Goal: Information Seeking & Learning: Learn about a topic

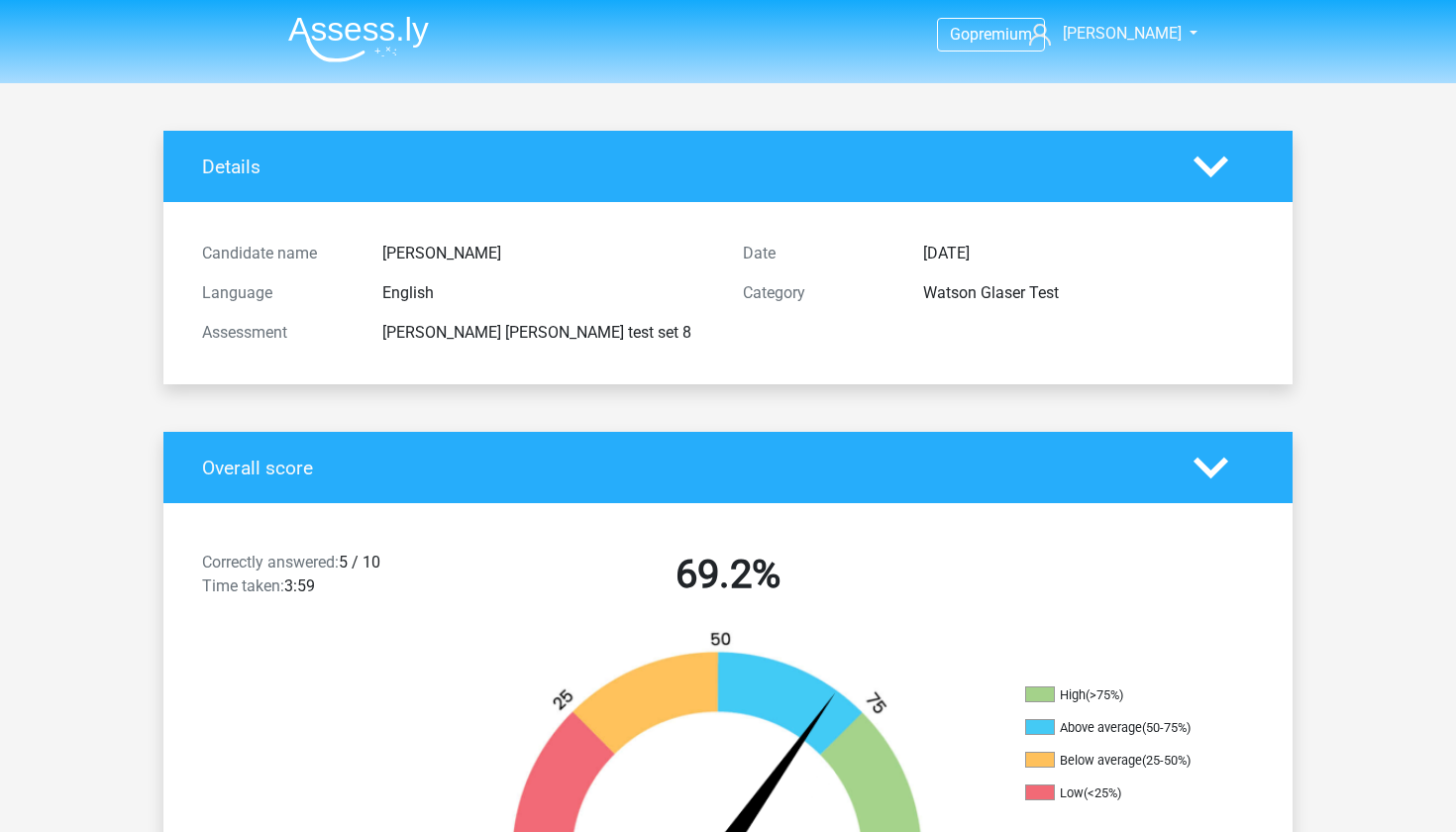
click at [342, 27] on img at bounding box center [359, 39] width 141 height 47
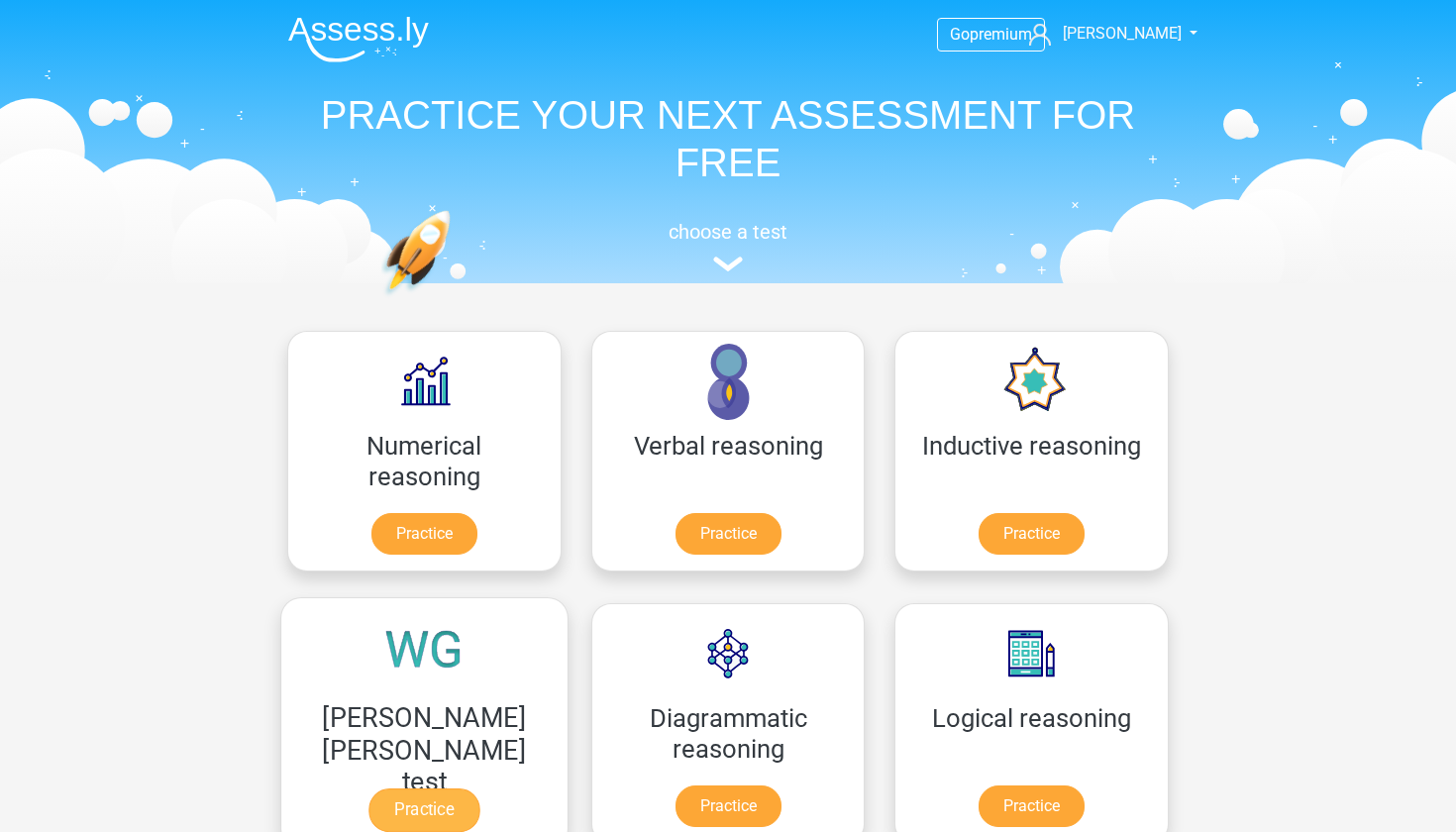
click at [479, 788] on link "Practice" at bounding box center [423, 810] width 111 height 44
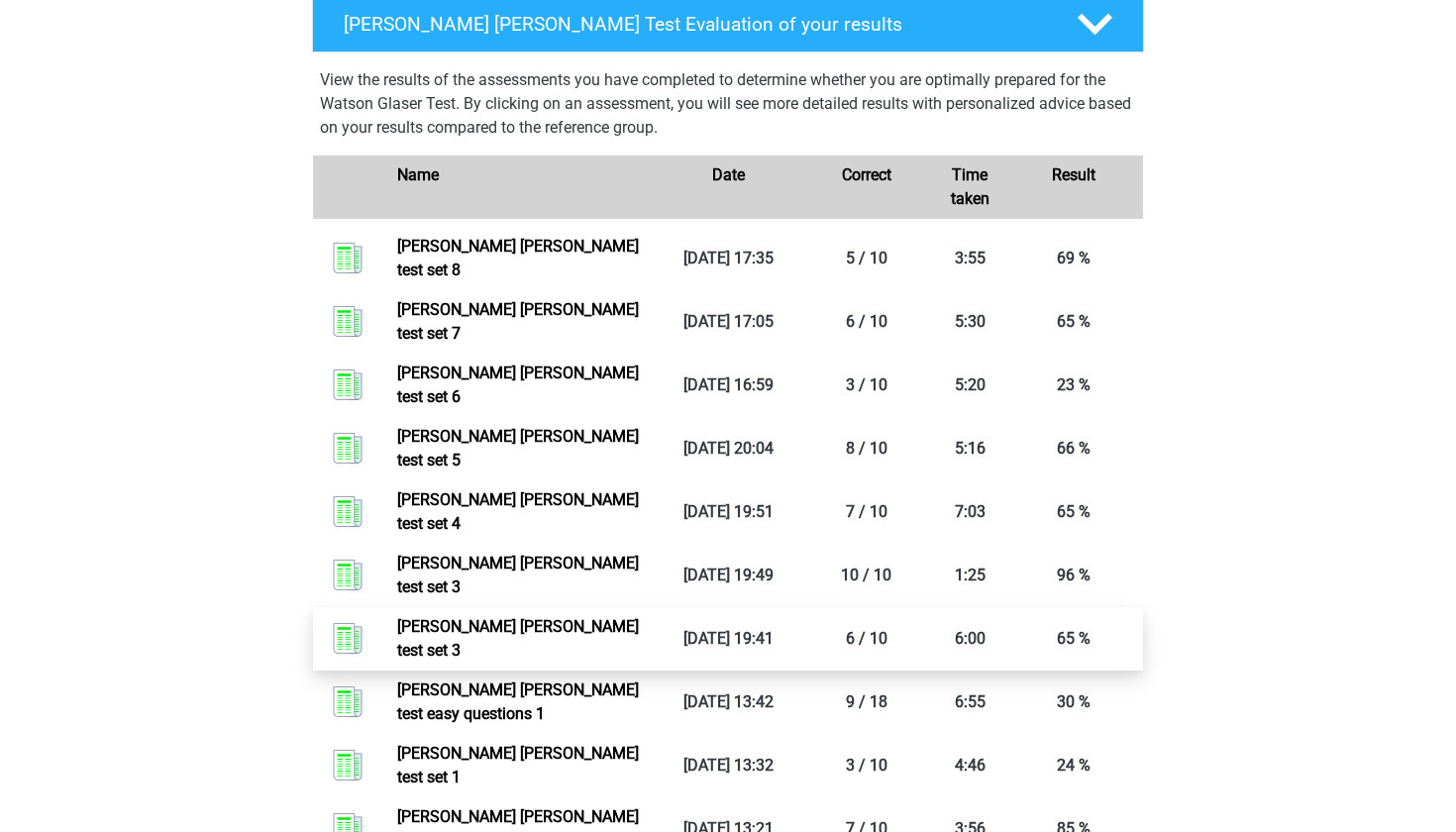
scroll to position [1314, 0]
click at [1086, 42] on icon at bounding box center [1094, 24] width 35 height 35
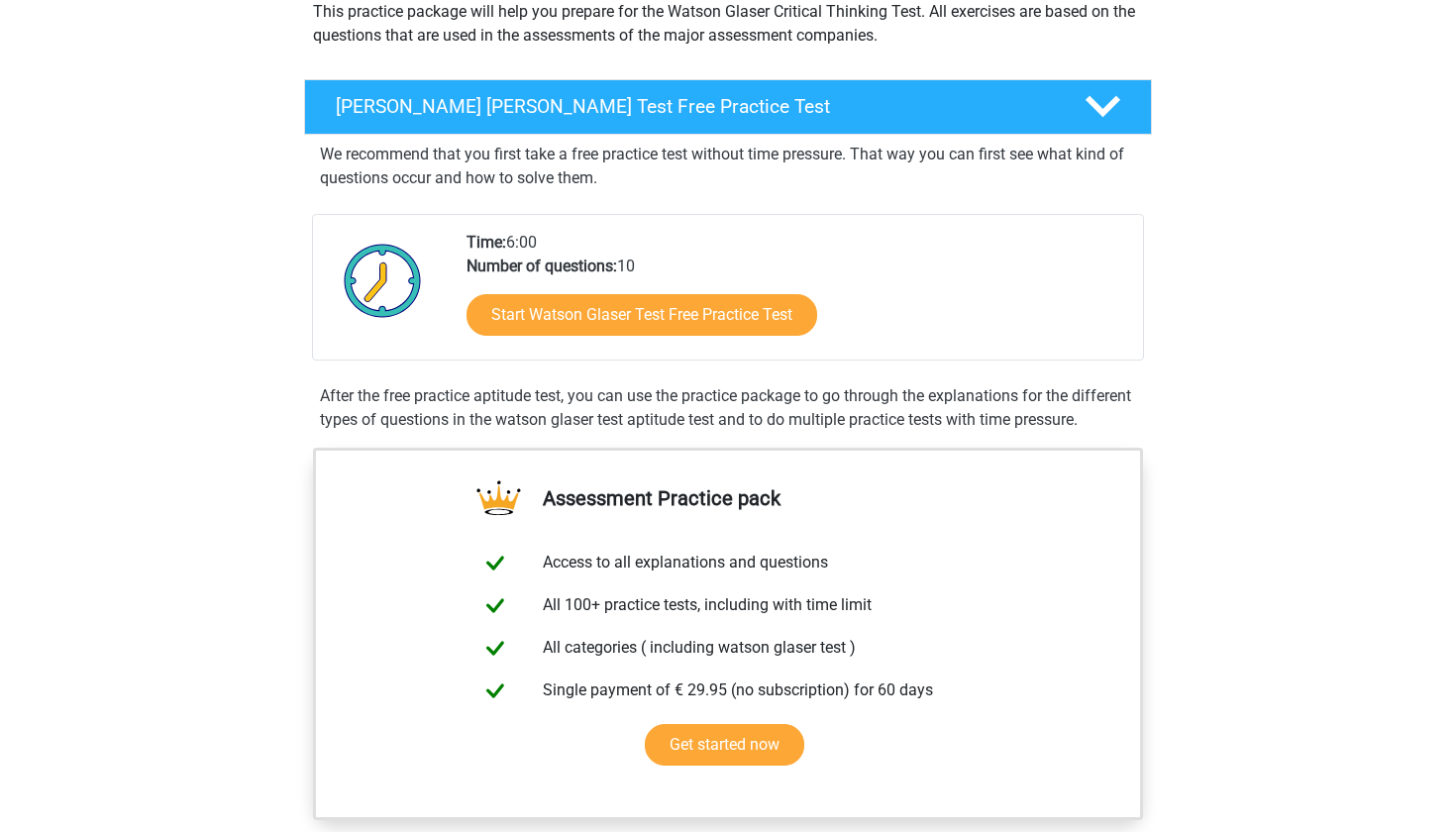
scroll to position [135, 0]
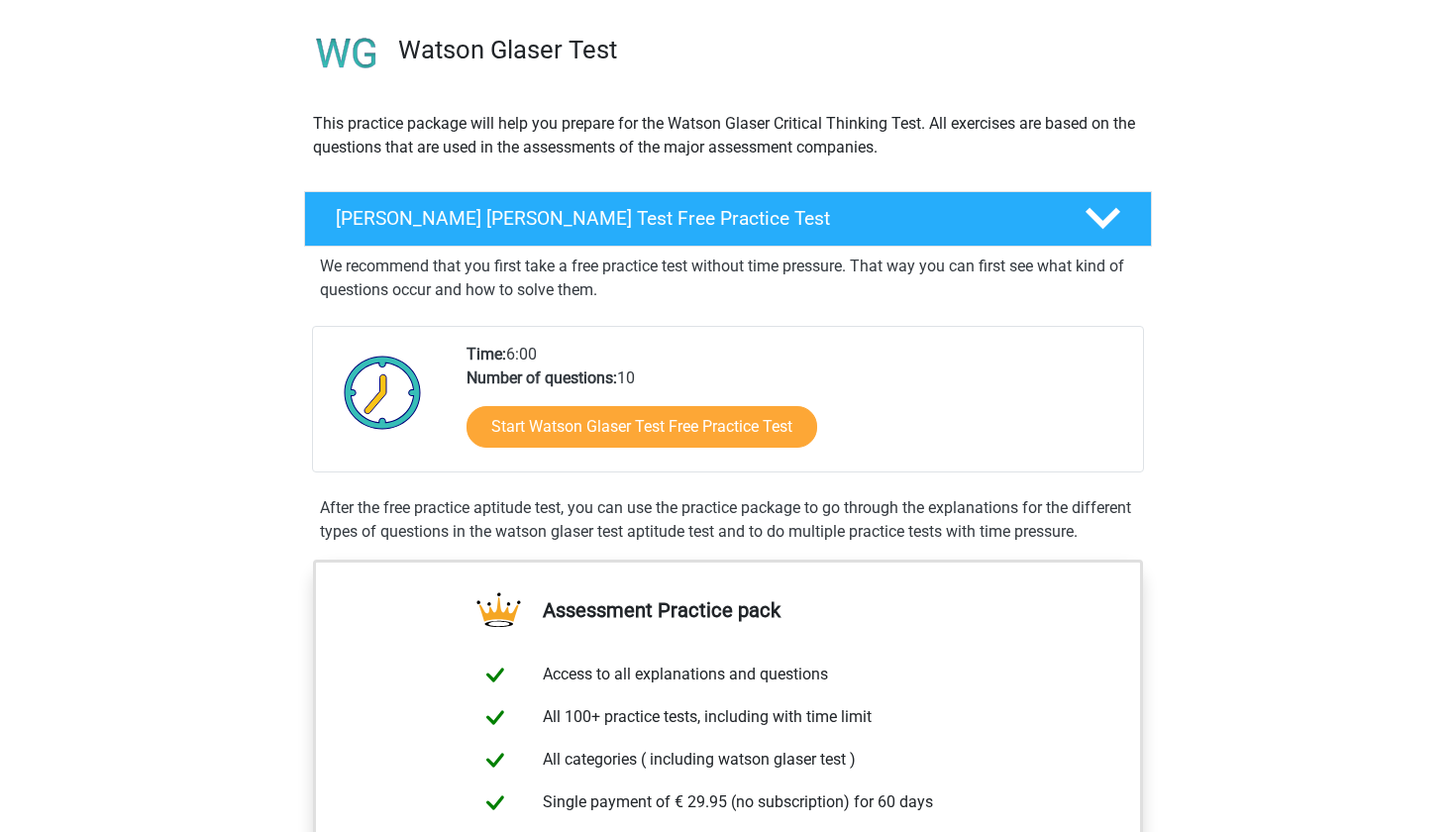
click at [1076, 213] on div at bounding box center [1100, 218] width 67 height 35
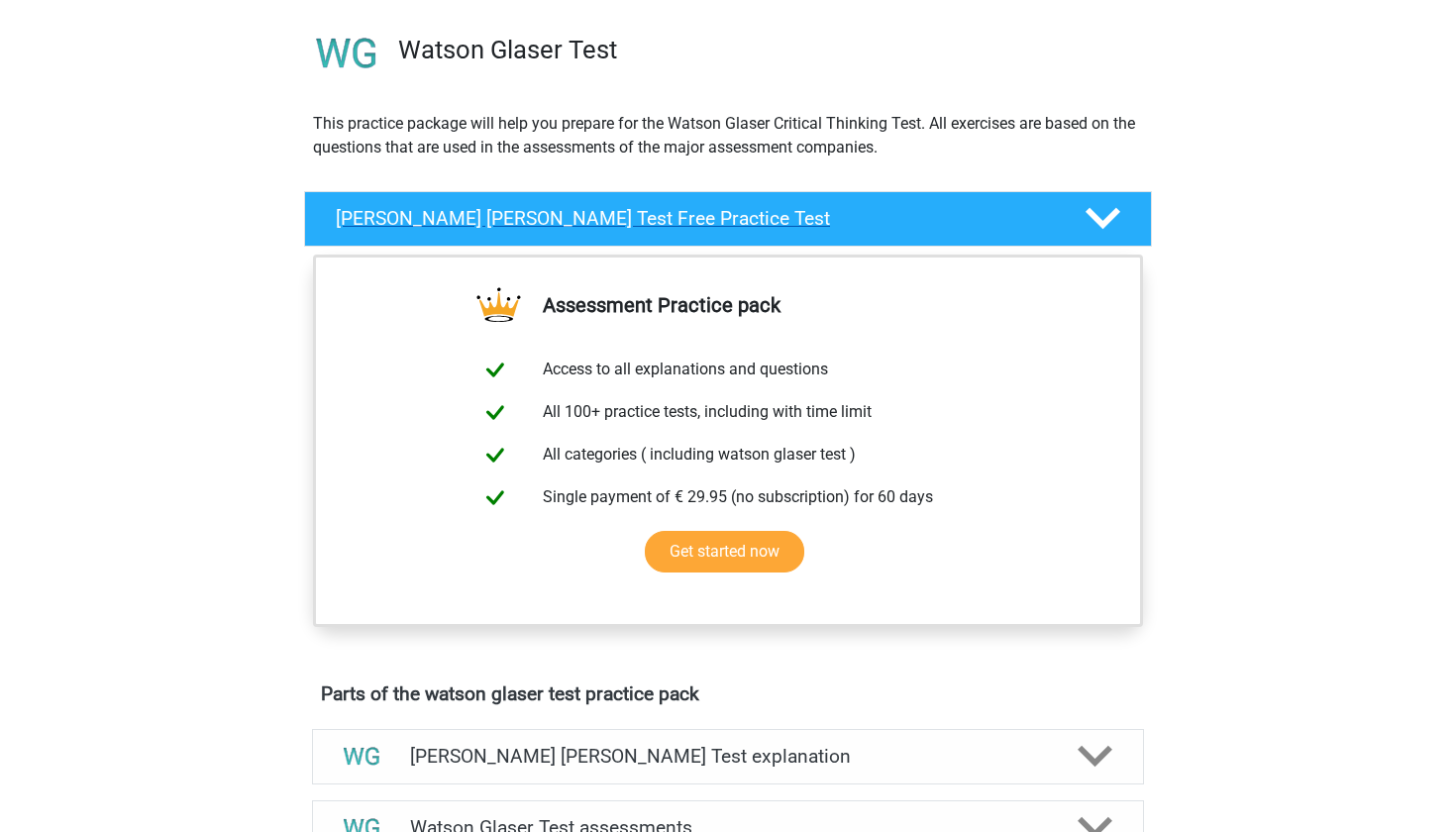
click at [1076, 213] on div at bounding box center [1100, 218] width 67 height 35
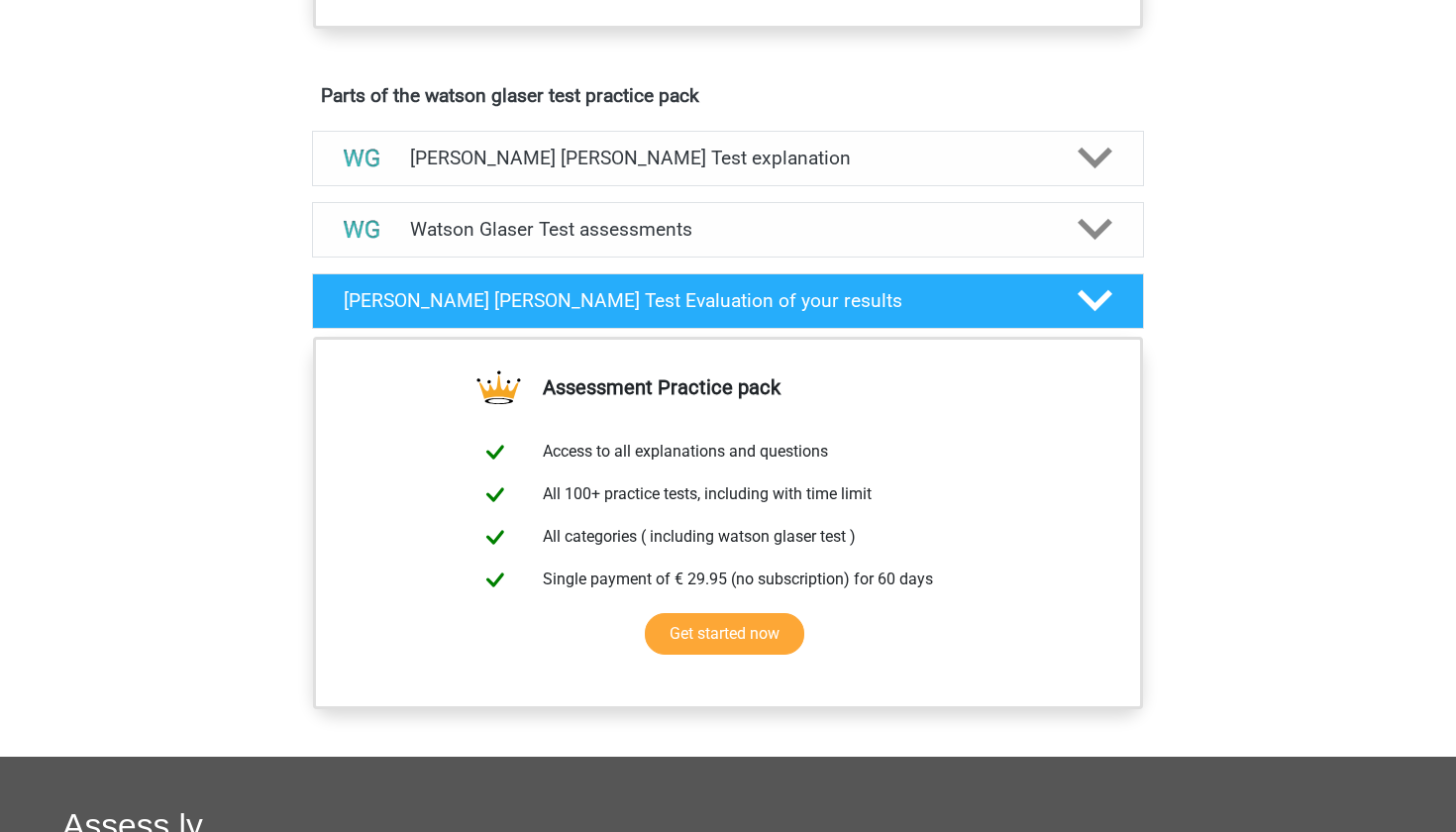
scroll to position [1084, 0]
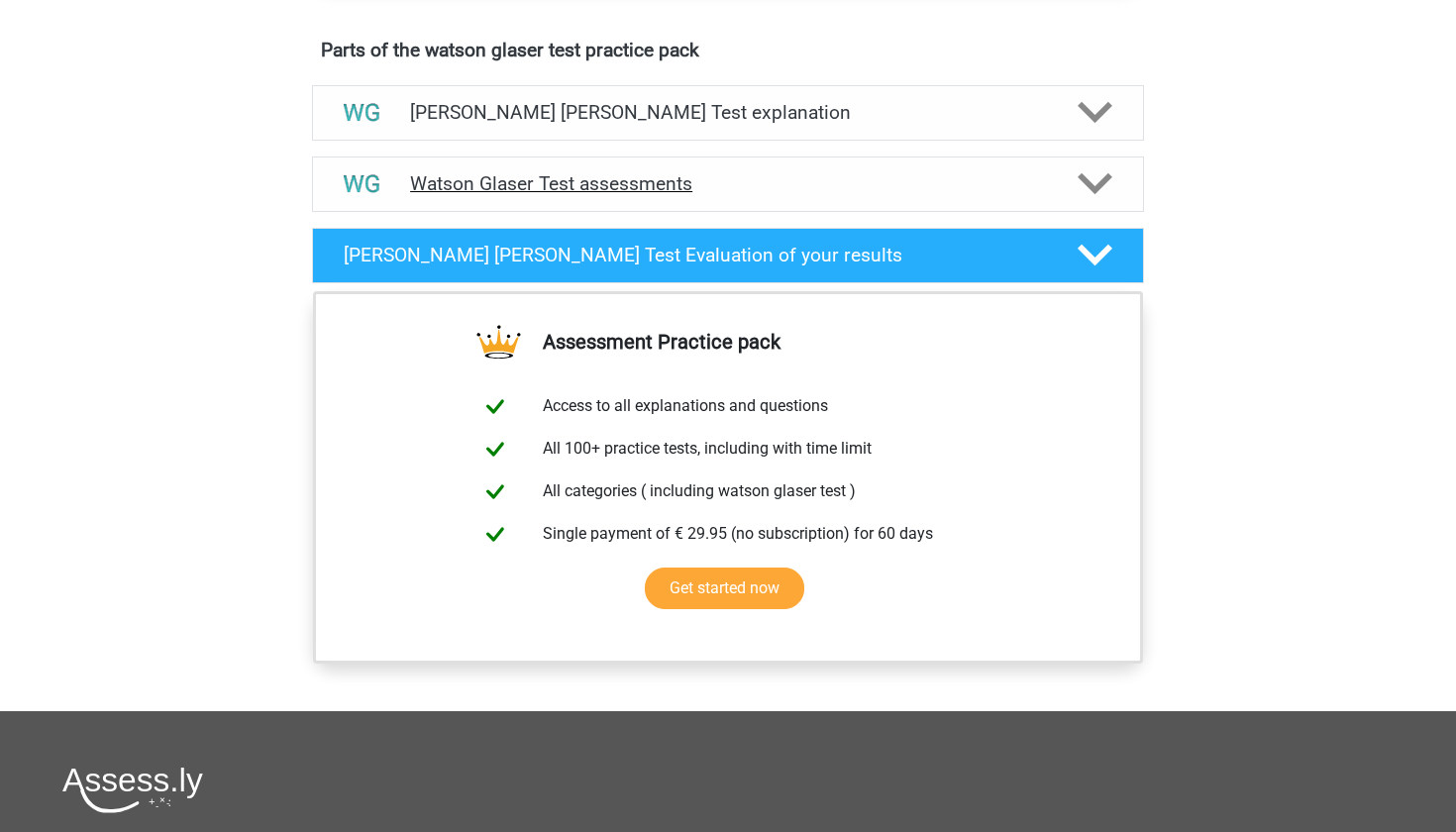
click at [1069, 201] on div at bounding box center [1093, 184] width 66 height 35
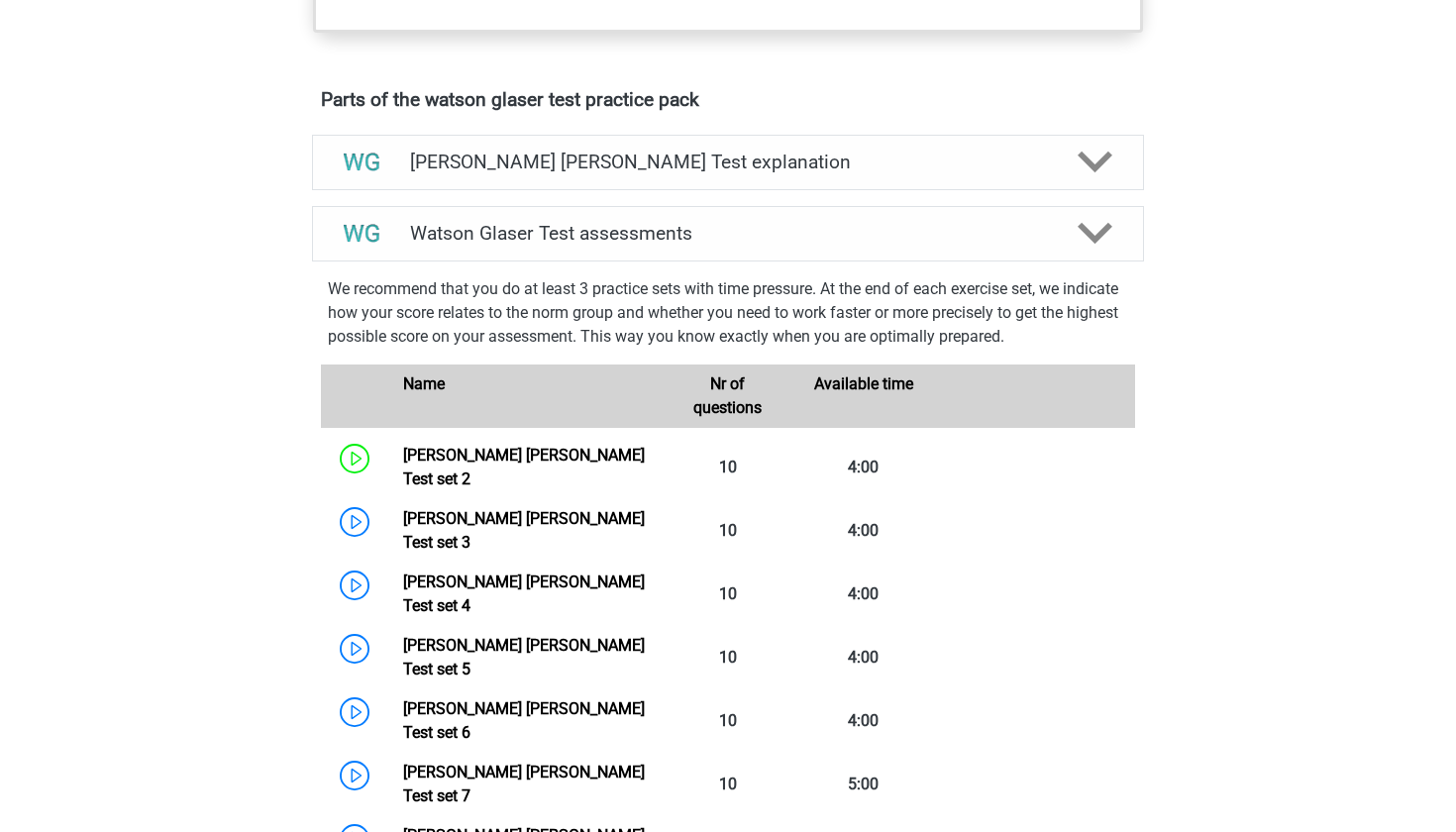
scroll to position [1041, 0]
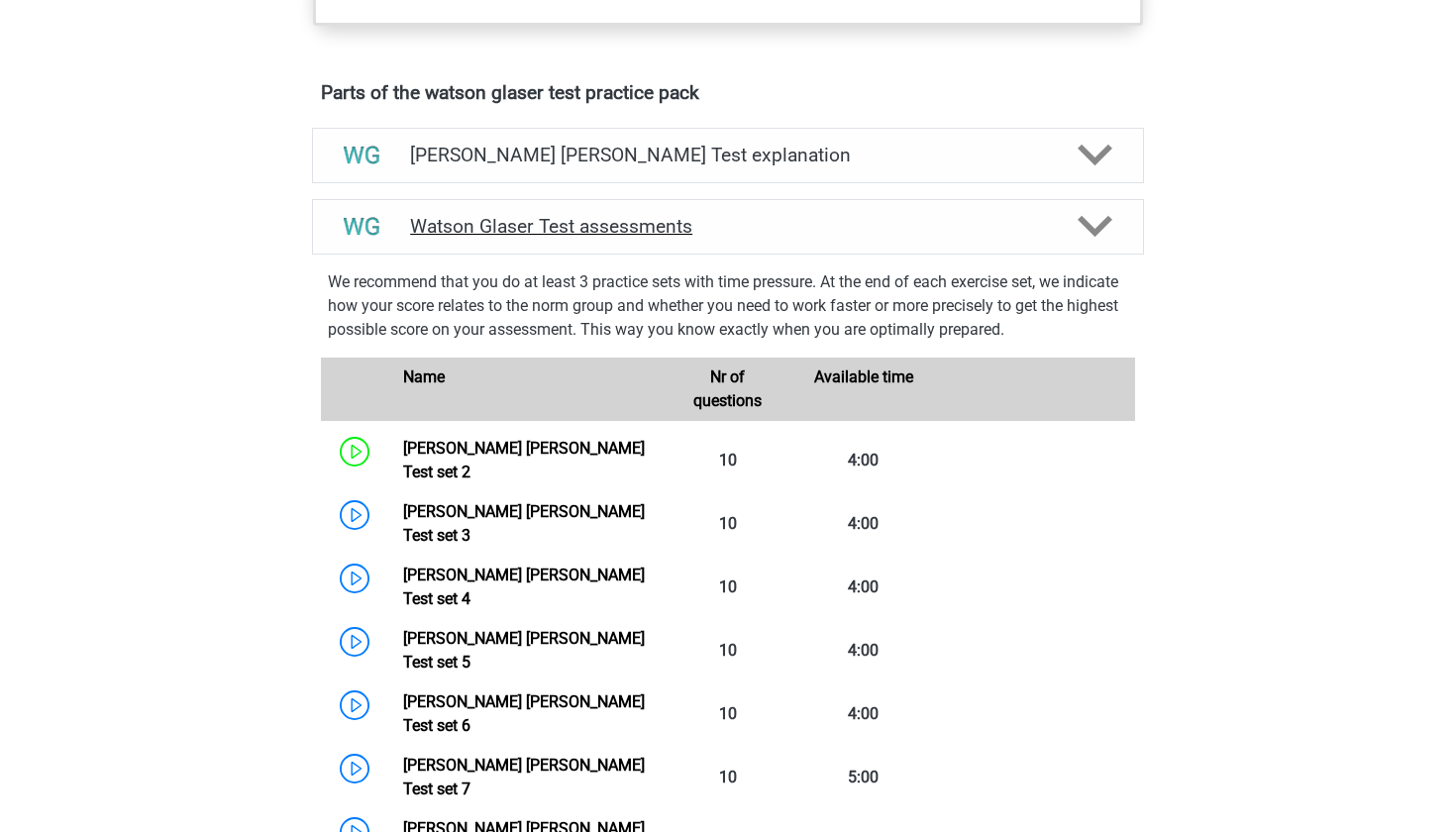
click at [1037, 238] on h4 "Watson Glaser Test assessments" at bounding box center [728, 226] width 636 height 23
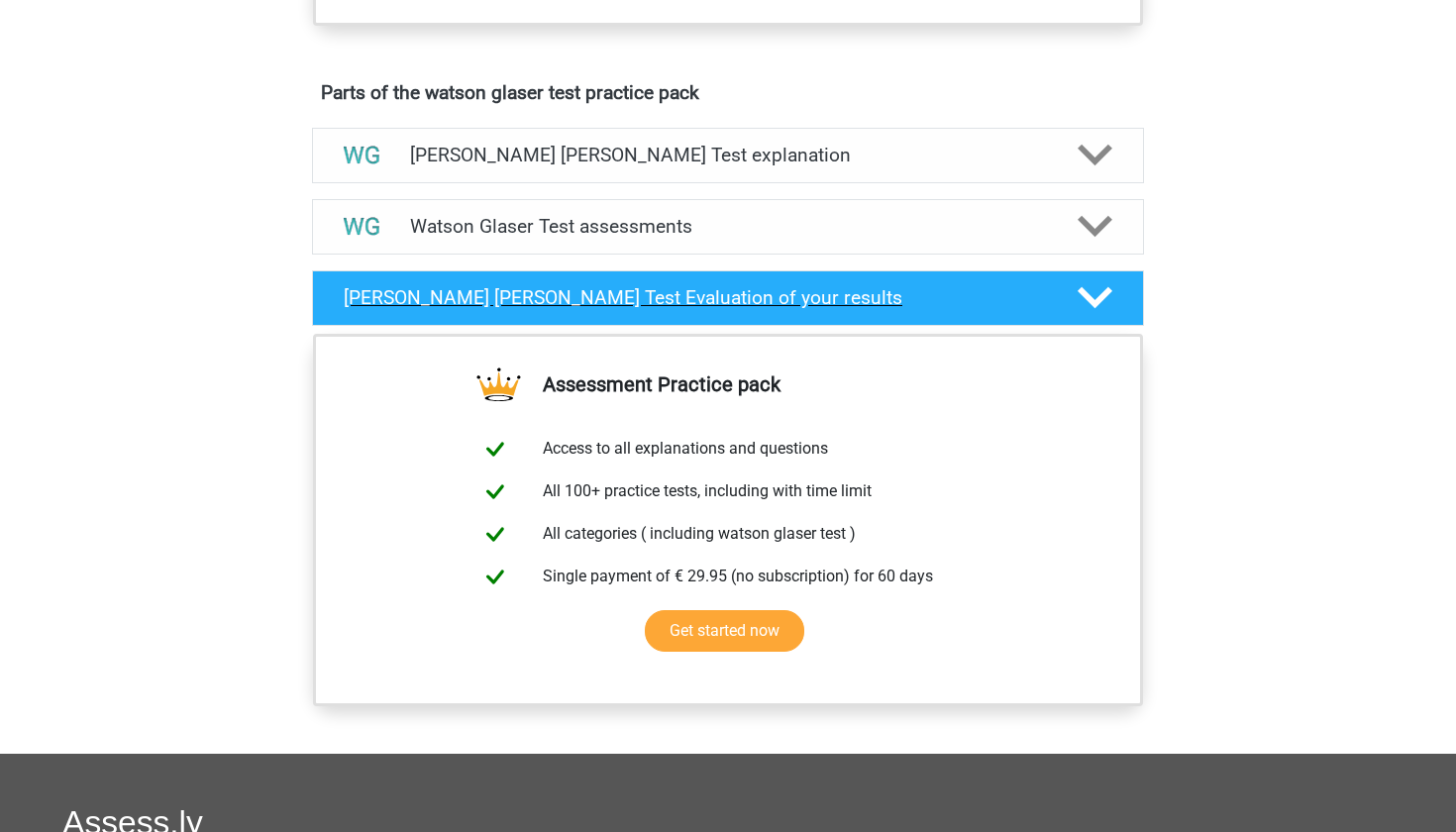
click at [1010, 309] on h4 "Watson Glaser Test Evaluation of your results" at bounding box center [694, 298] width 702 height 23
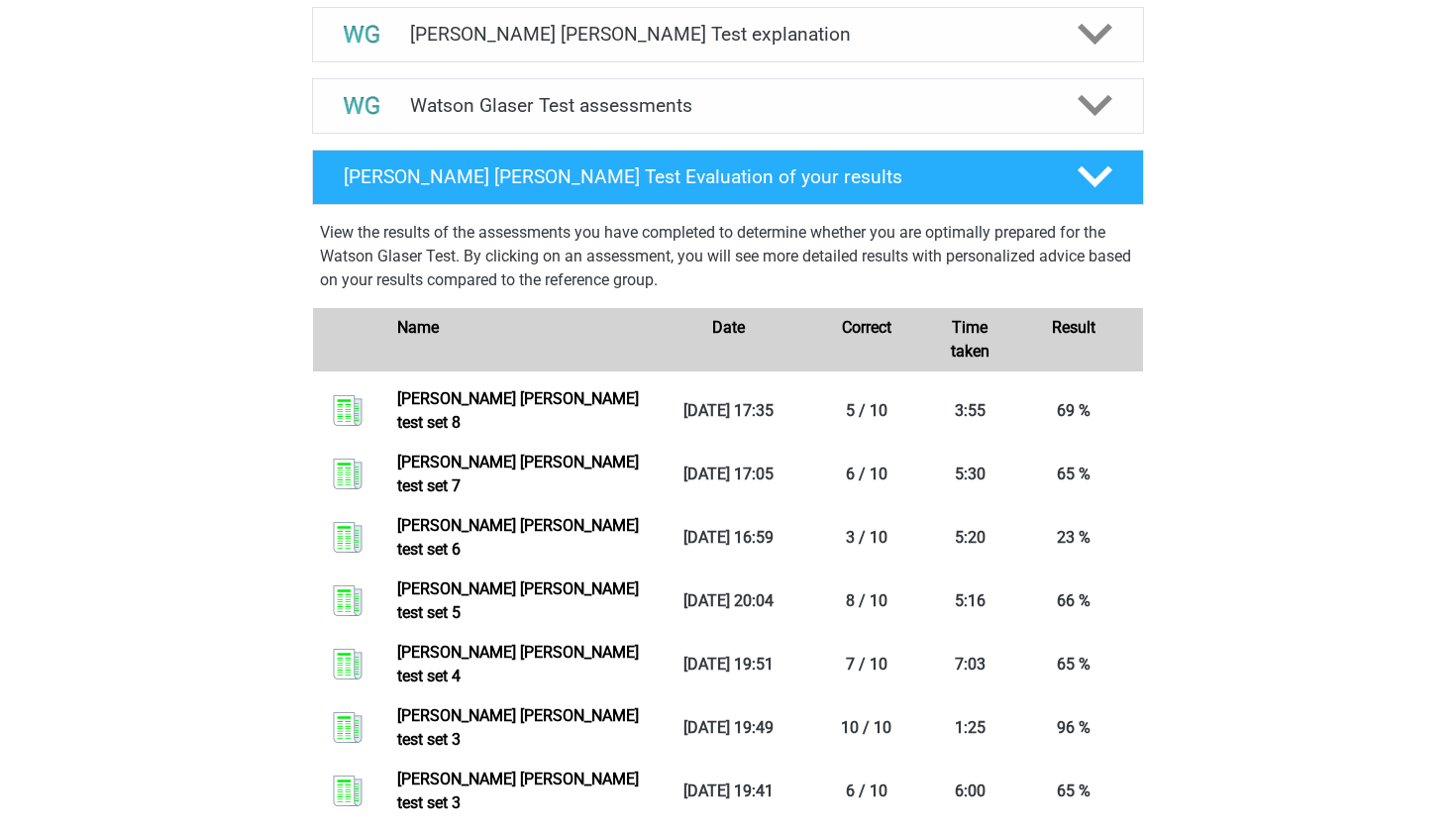
scroll to position [1100, 0]
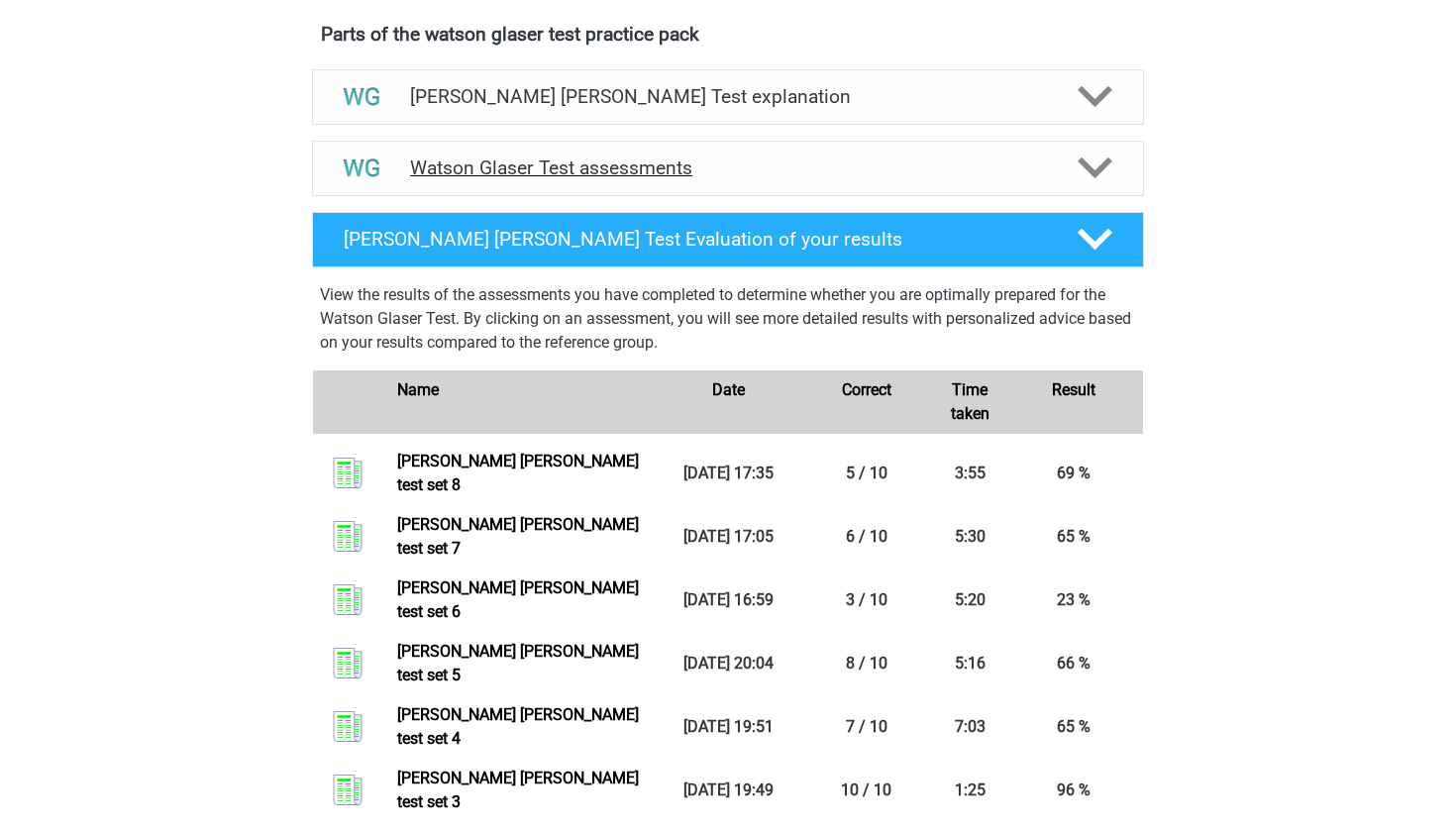
click at [943, 180] on h4 "Watson Glaser Test assessments" at bounding box center [728, 168] width 636 height 23
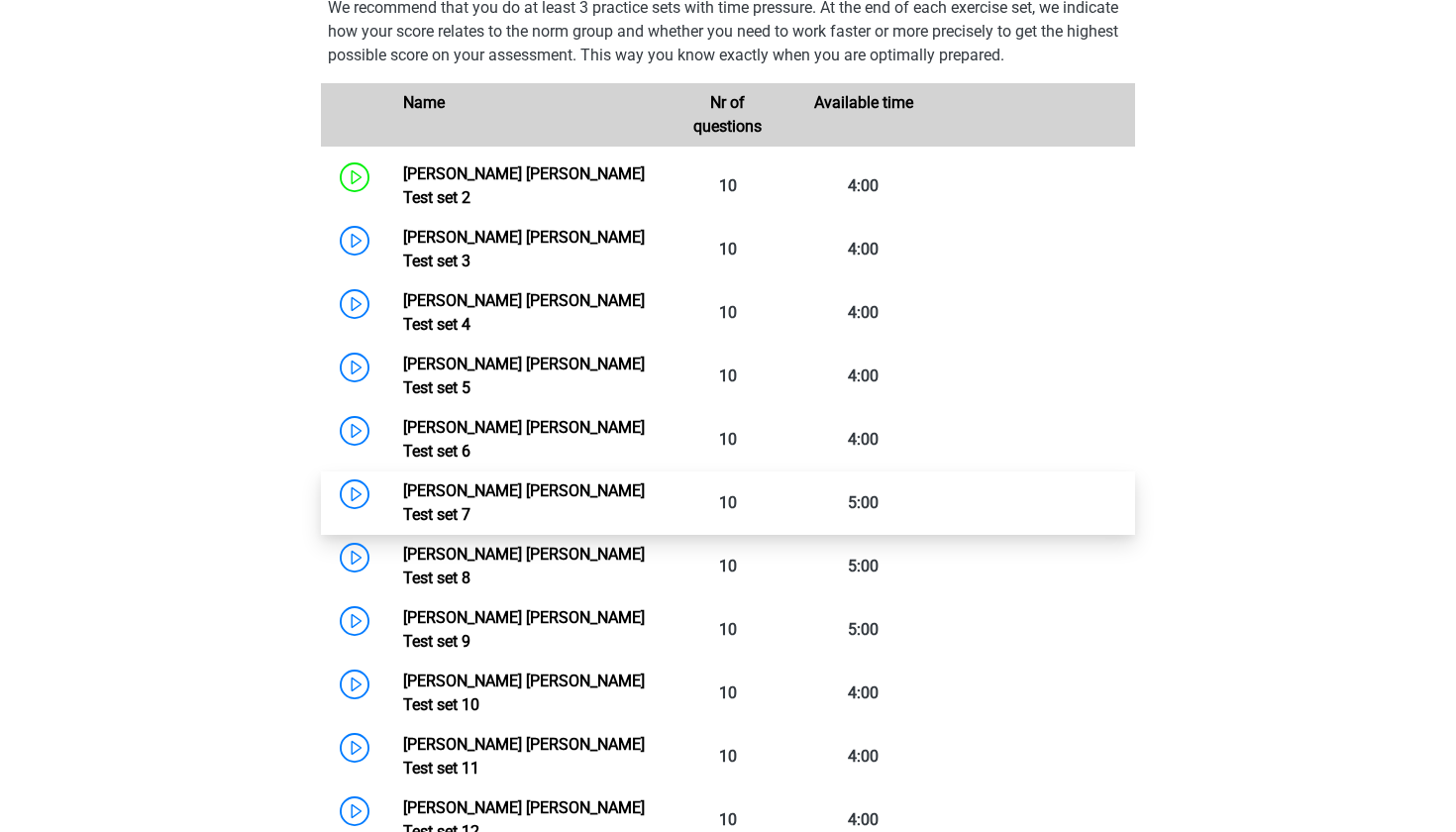
scroll to position [1325, 0]
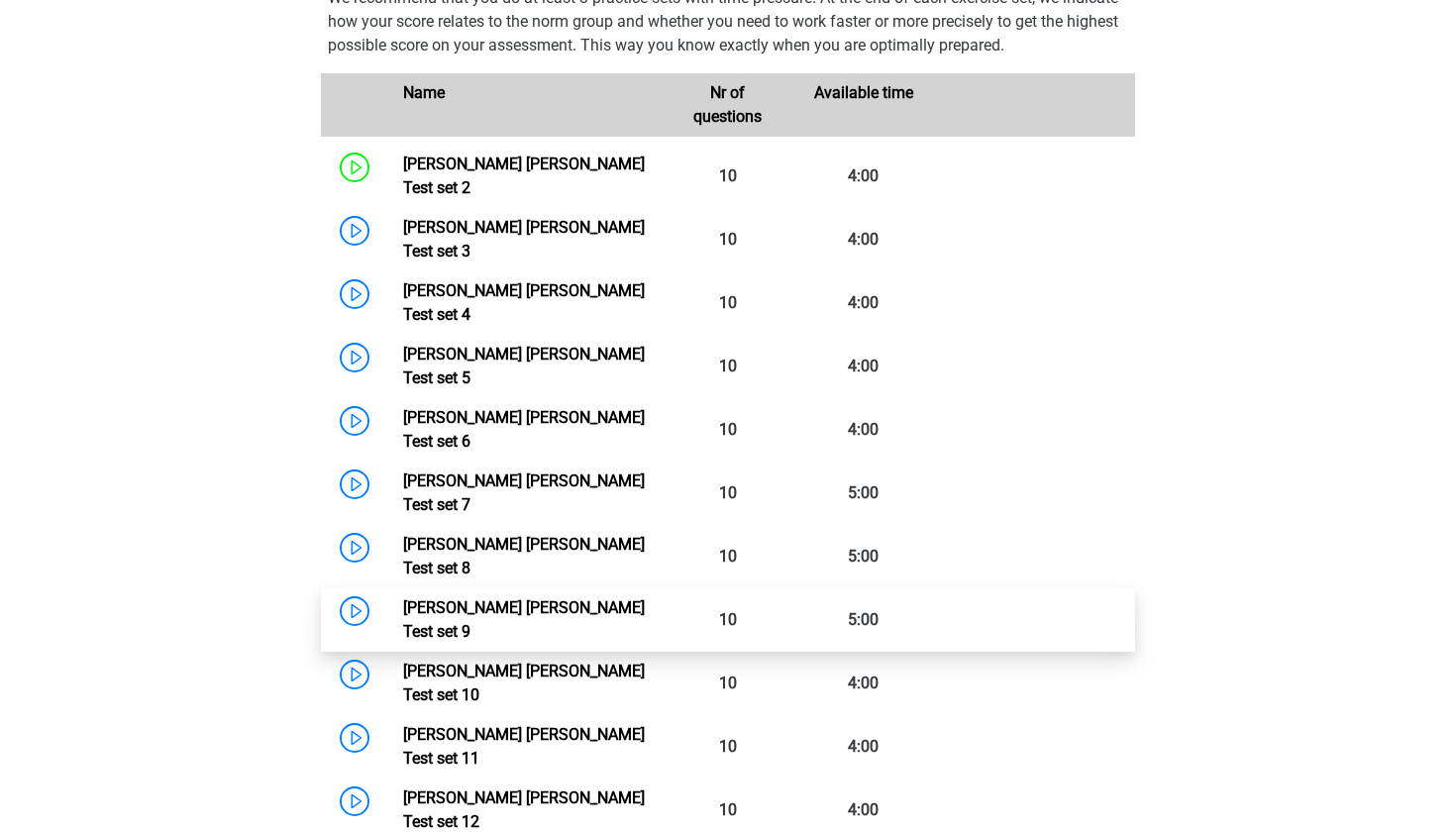
click at [513, 598] on link "Watson Glaser Test set 9" at bounding box center [524, 619] width 242 height 43
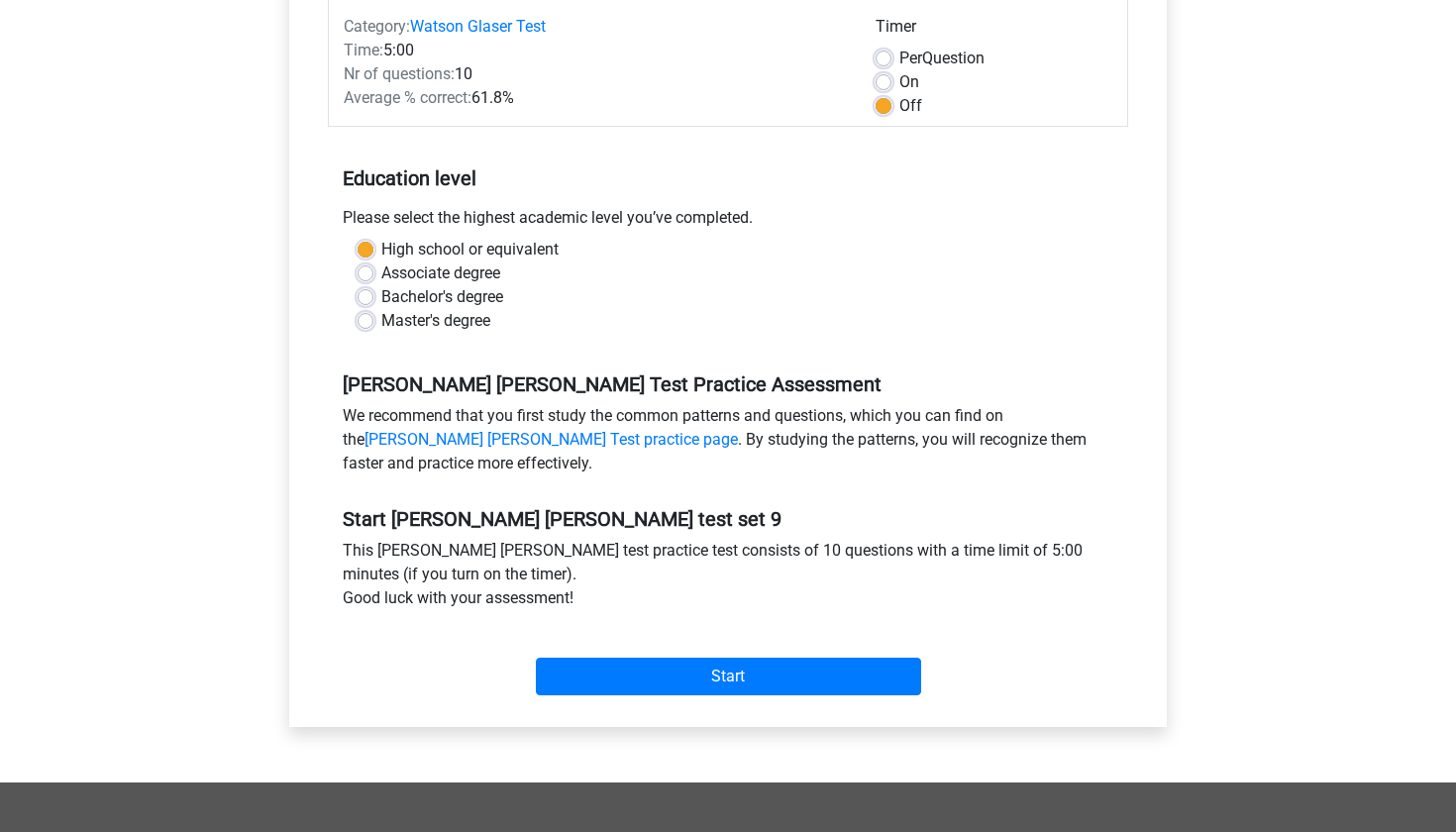
scroll to position [261, 0]
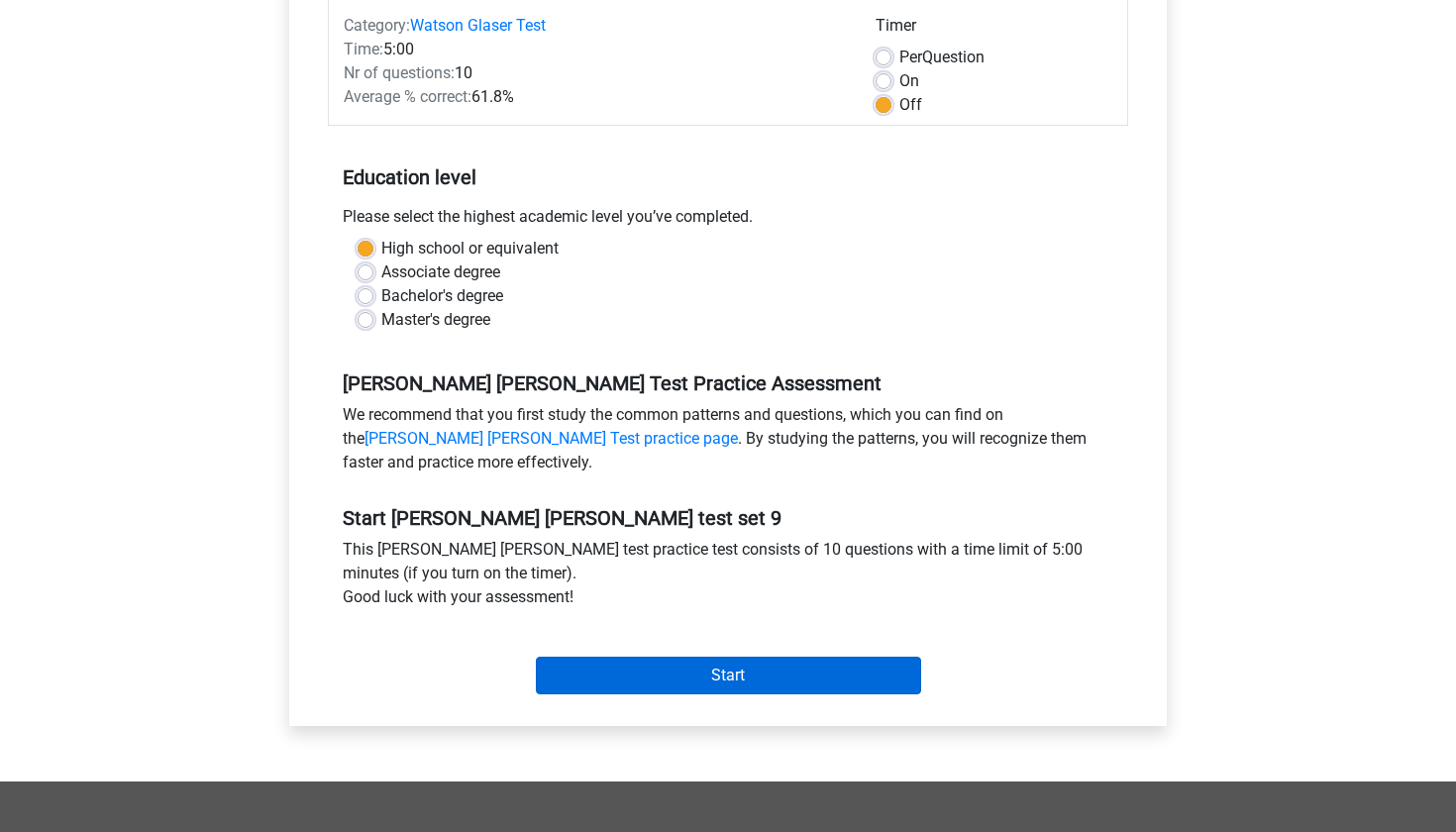
click at [579, 672] on input "Start" at bounding box center [729, 676] width 385 height 38
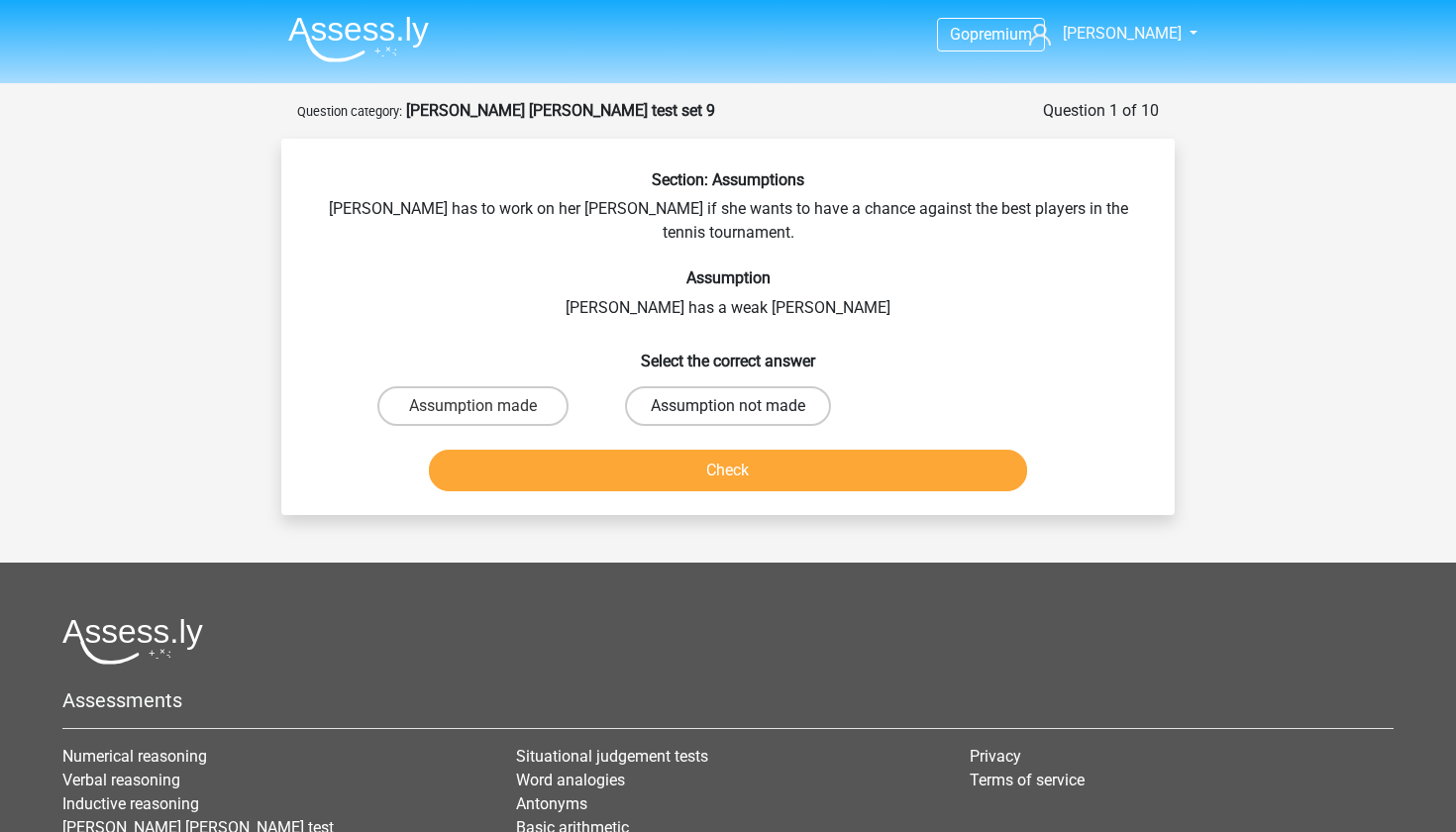
click at [719, 387] on label "Assumption not made" at bounding box center [728, 407] width 206 height 40
click at [728, 407] on input "Assumption not made" at bounding box center [734, 413] width 13 height 13
radio input "true"
click at [705, 453] on button "Check" at bounding box center [728, 470] width 599 height 42
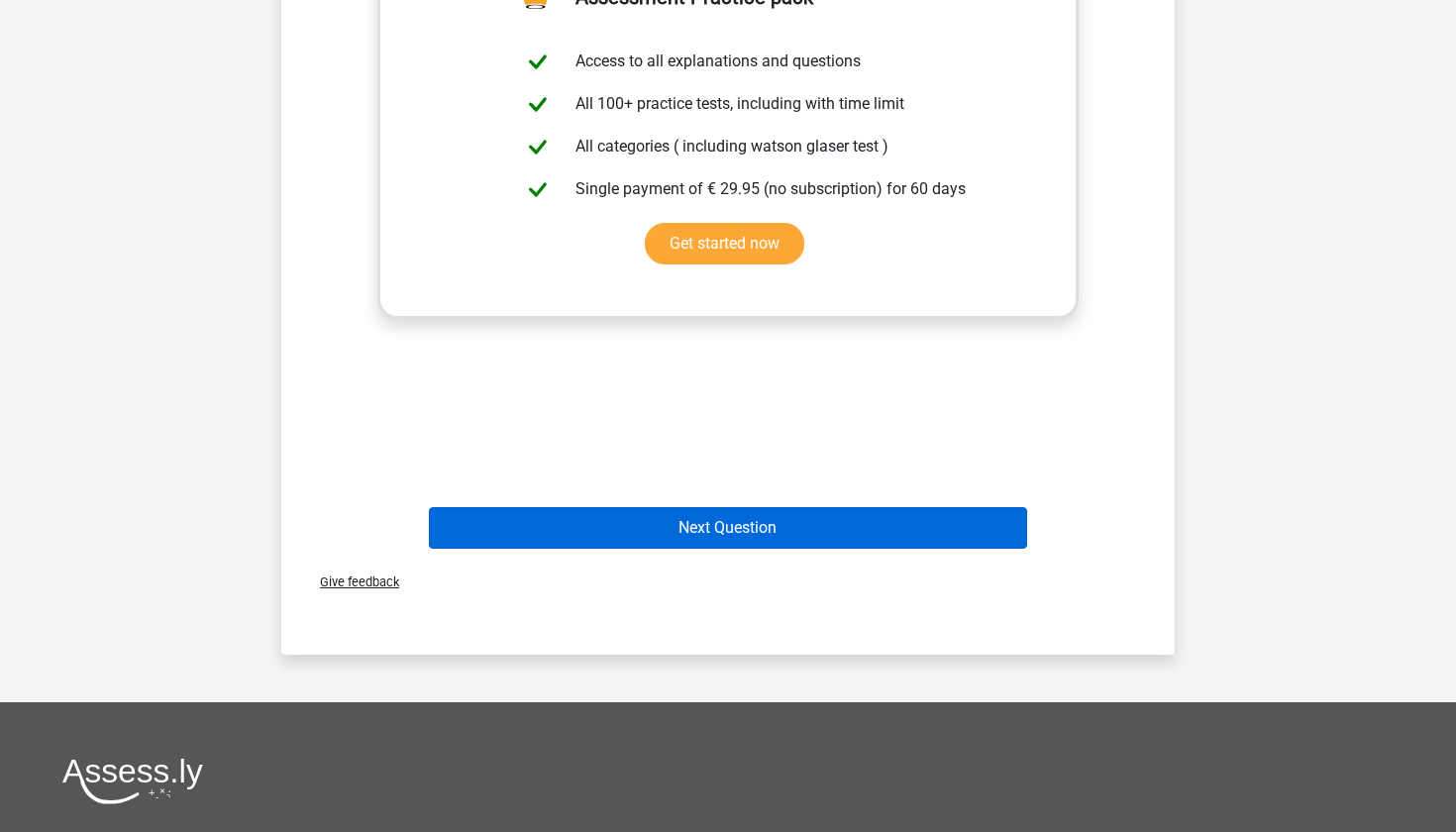
click at [682, 519] on button "Next Question" at bounding box center [728, 528] width 599 height 42
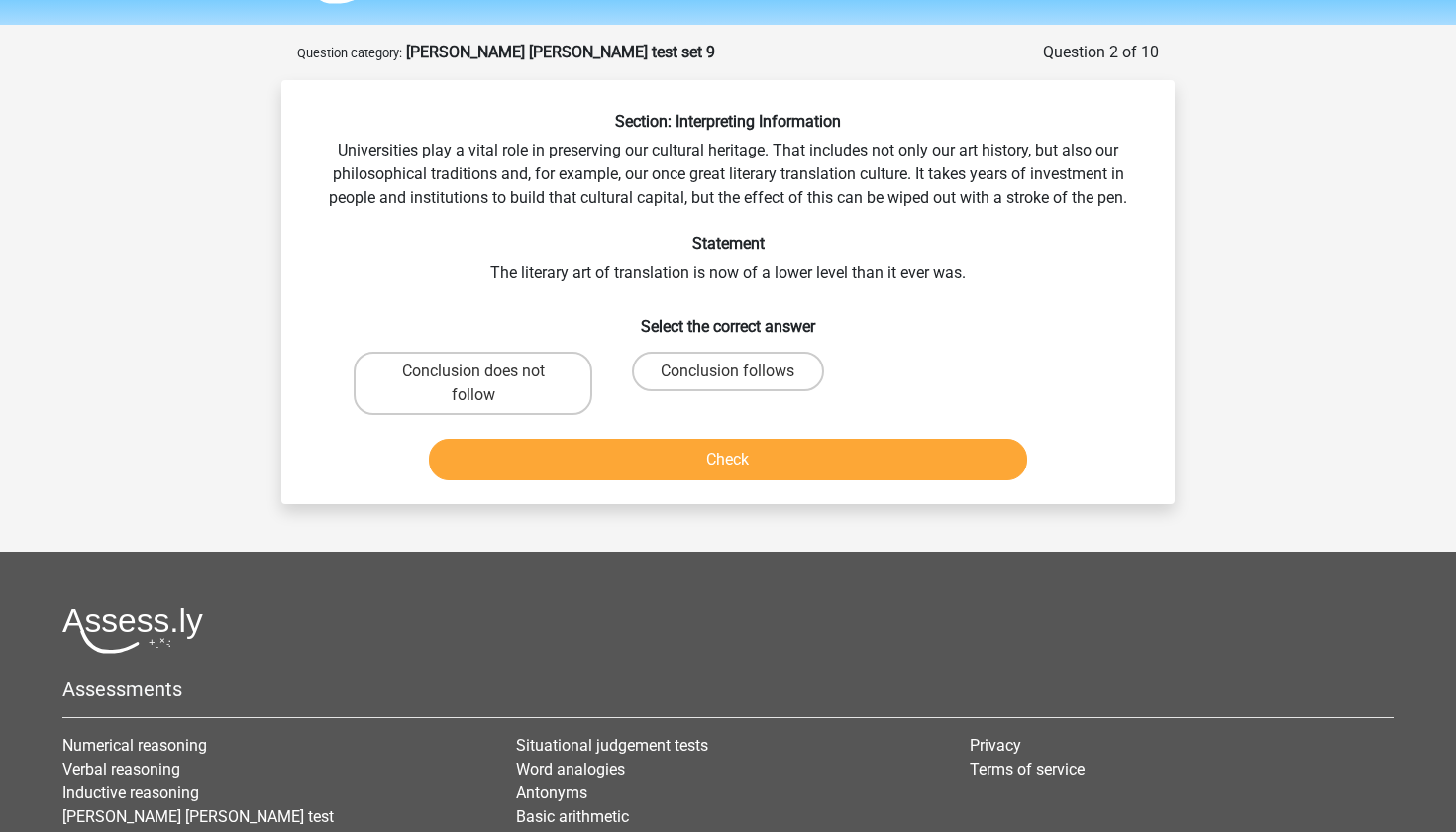
scroll to position [45, 0]
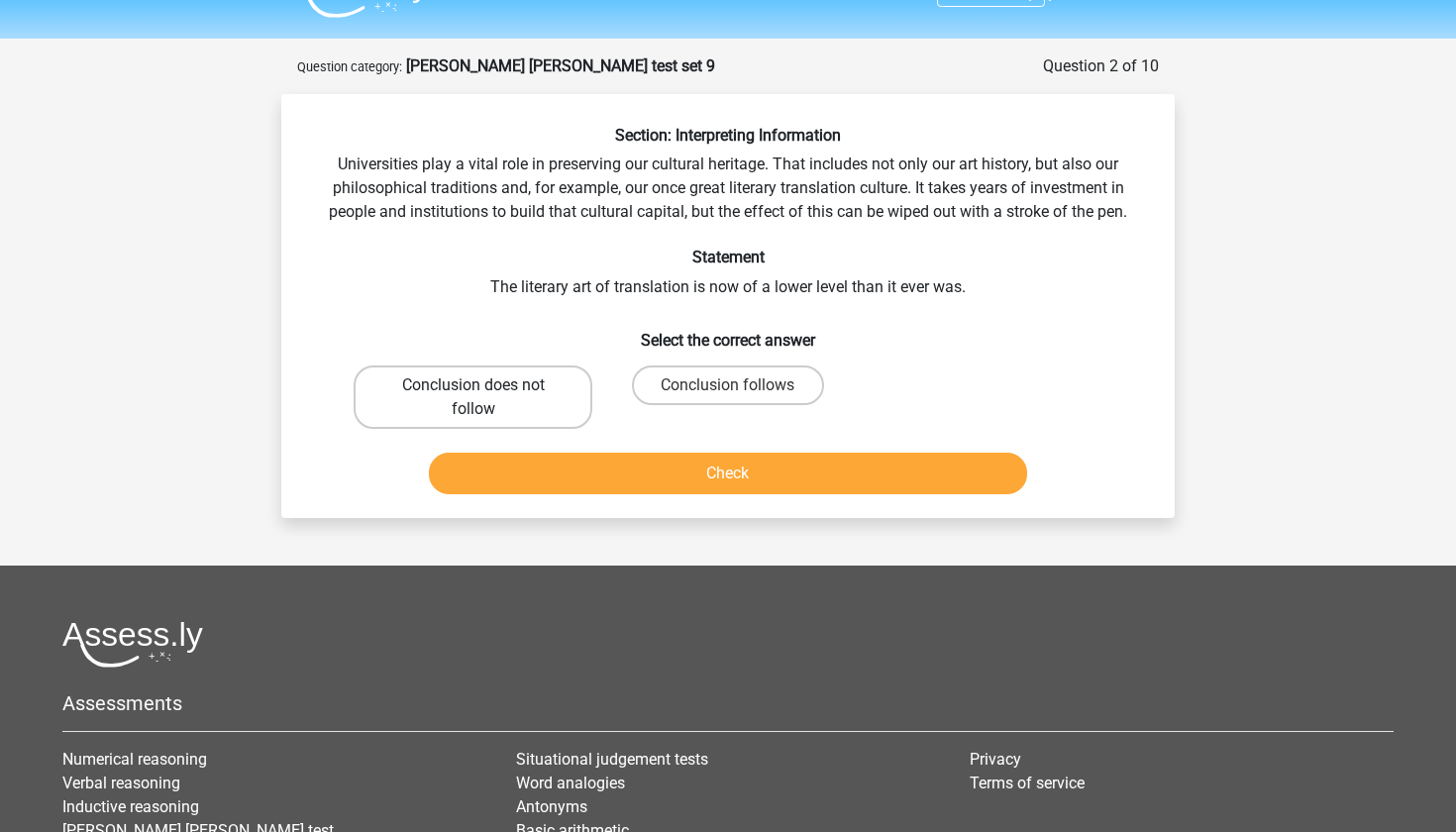
click at [548, 386] on label "Conclusion does not follow" at bounding box center [472, 397] width 239 height 63
click at [486, 386] on input "Conclusion does not follow" at bounding box center [479, 392] width 13 height 13
radio input "true"
click at [585, 465] on button "Check" at bounding box center [728, 473] width 599 height 42
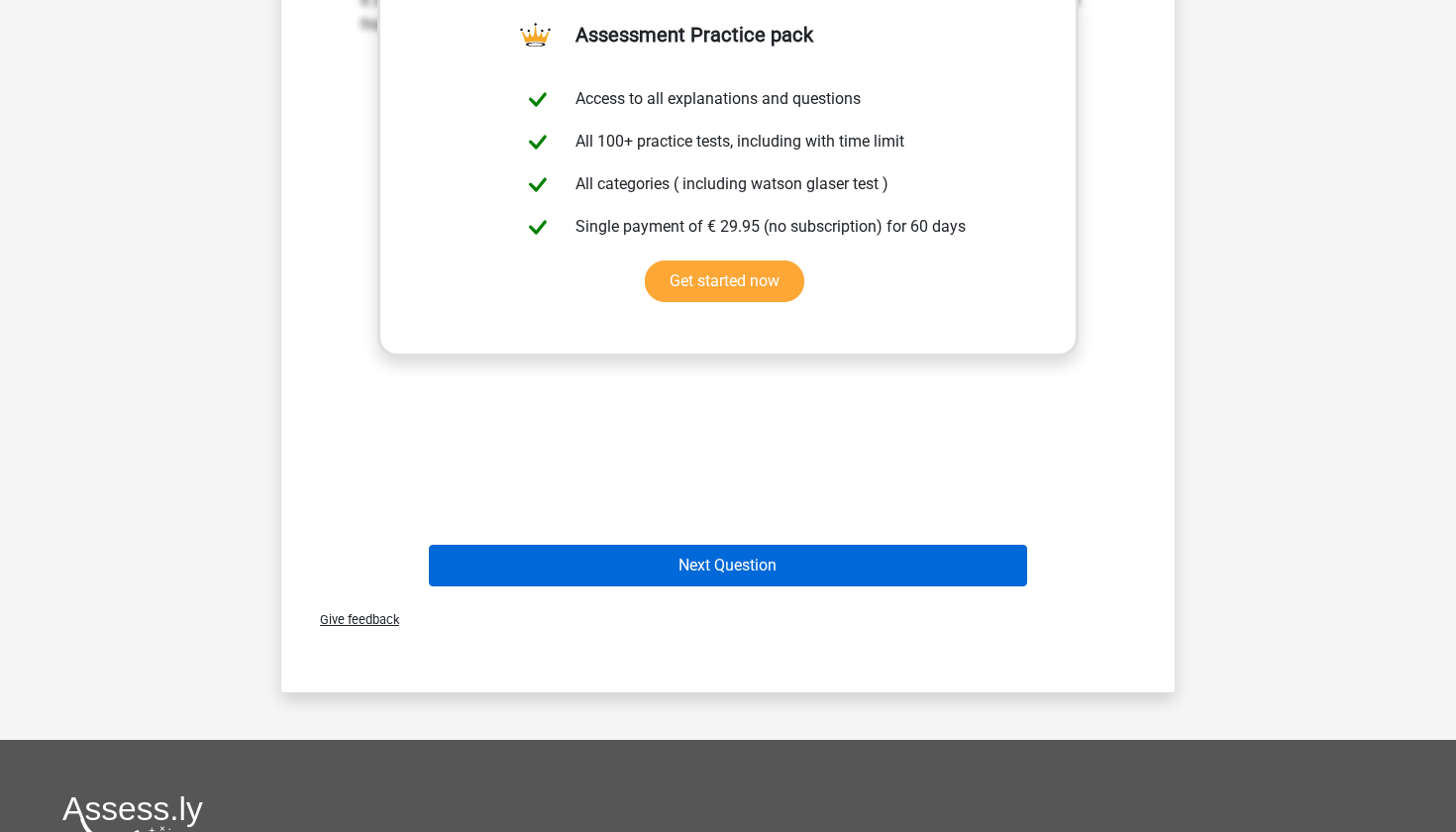
click at [612, 562] on button "Next Question" at bounding box center [728, 566] width 599 height 42
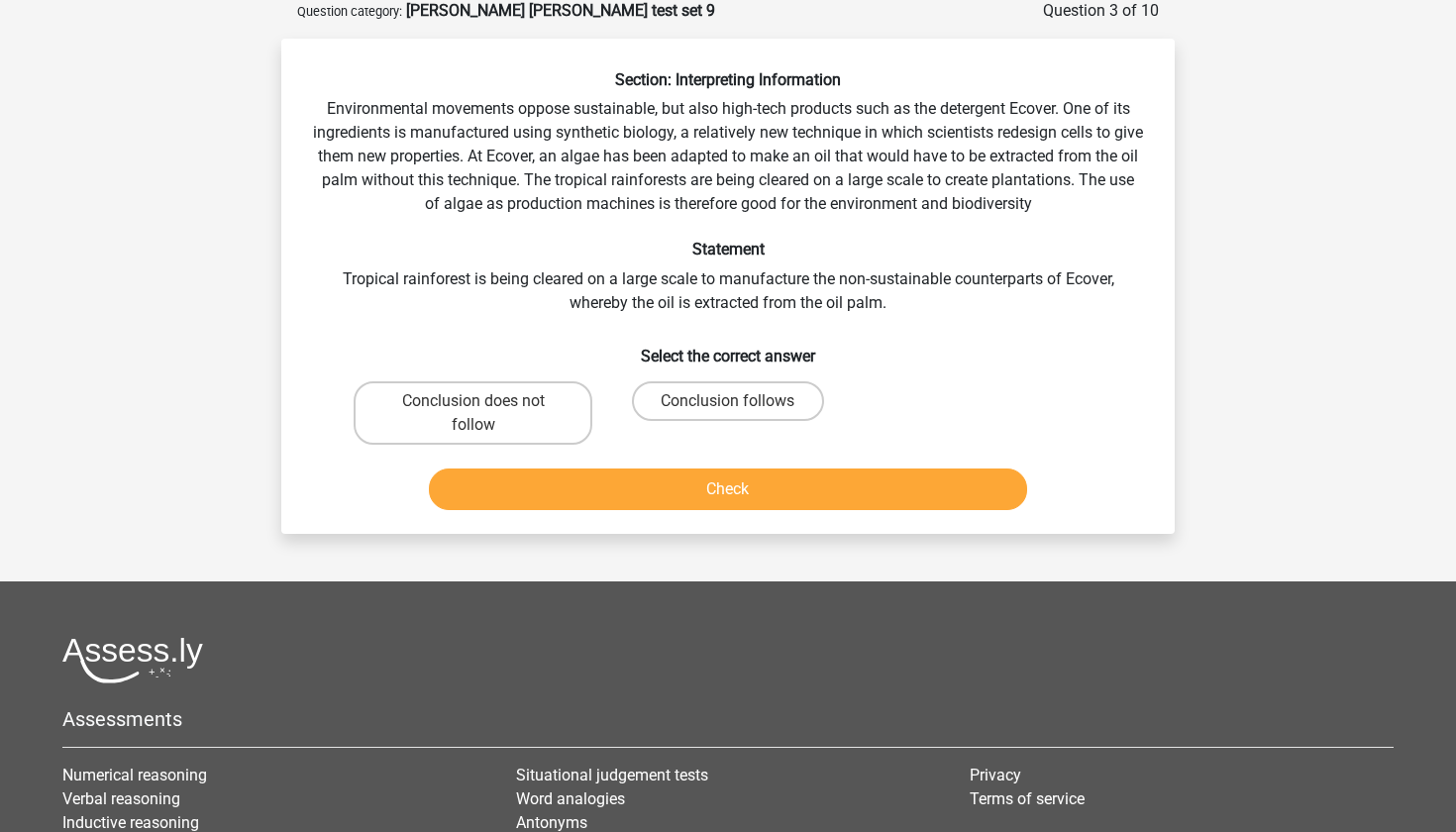
scroll to position [99, 0]
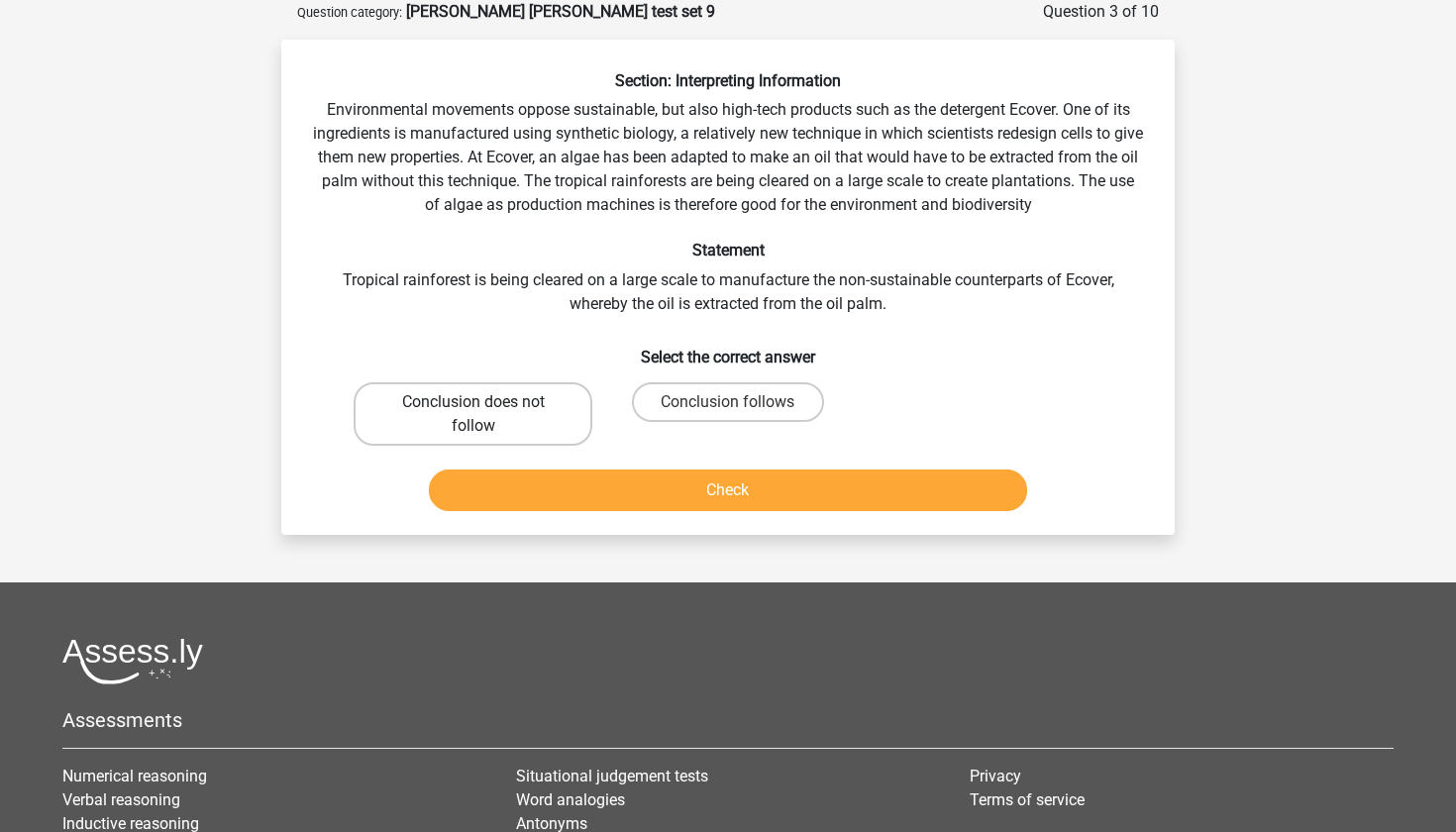
click at [503, 406] on label "Conclusion does not follow" at bounding box center [472, 414] width 239 height 63
click at [486, 406] on input "Conclusion does not follow" at bounding box center [479, 409] width 13 height 13
radio input "true"
click at [579, 509] on button "Check" at bounding box center [728, 490] width 599 height 42
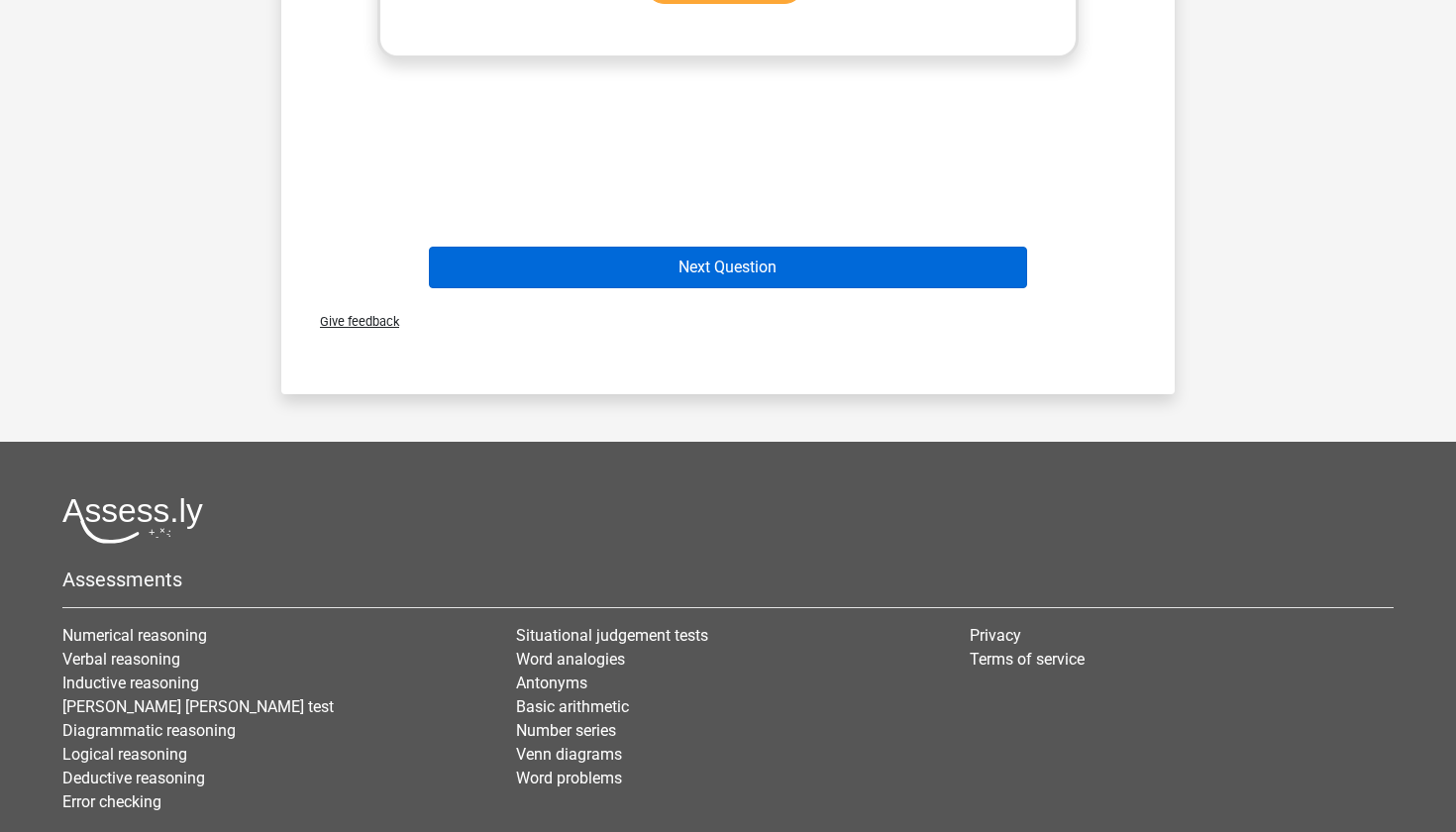
click at [682, 273] on button "Next Question" at bounding box center [728, 268] width 599 height 42
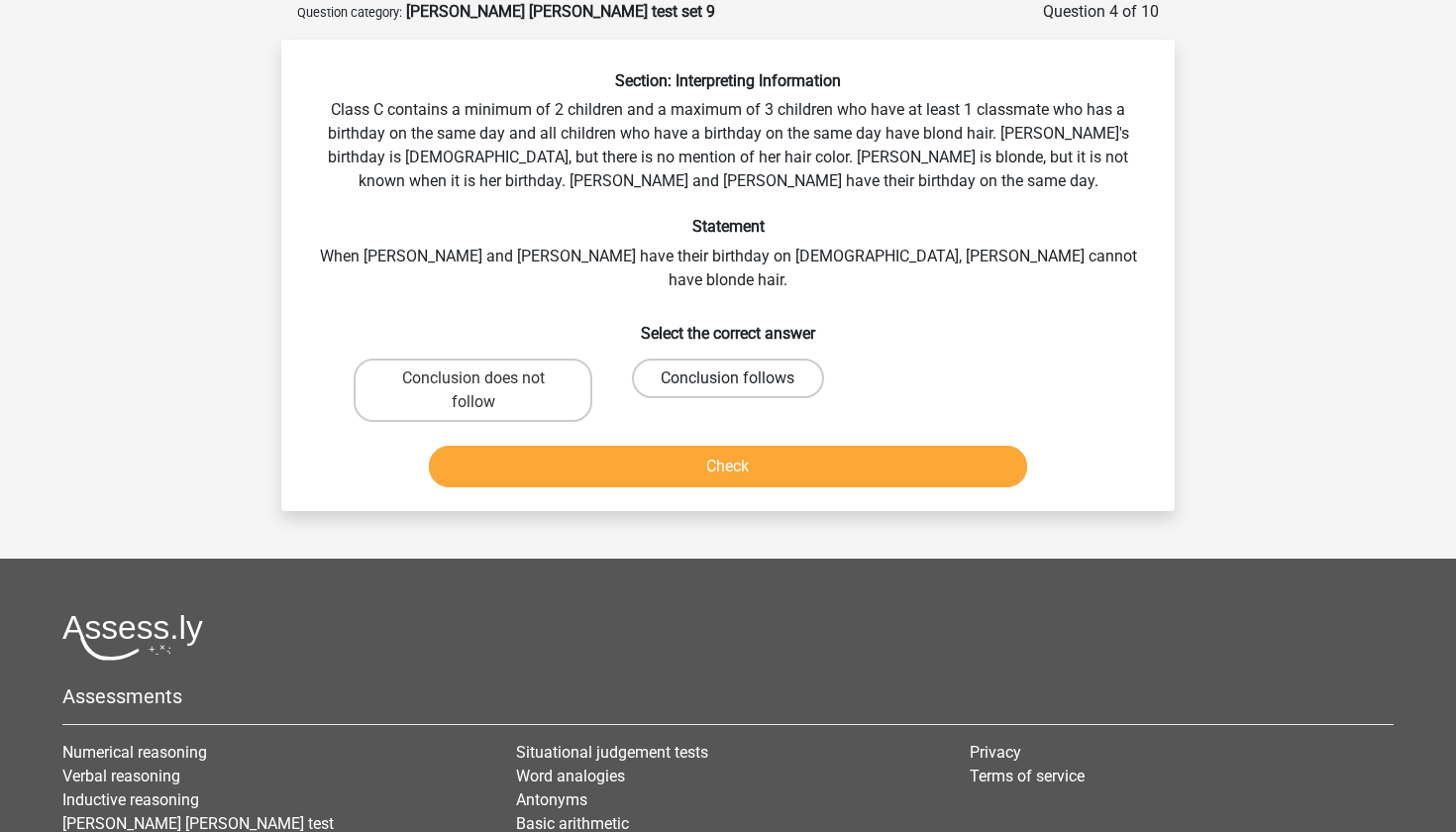
click at [677, 359] on label "Conclusion follows" at bounding box center [727, 379] width 191 height 40
click at [728, 379] on input "Conclusion follows" at bounding box center [734, 385] width 13 height 13
radio input "true"
click at [663, 445] on button "Check" at bounding box center [728, 466] width 599 height 42
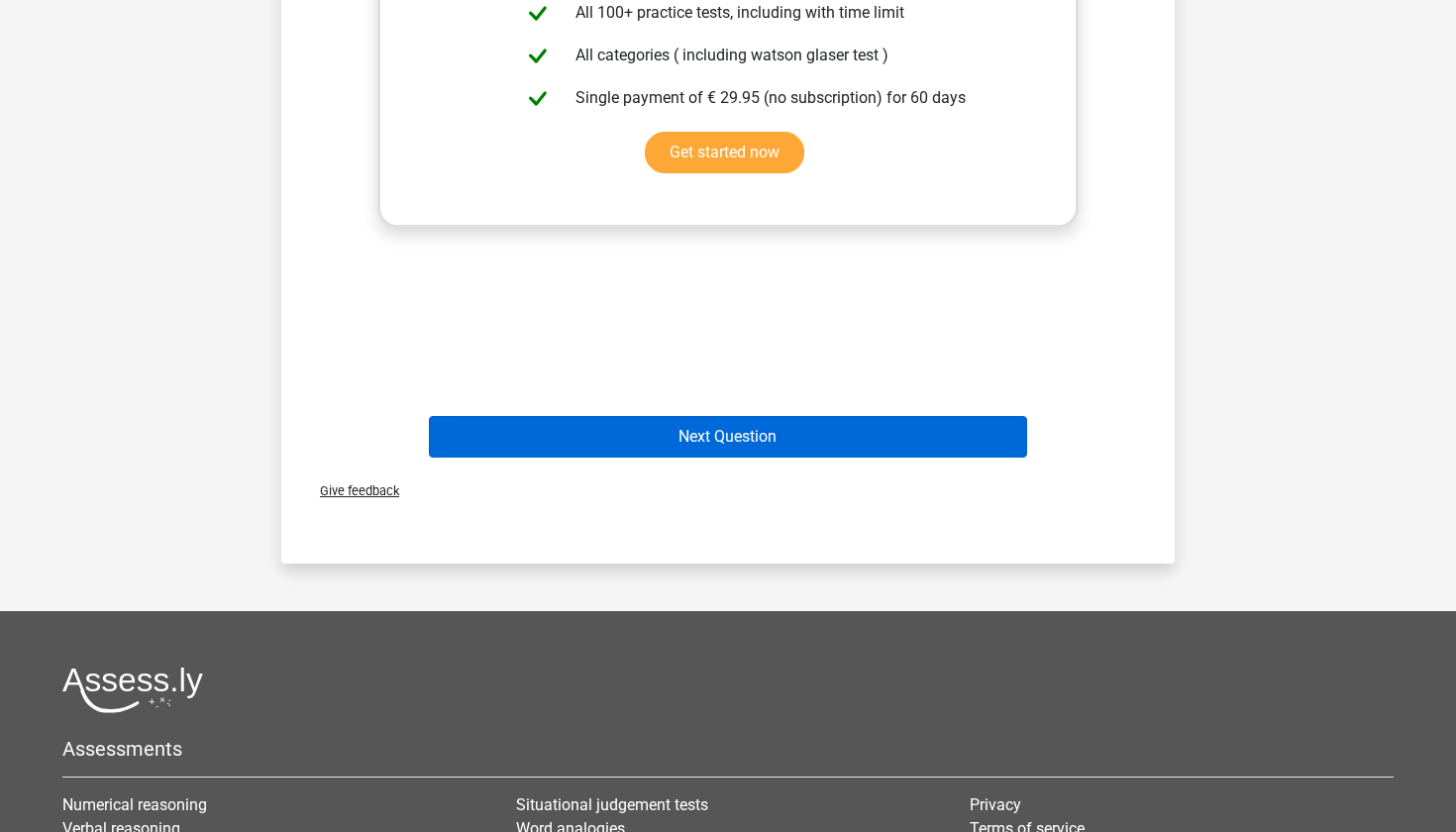
click at [658, 424] on button "Next Question" at bounding box center [728, 437] width 599 height 42
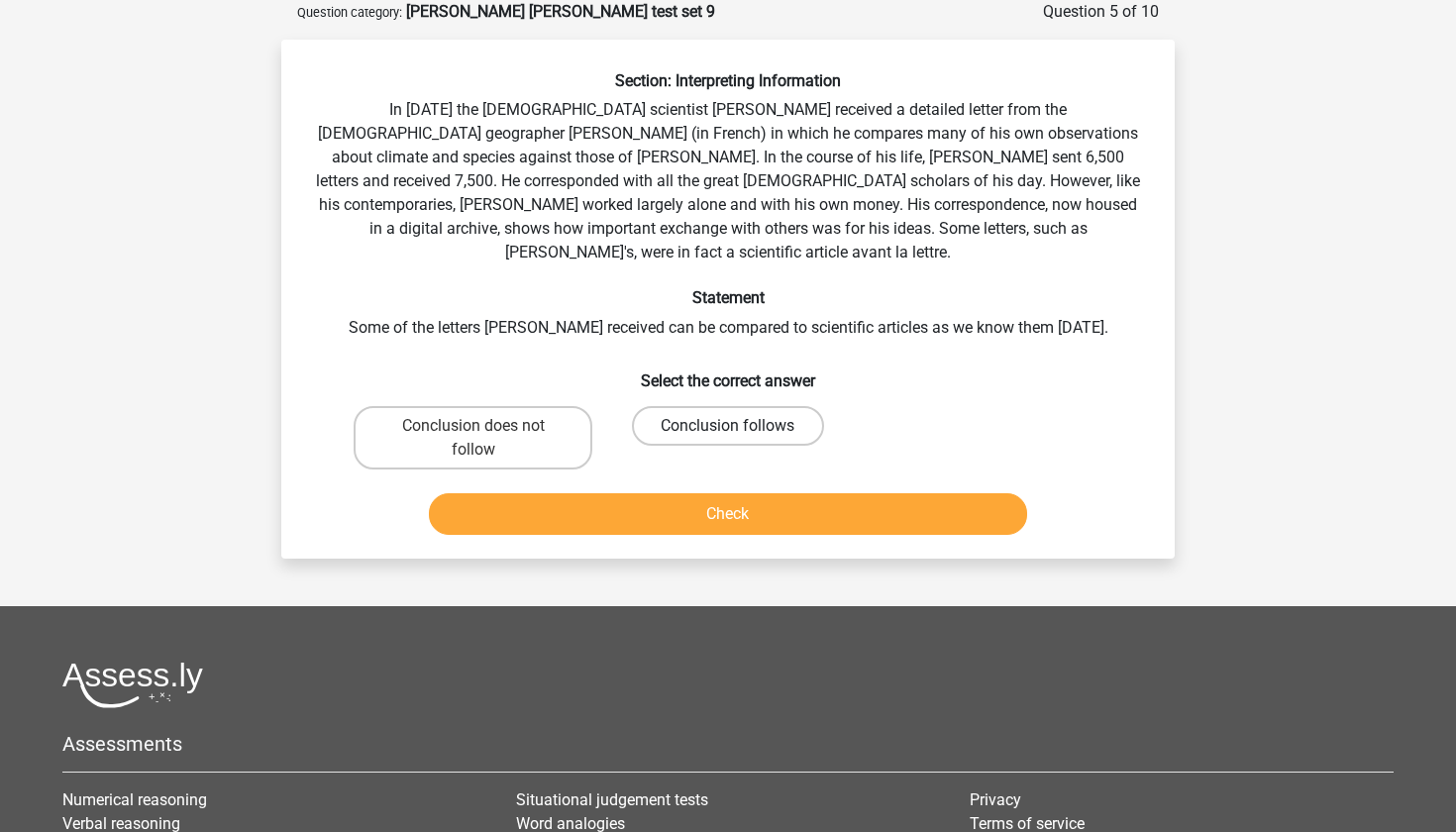
click at [669, 407] on label "Conclusion follows" at bounding box center [727, 426] width 191 height 40
click at [728, 425] on input "Conclusion follows" at bounding box center [734, 431] width 13 height 13
radio input "true"
click at [658, 493] on button "Check" at bounding box center [728, 514] width 599 height 42
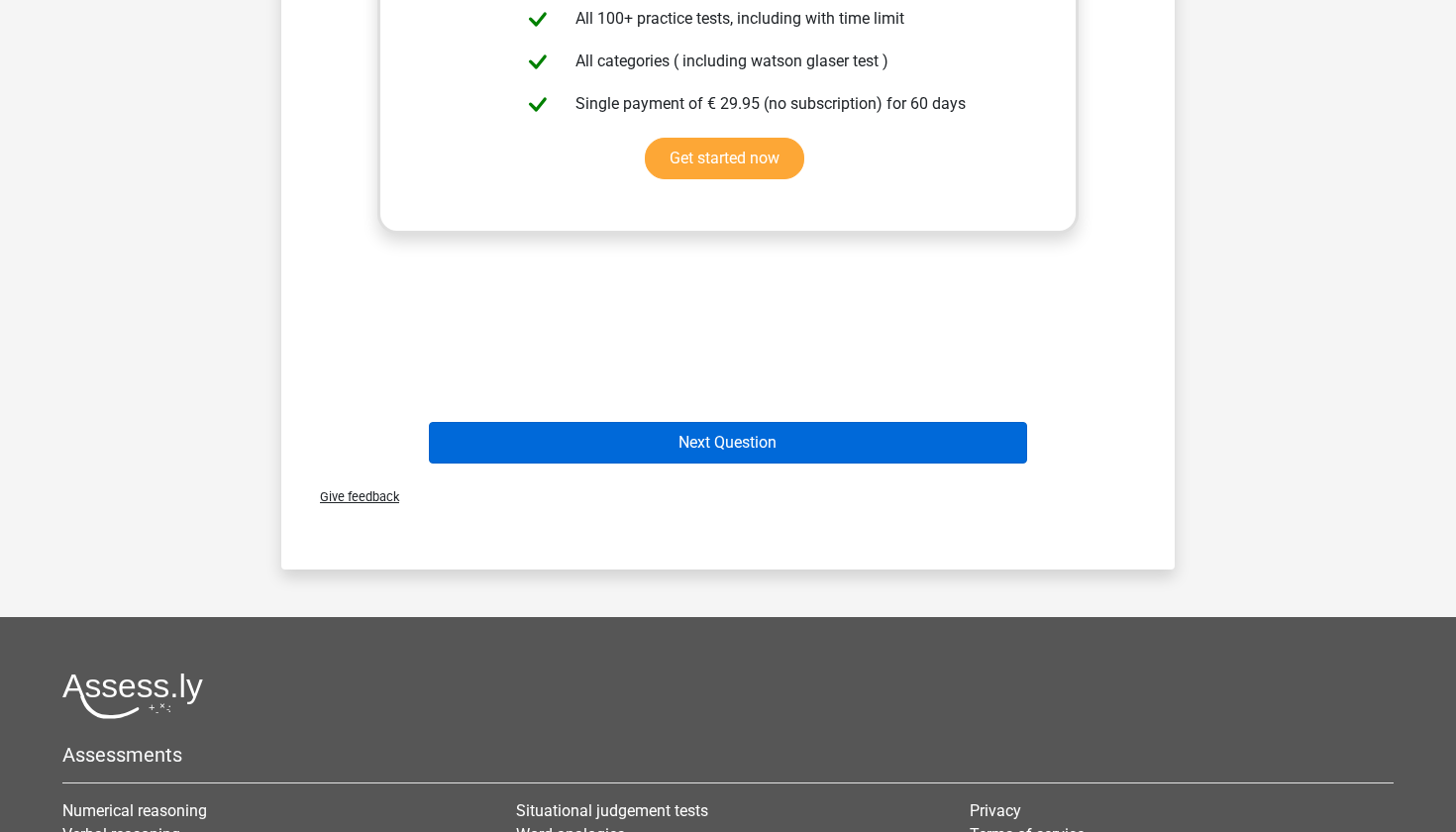
click at [660, 430] on button "Next Question" at bounding box center [728, 443] width 599 height 42
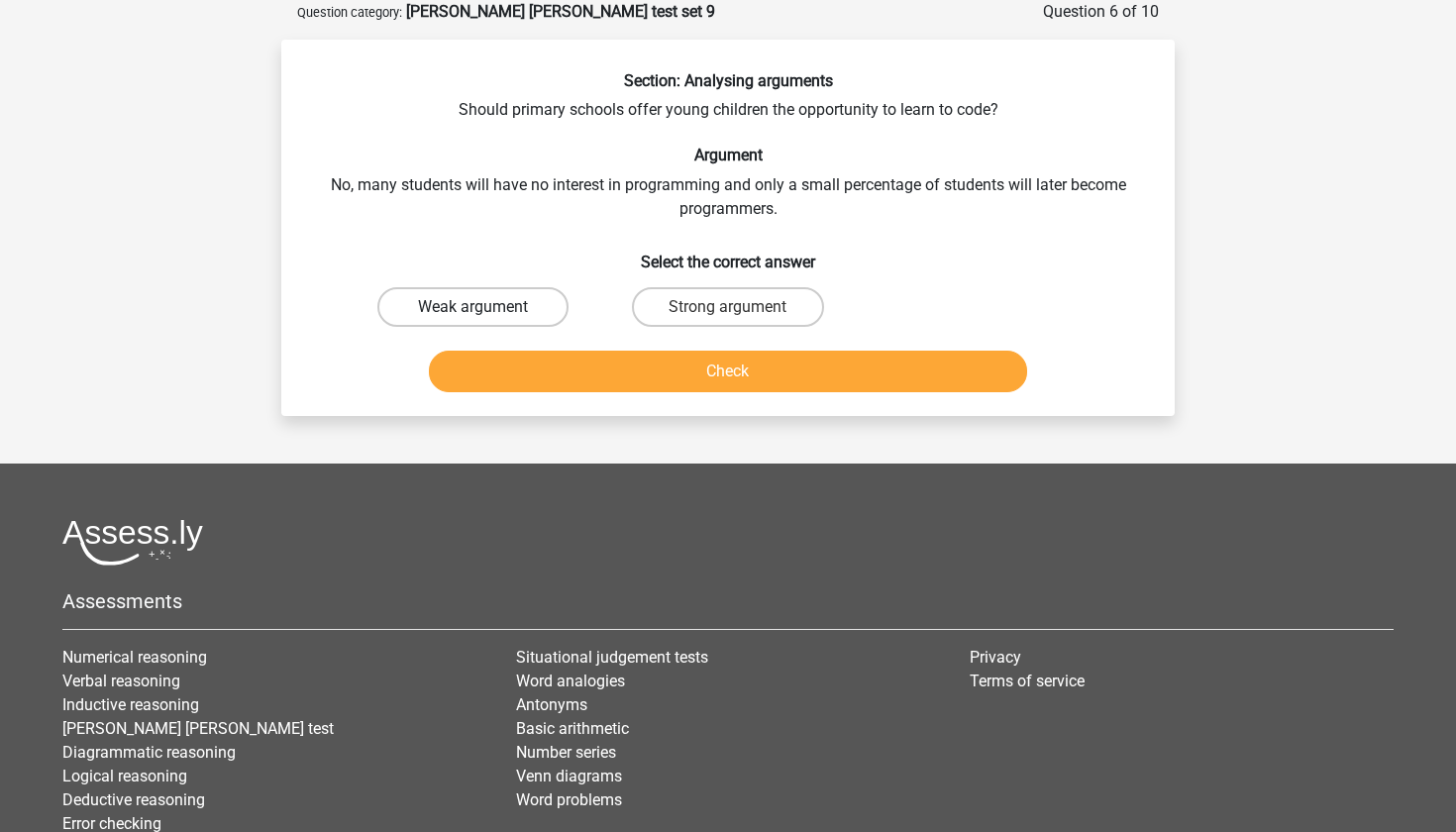
click at [522, 302] on label "Weak argument" at bounding box center [472, 308] width 191 height 40
click at [486, 307] on input "Weak argument" at bounding box center [479, 313] width 13 height 13
radio input "true"
click at [560, 358] on button "Check" at bounding box center [728, 372] width 599 height 42
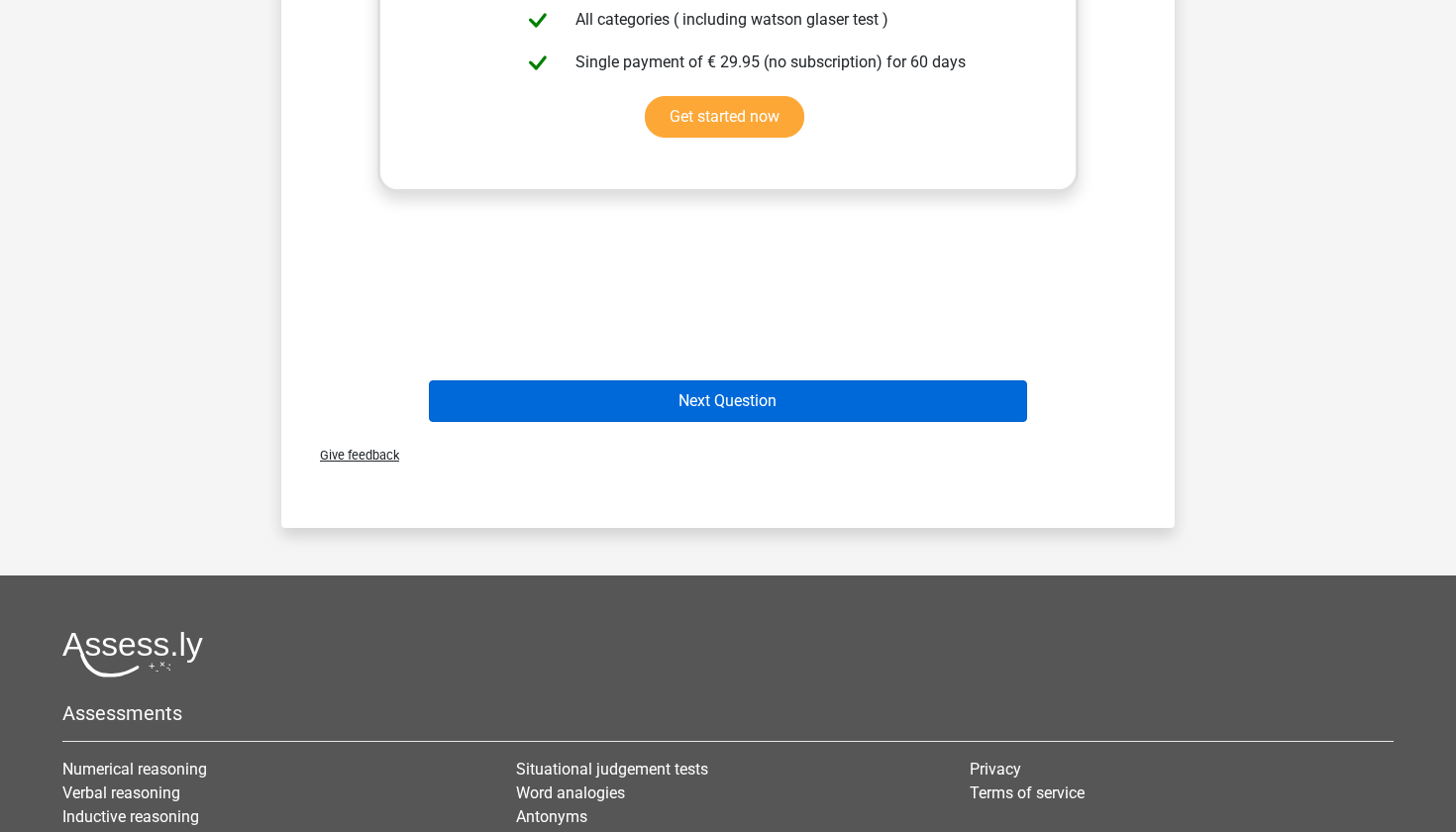
click at [601, 412] on button "Next Question" at bounding box center [728, 402] width 599 height 42
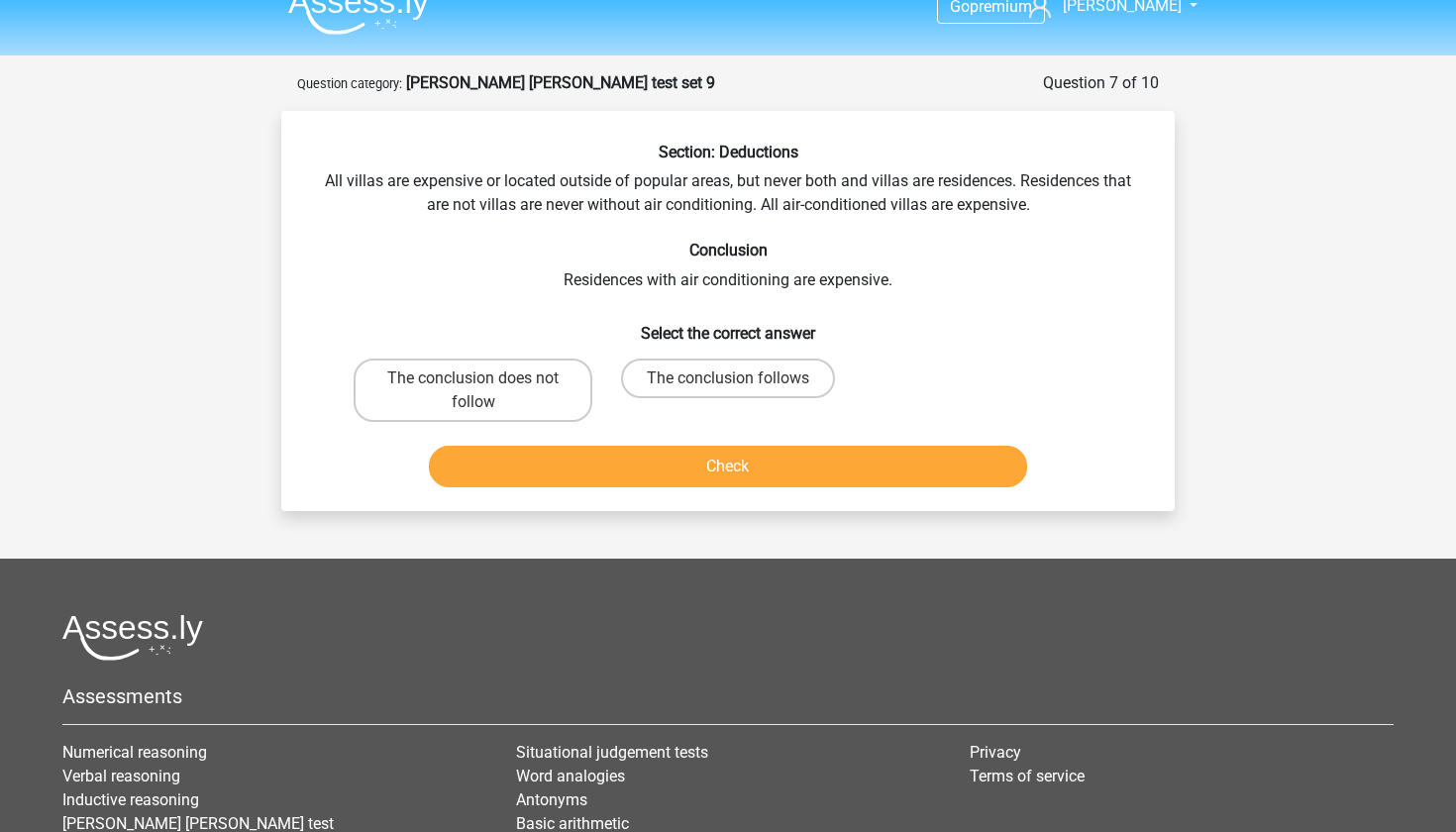
scroll to position [23, 0]
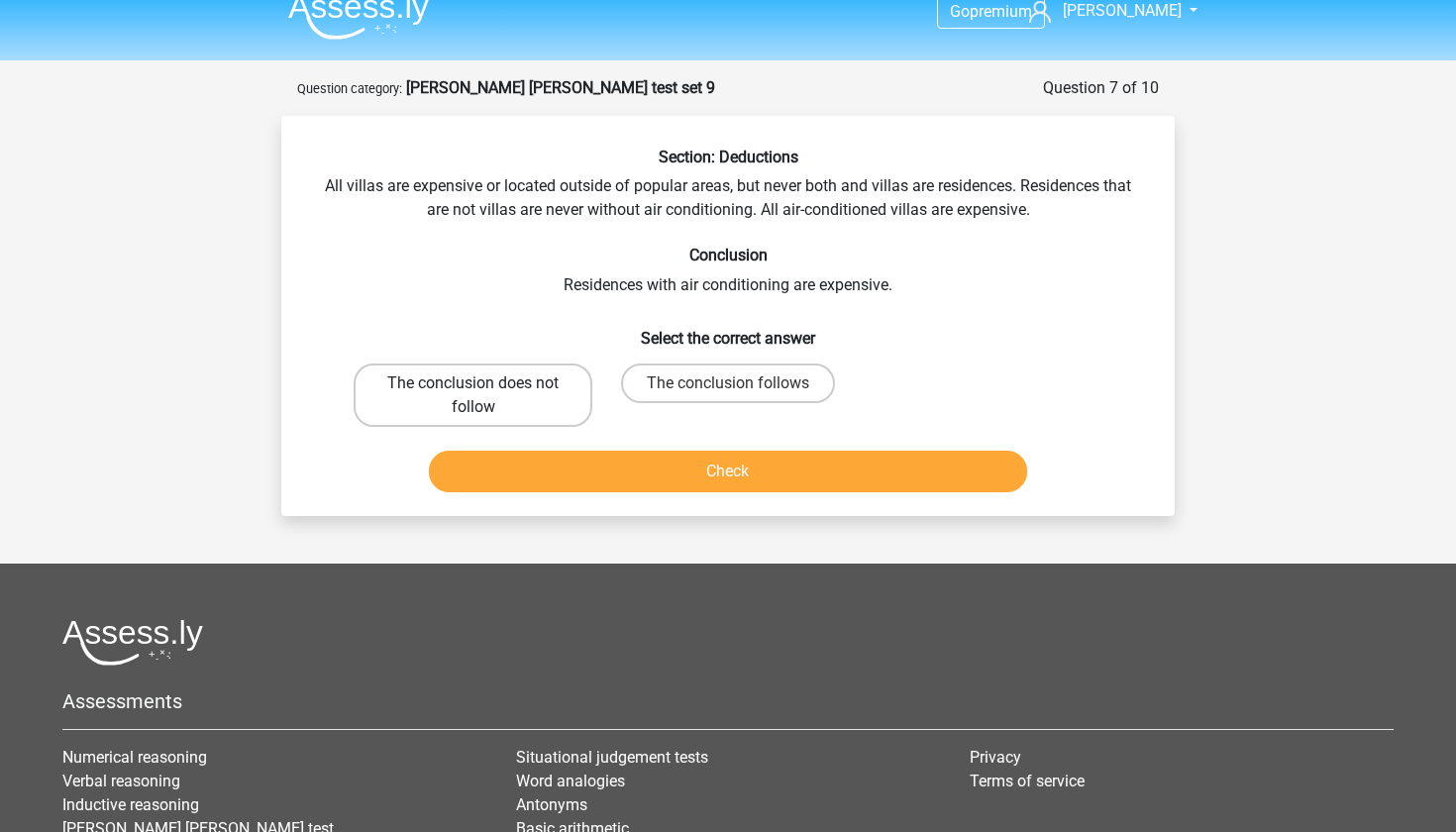
click at [524, 397] on label "The conclusion does not follow" at bounding box center [472, 395] width 239 height 63
click at [486, 397] on input "The conclusion does not follow" at bounding box center [479, 390] width 13 height 13
radio input "true"
click at [538, 455] on button "Check" at bounding box center [728, 471] width 599 height 42
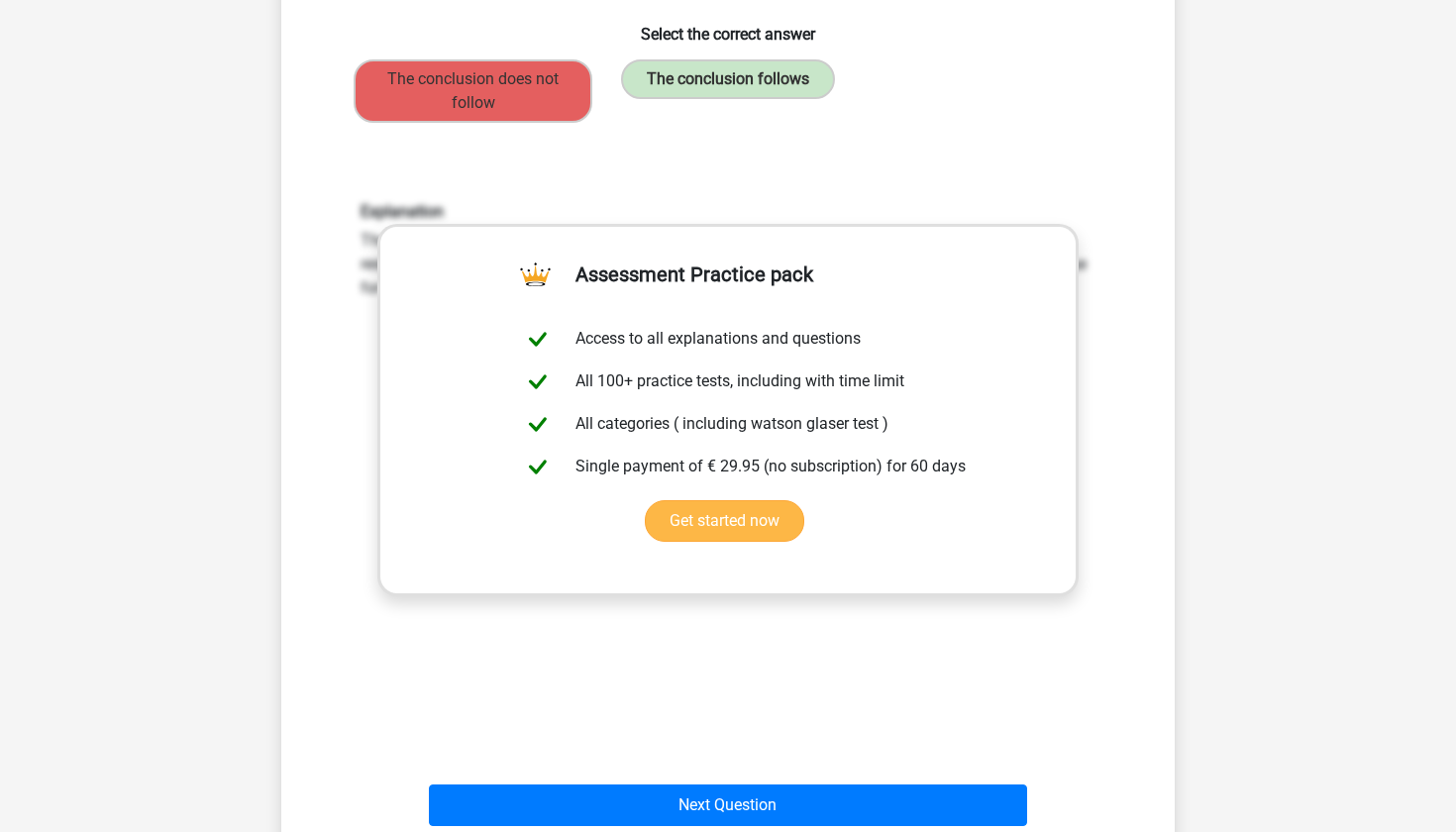
scroll to position [858, 0]
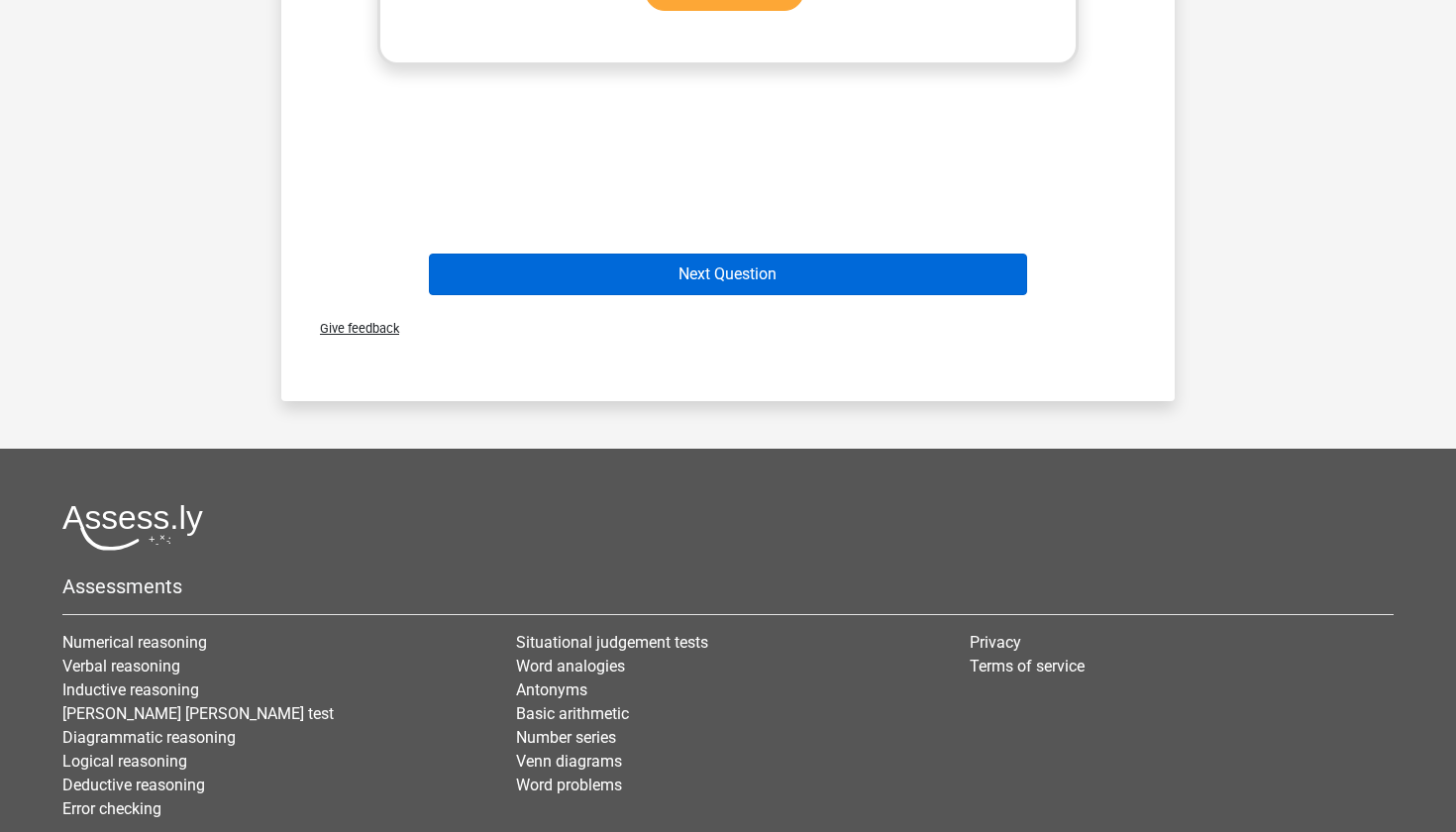
click at [669, 280] on button "Next Question" at bounding box center [728, 275] width 599 height 42
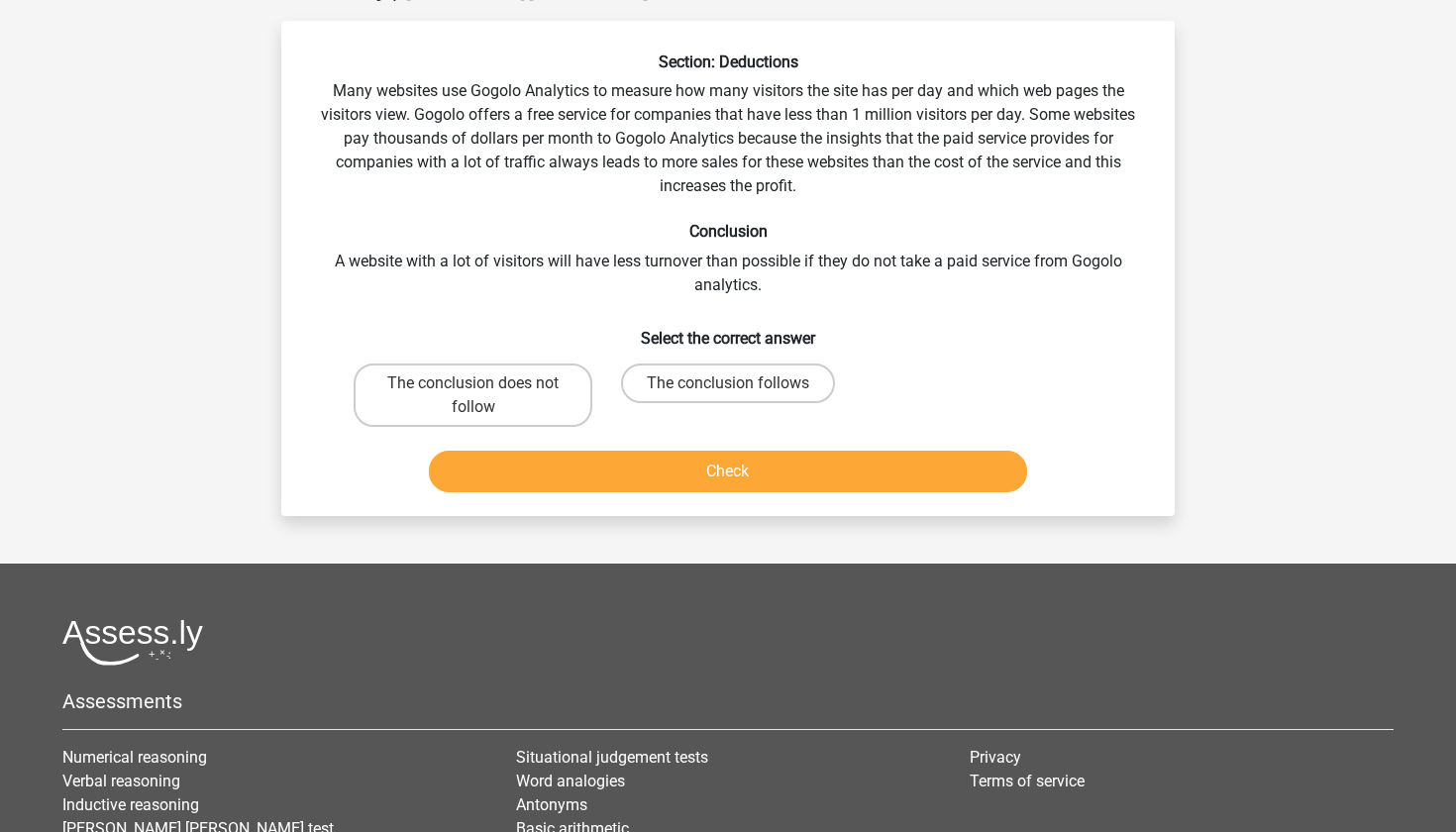
scroll to position [99, 0]
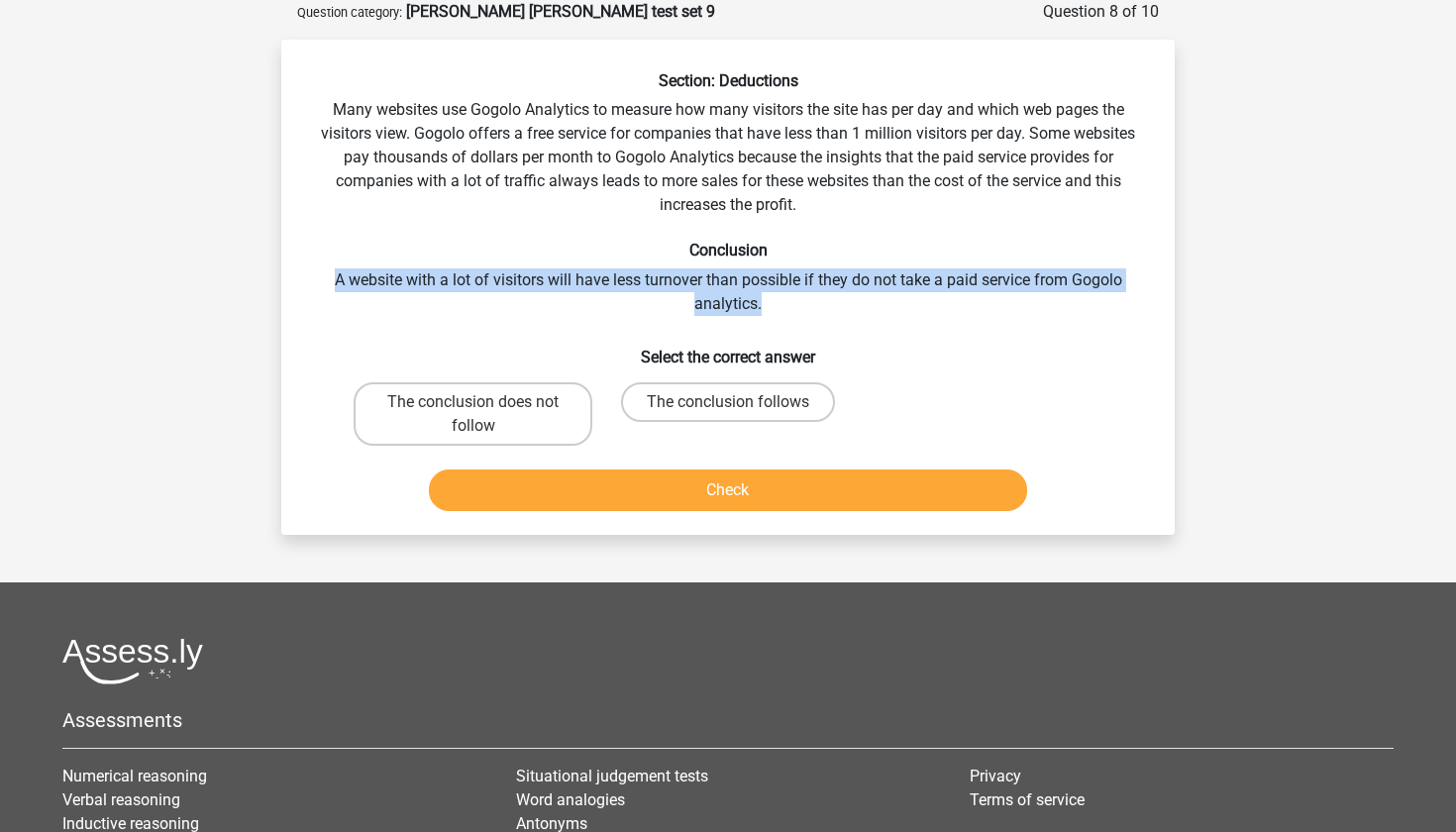
drag, startPoint x: 332, startPoint y: 284, endPoint x: 769, endPoint y: 306, distance: 437.6
click at [769, 306] on div "Section: Deductions Many websites use Gogolo Analytics to measure how many visi…" at bounding box center [728, 295] width 878 height 447
click at [550, 423] on label "The conclusion does not follow" at bounding box center [472, 414] width 239 height 63
click at [486, 416] on input "The conclusion does not follow" at bounding box center [479, 409] width 13 height 13
radio input "true"
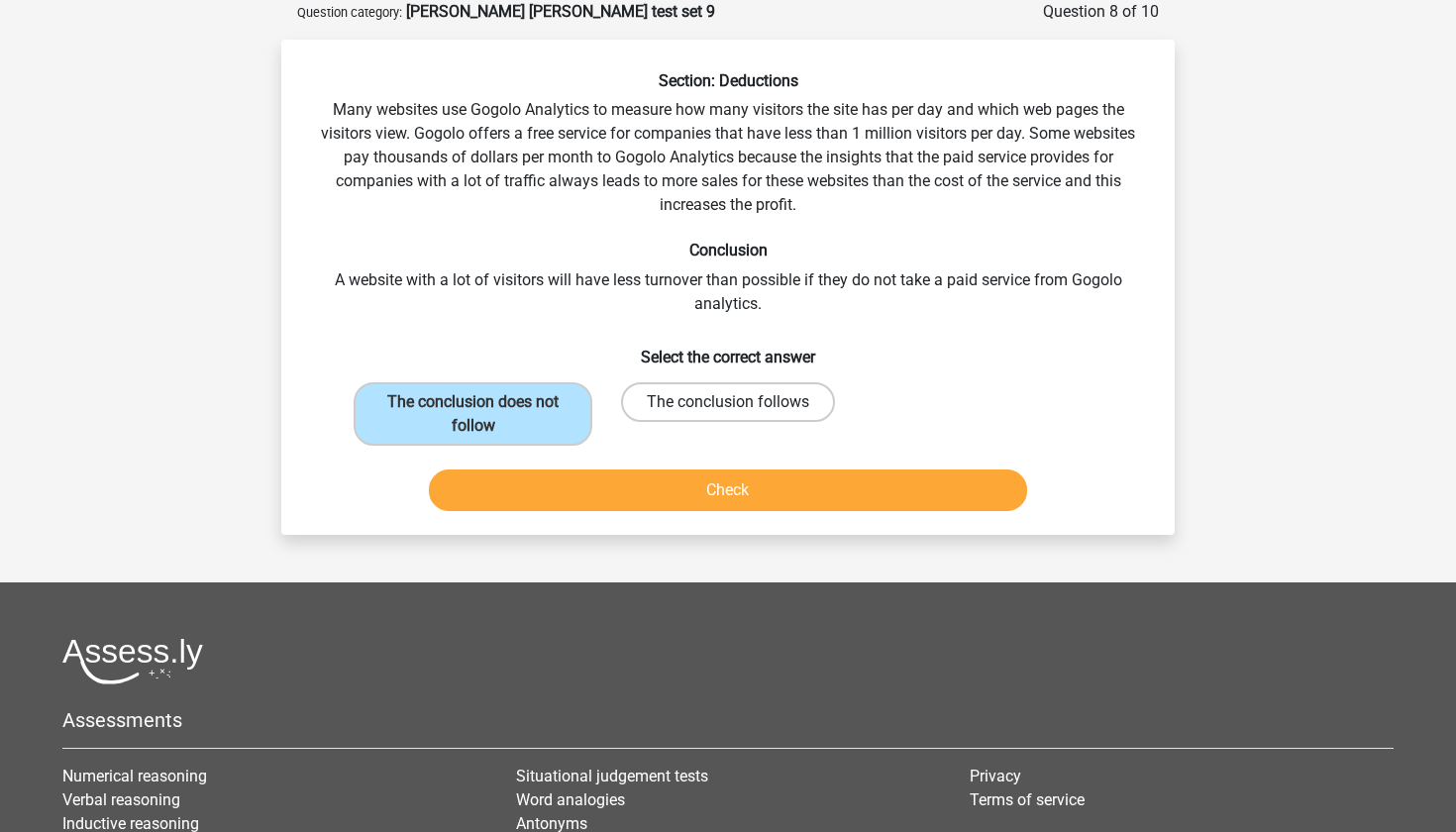
click at [708, 414] on label "The conclusion follows" at bounding box center [728, 403] width 214 height 40
click at [728, 414] on input "The conclusion follows" at bounding box center [734, 409] width 13 height 13
radio input "true"
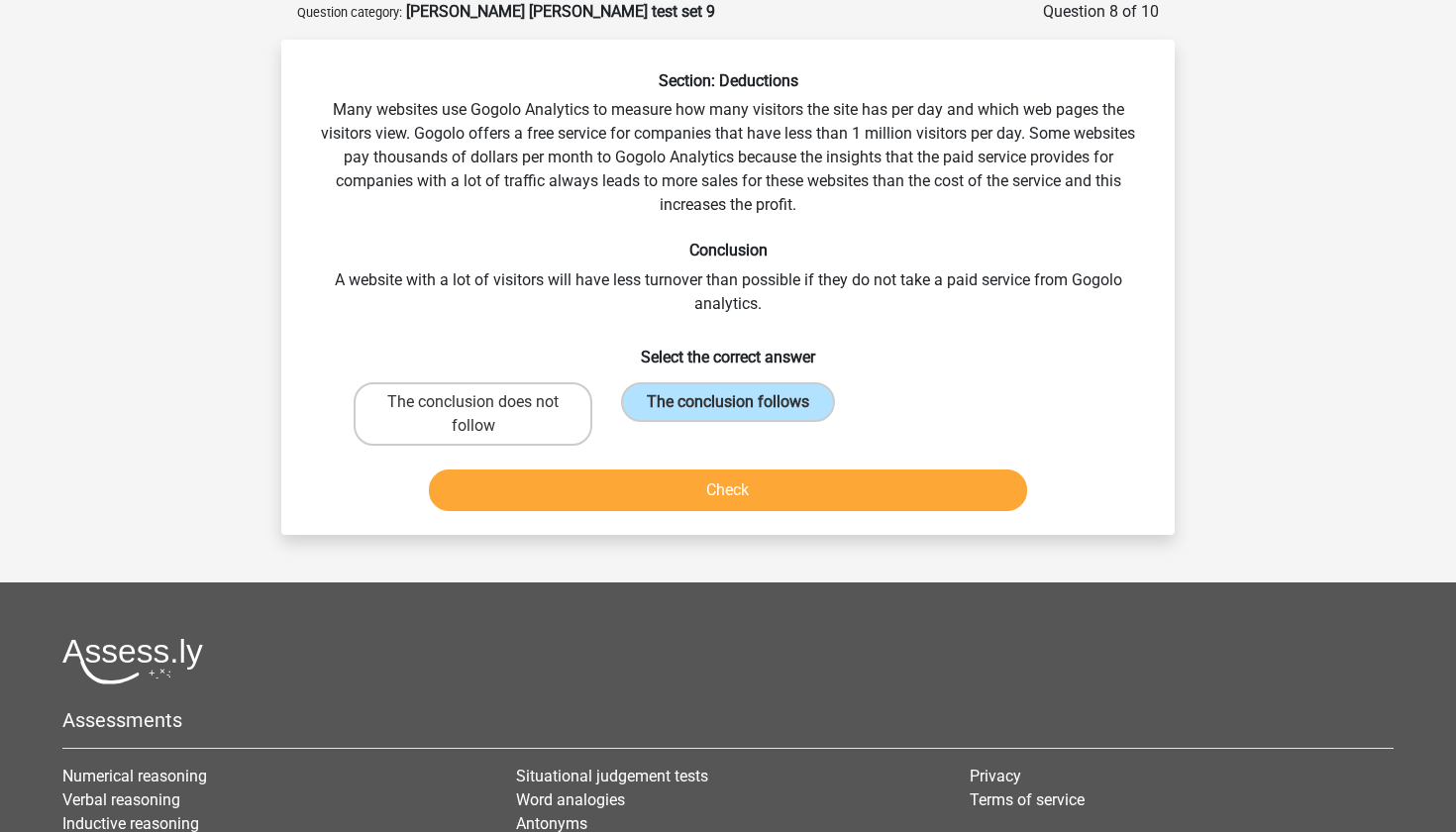
click at [691, 487] on button "Check" at bounding box center [728, 490] width 599 height 42
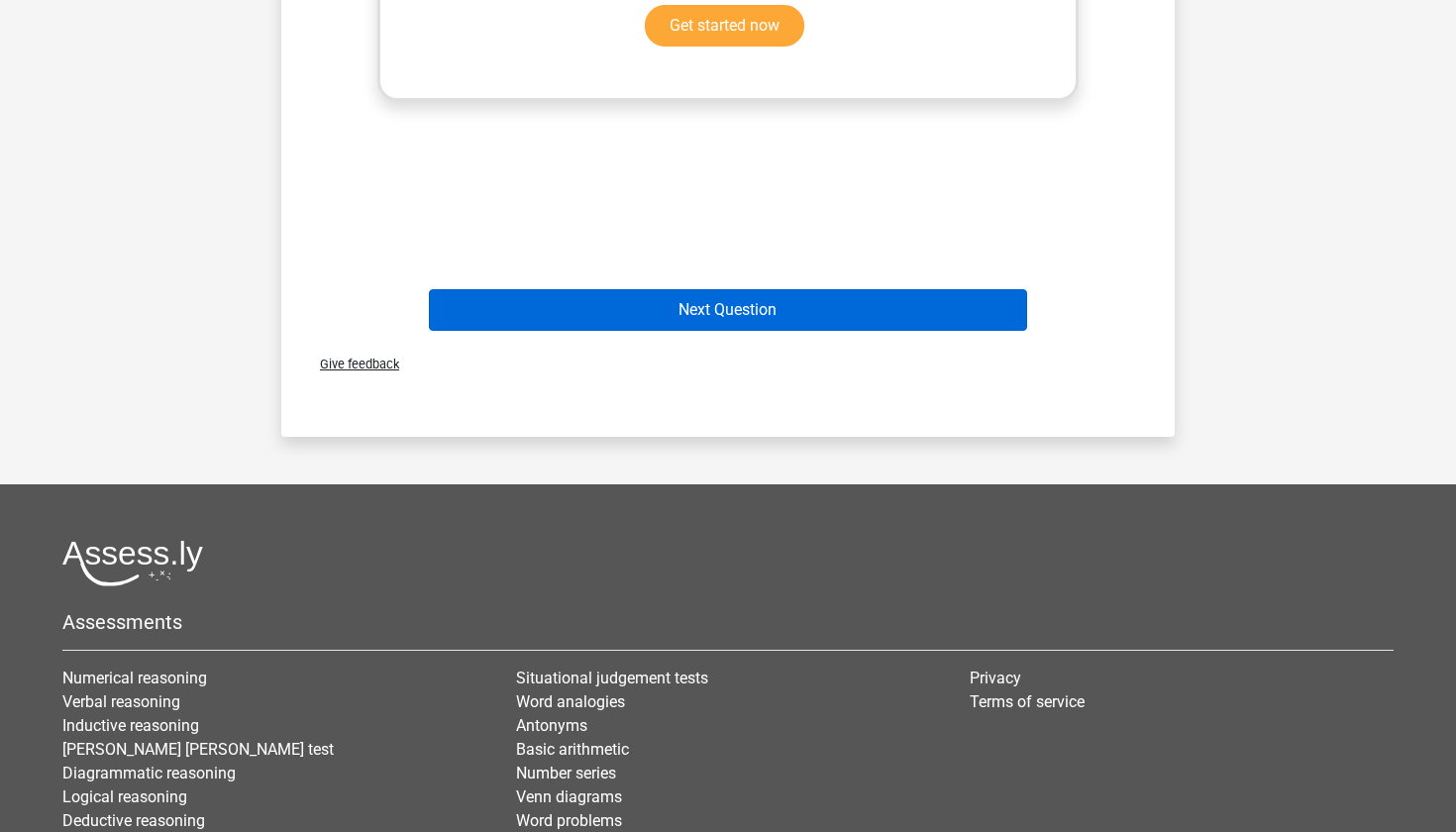
click at [755, 327] on button "Next Question" at bounding box center [728, 311] width 599 height 42
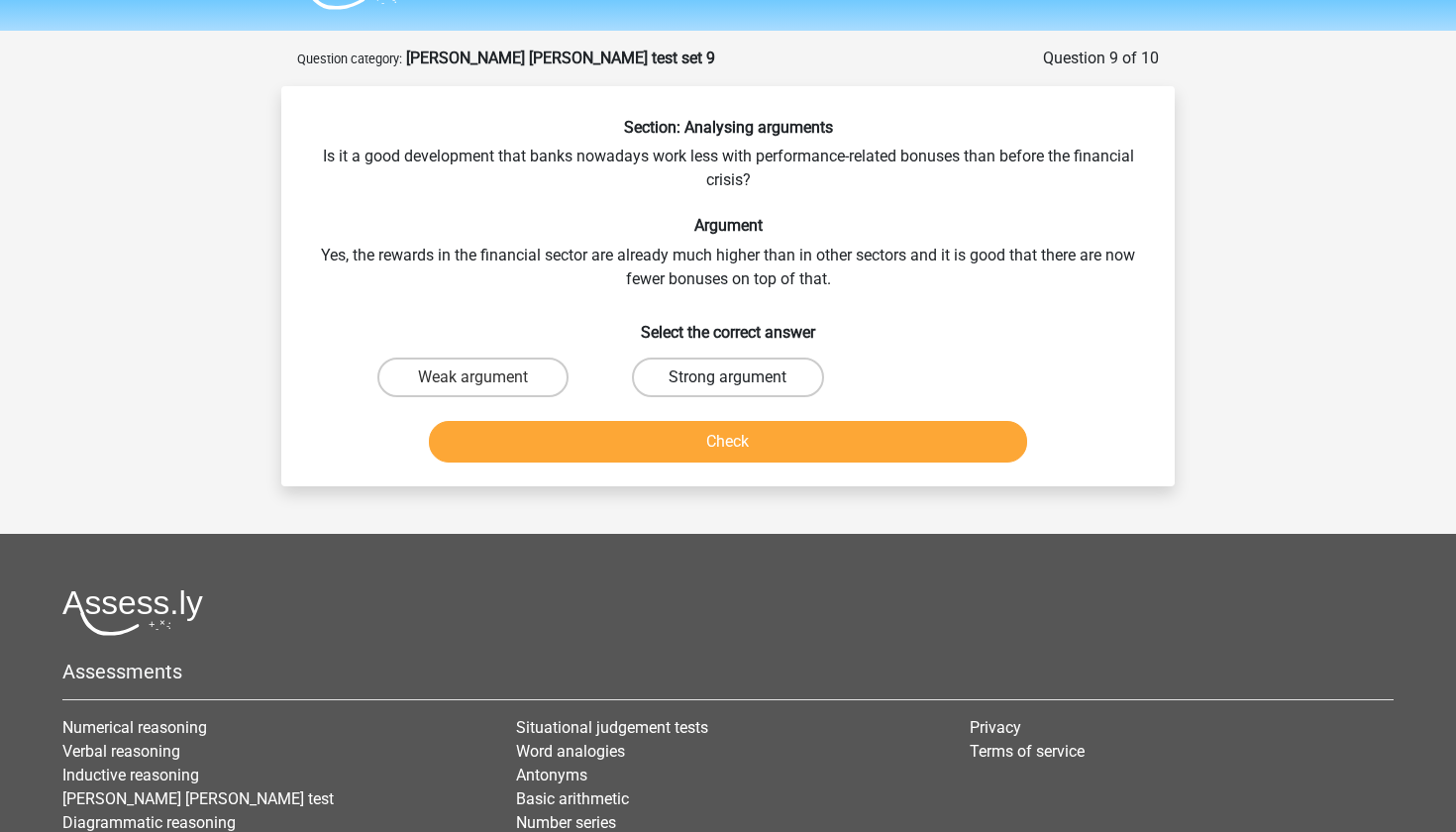
scroll to position [46, 0]
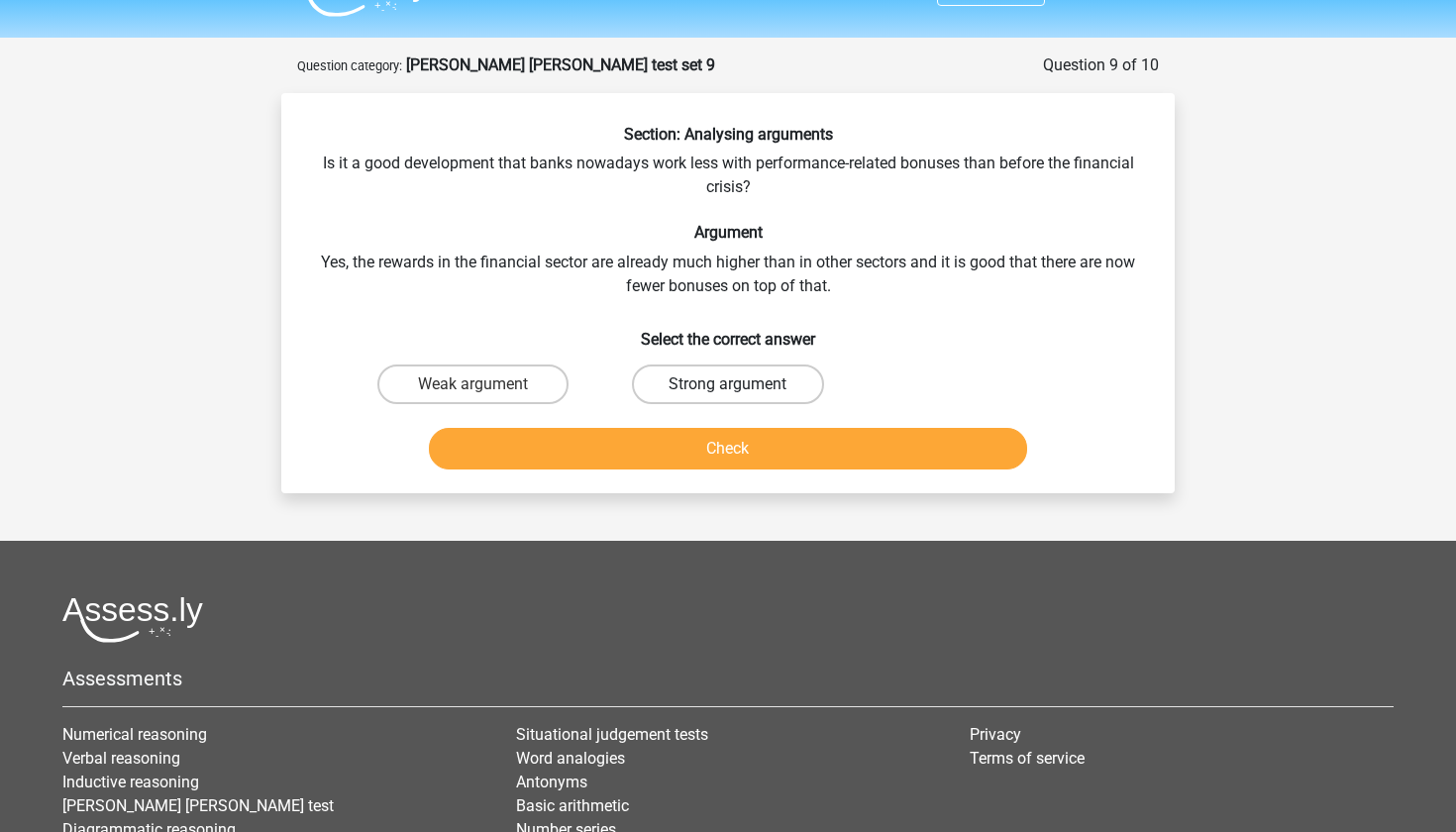
click at [697, 370] on label "Strong argument" at bounding box center [727, 385] width 191 height 40
click at [728, 385] on input "Strong argument" at bounding box center [734, 391] width 13 height 13
radio input "true"
click at [689, 446] on button "Check" at bounding box center [728, 448] width 599 height 42
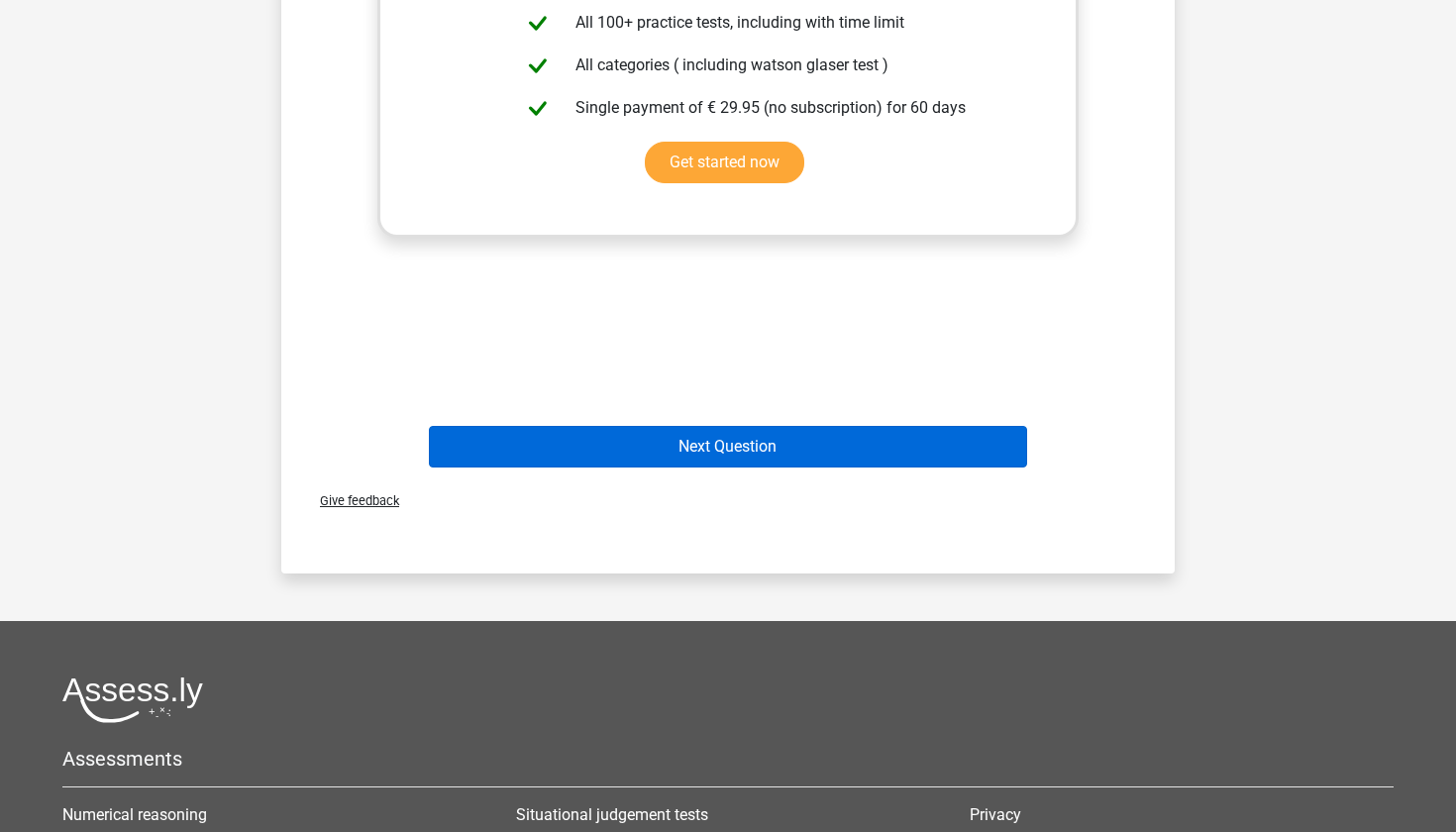
click at [685, 452] on button "Next Question" at bounding box center [728, 446] width 599 height 42
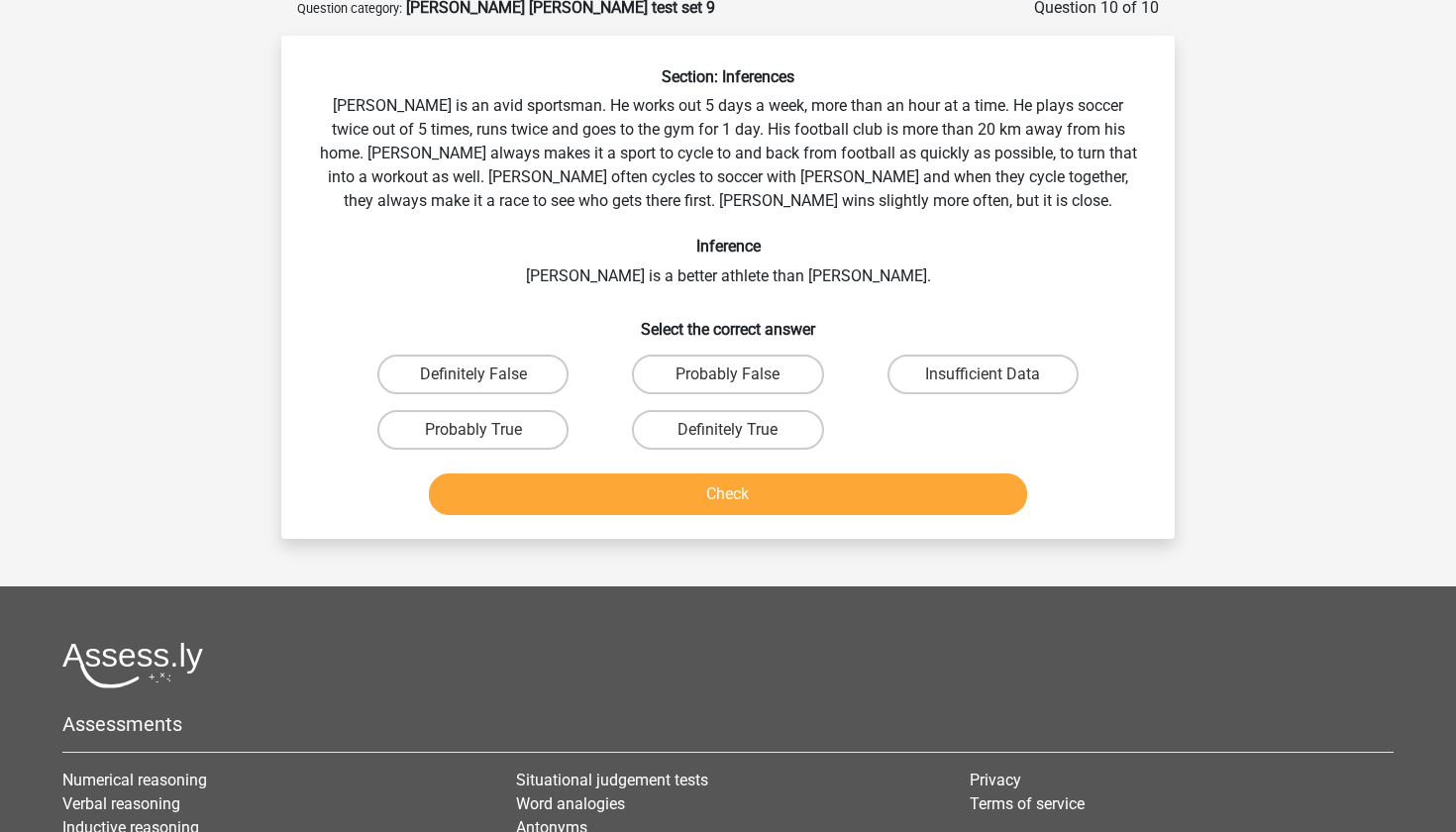
scroll to position [99, 0]
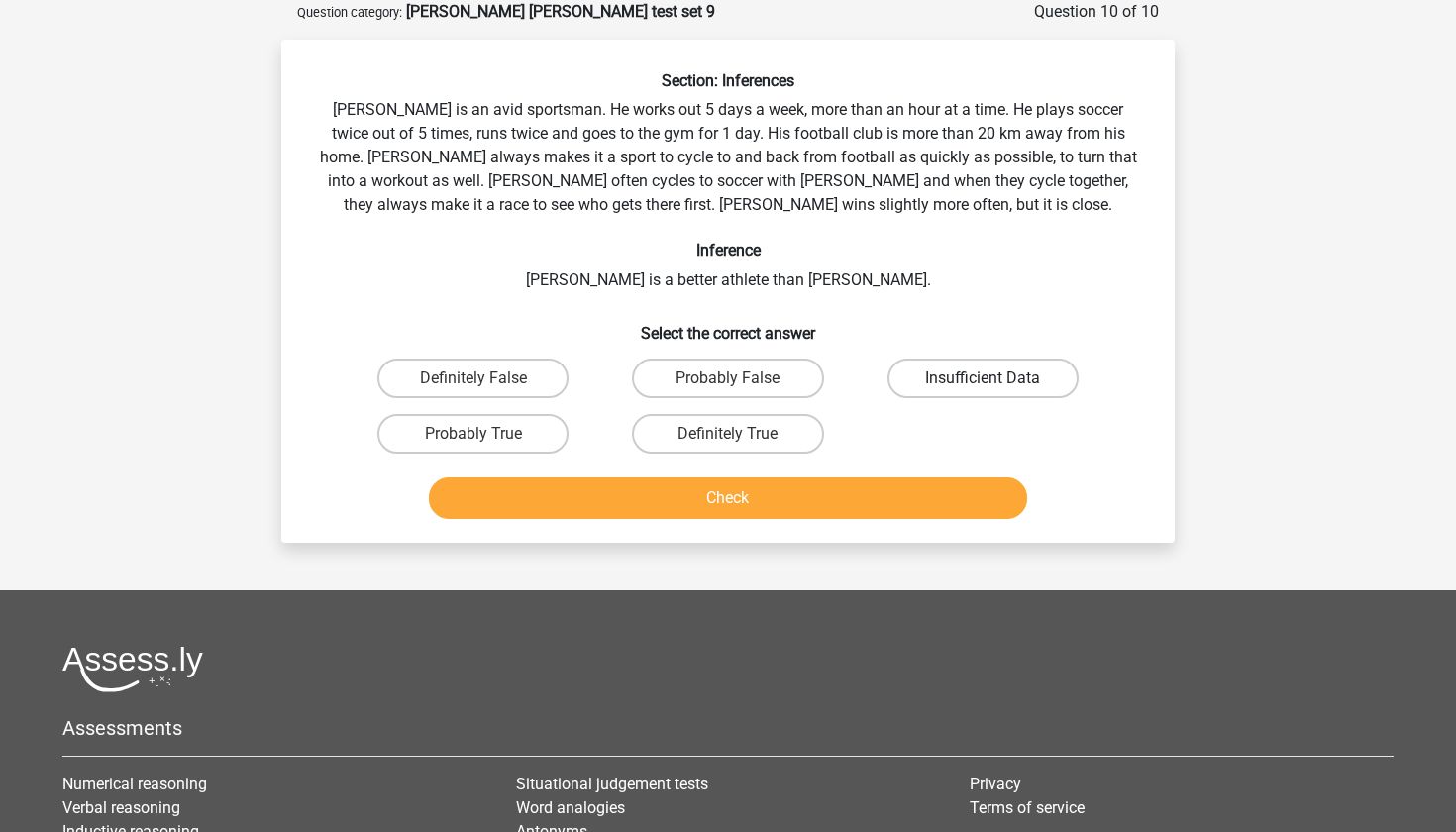
click at [968, 370] on label "Insufficient Data" at bounding box center [983, 379] width 191 height 40
click at [983, 379] on input "Insufficient Data" at bounding box center [989, 385] width 13 height 13
radio input "true"
click at [874, 488] on button "Check" at bounding box center [728, 498] width 599 height 42
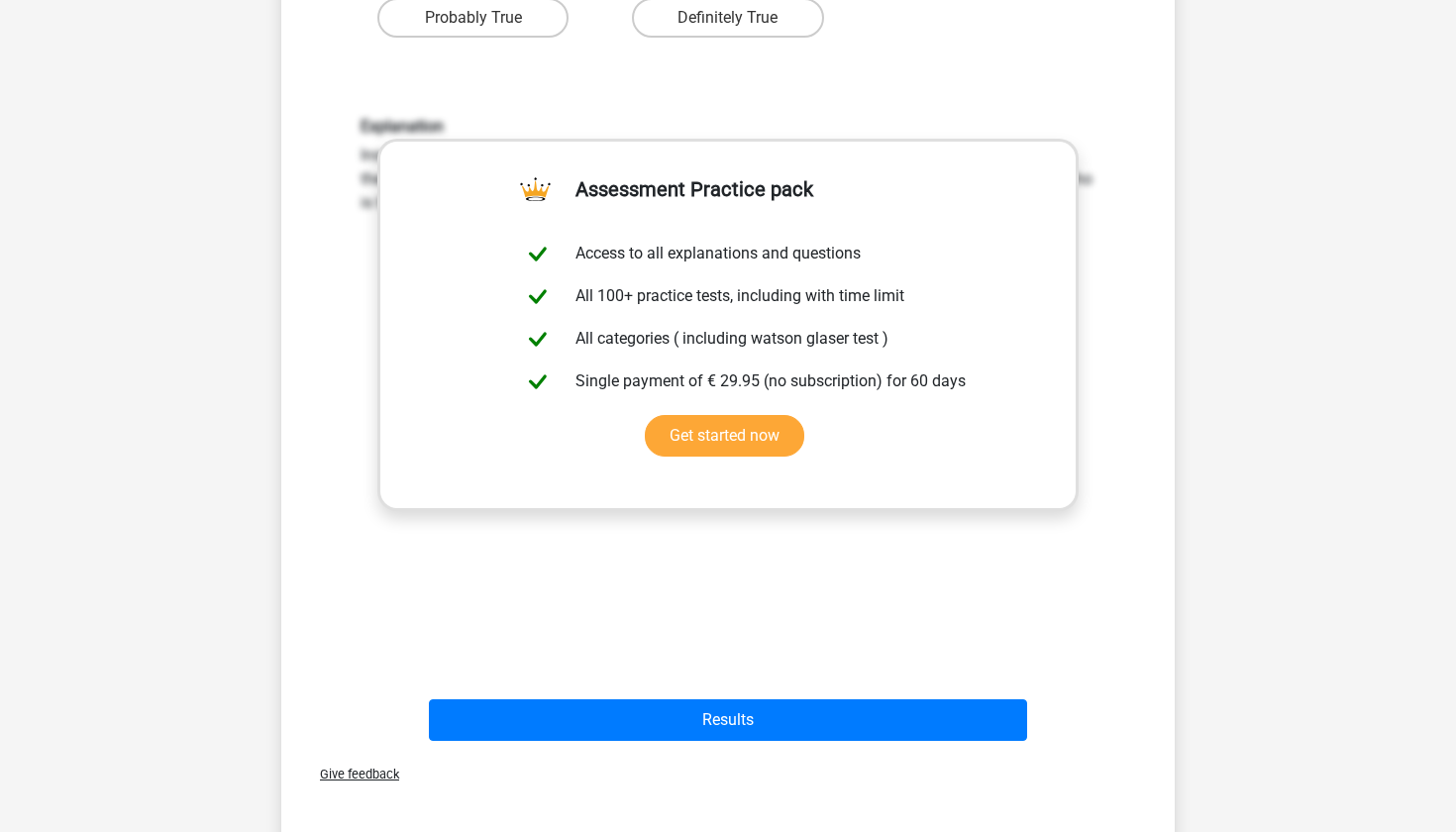
scroll to position [613, 0]
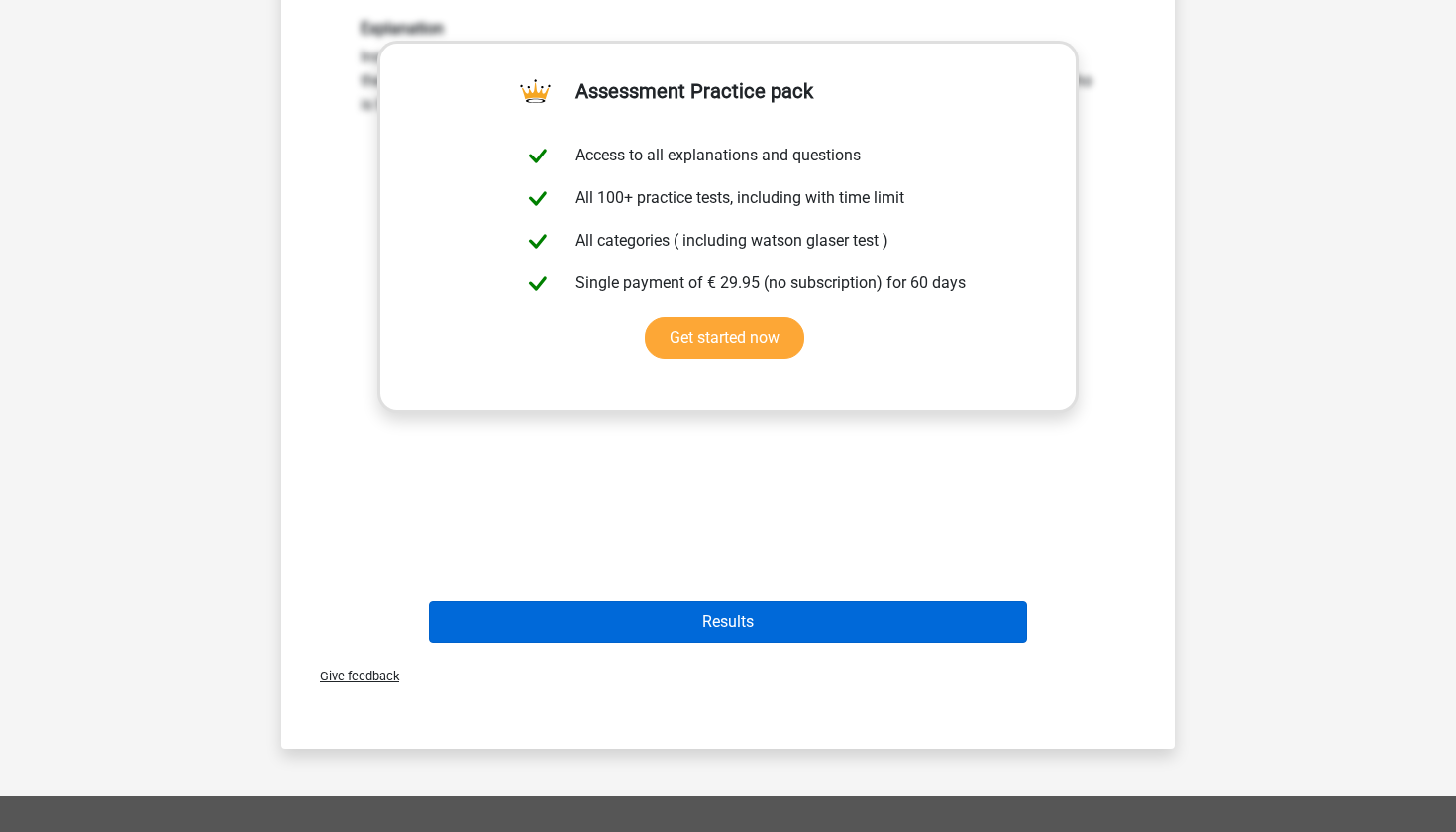
click at [786, 625] on button "Results" at bounding box center [728, 622] width 599 height 42
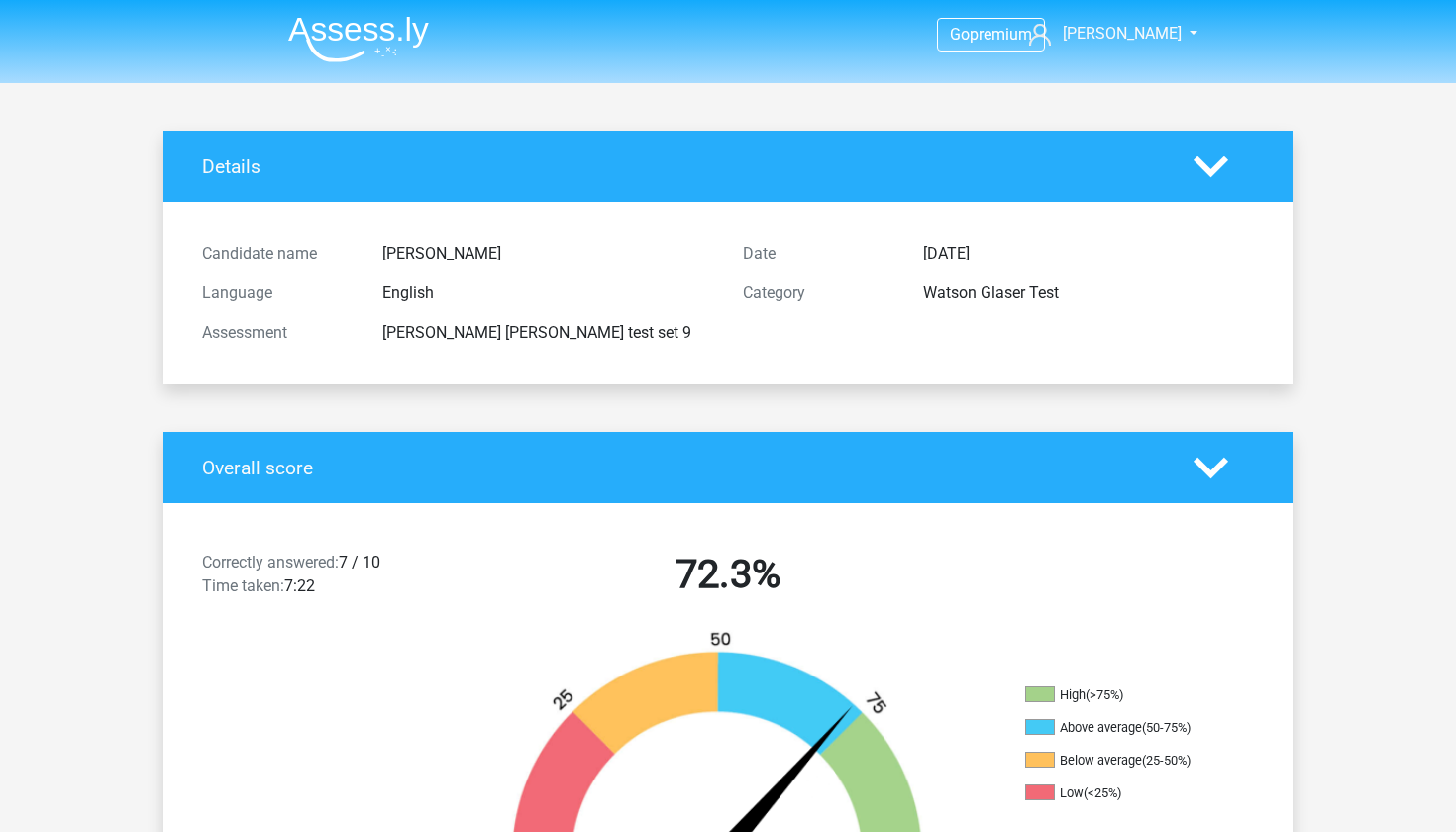
click at [339, 37] on img at bounding box center [359, 39] width 141 height 47
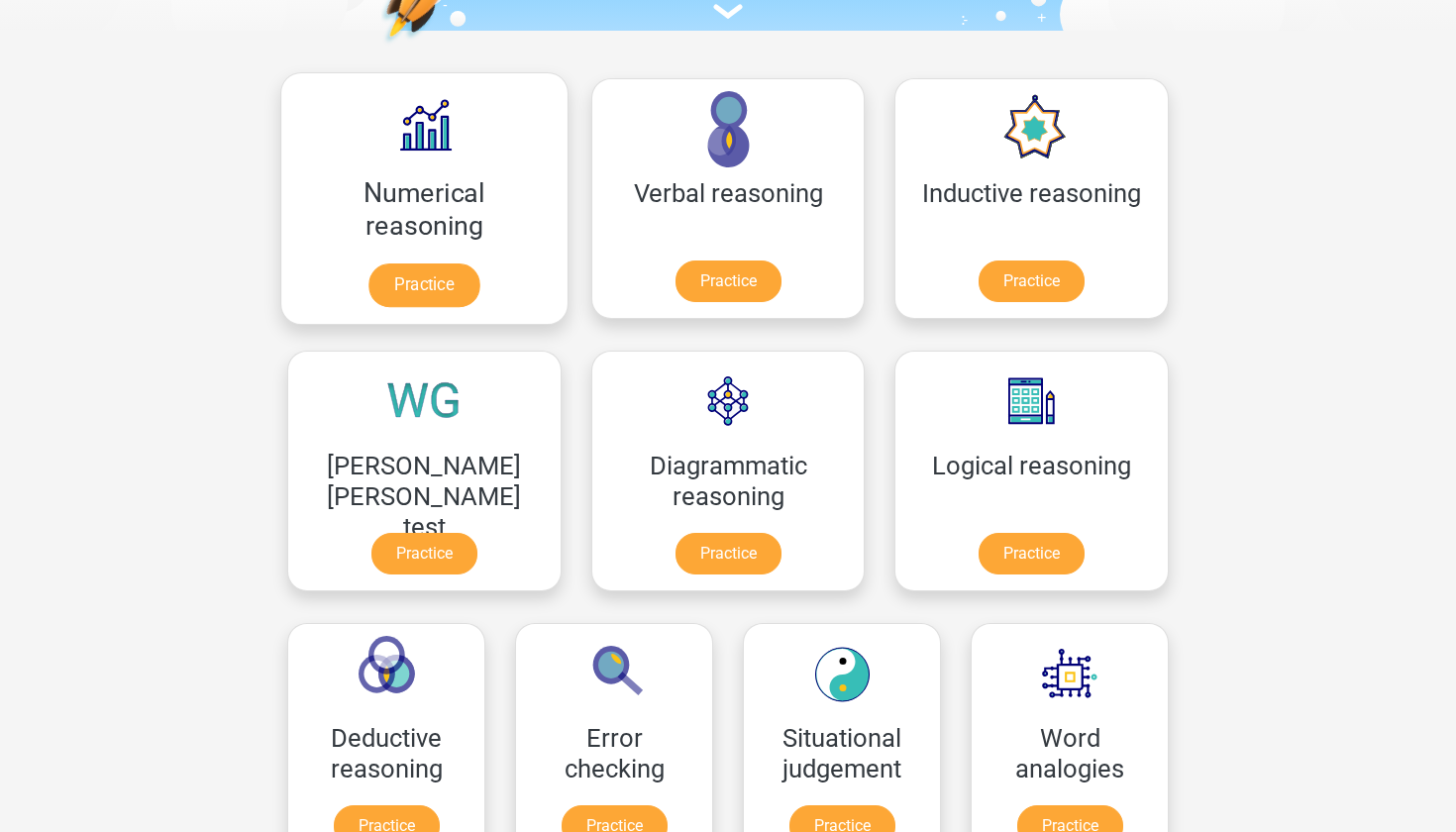
scroll to position [220, 0]
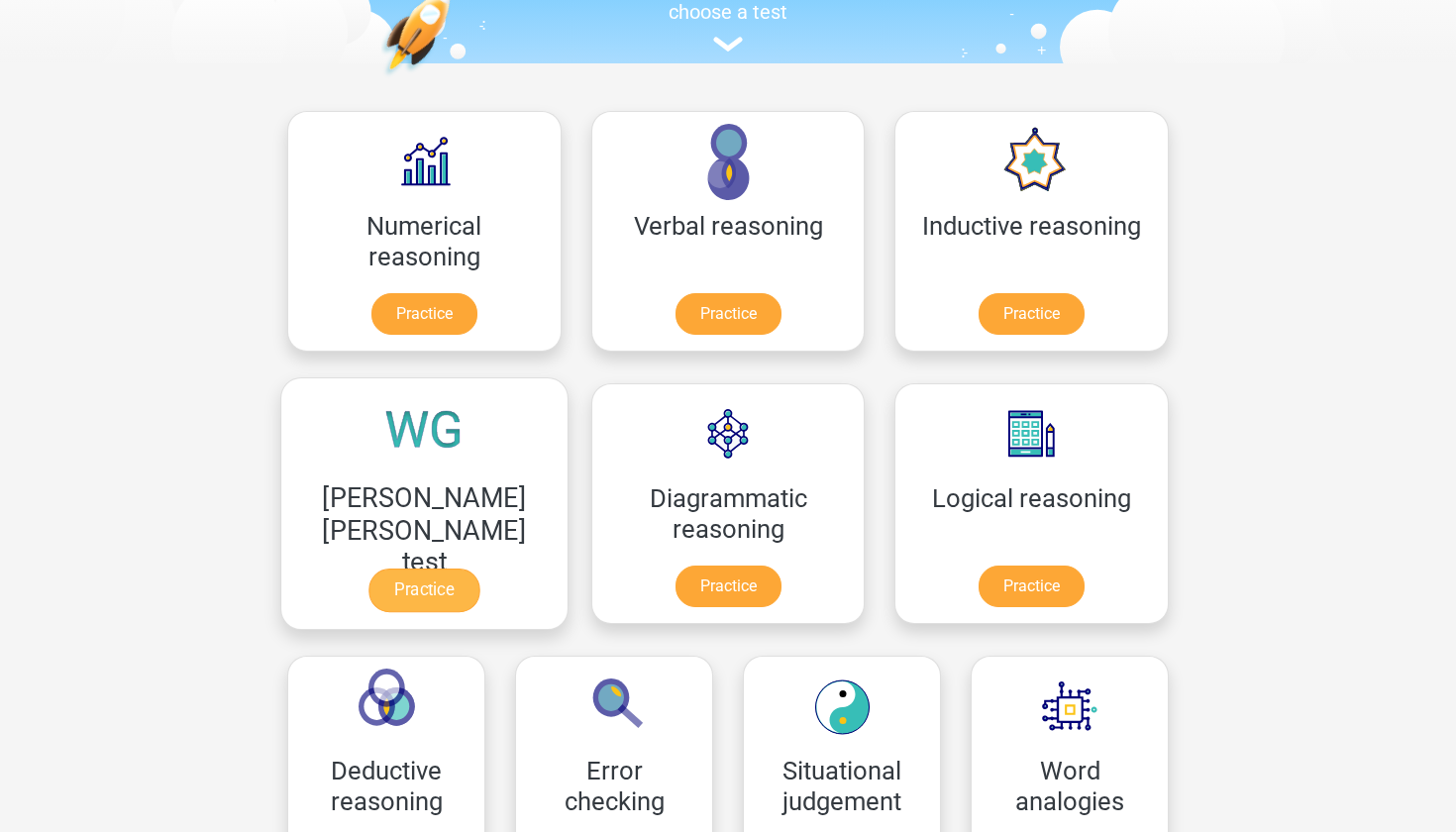
click at [479, 568] on link "Practice" at bounding box center [423, 590] width 111 height 44
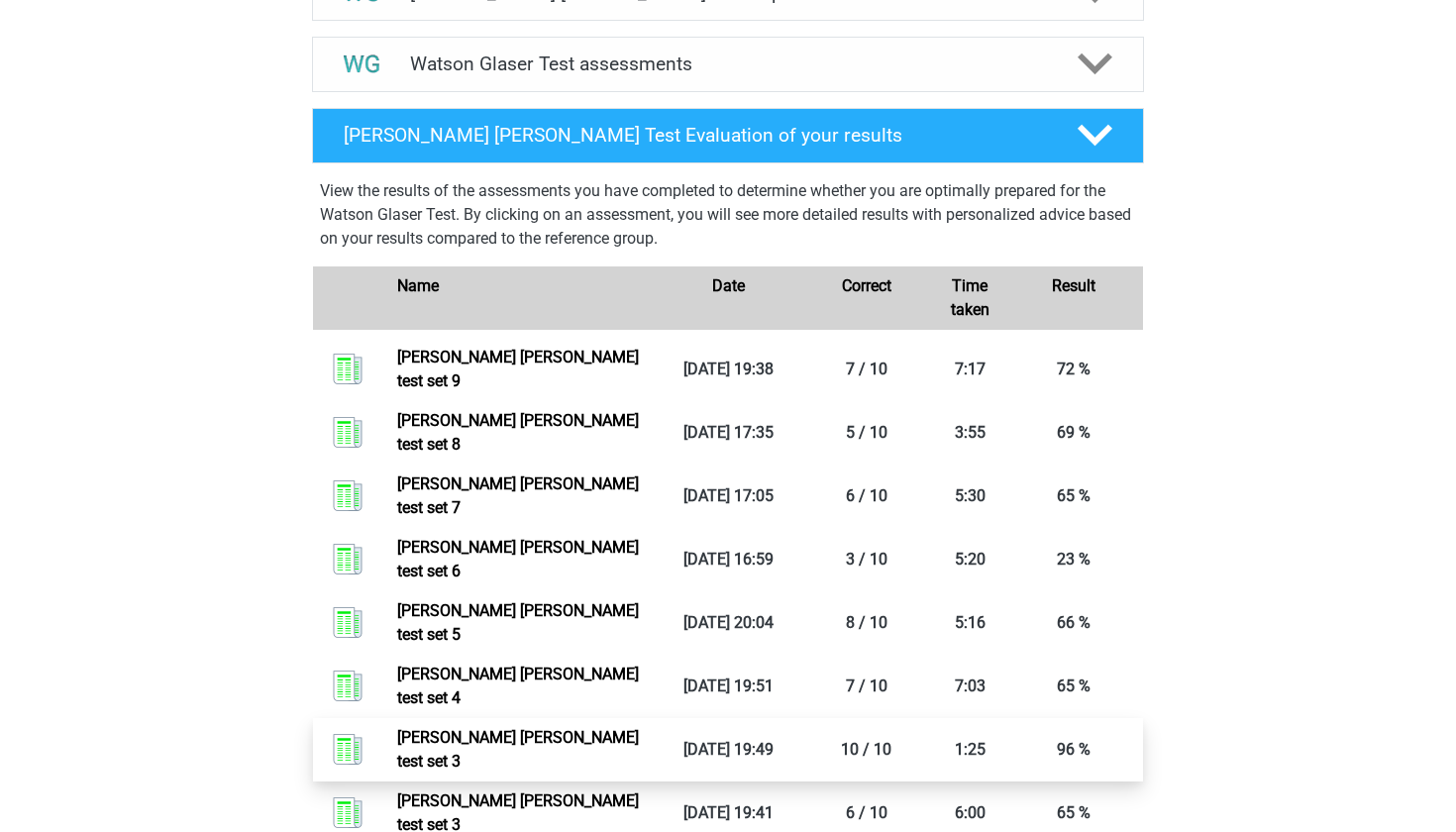
scroll to position [1204, 0]
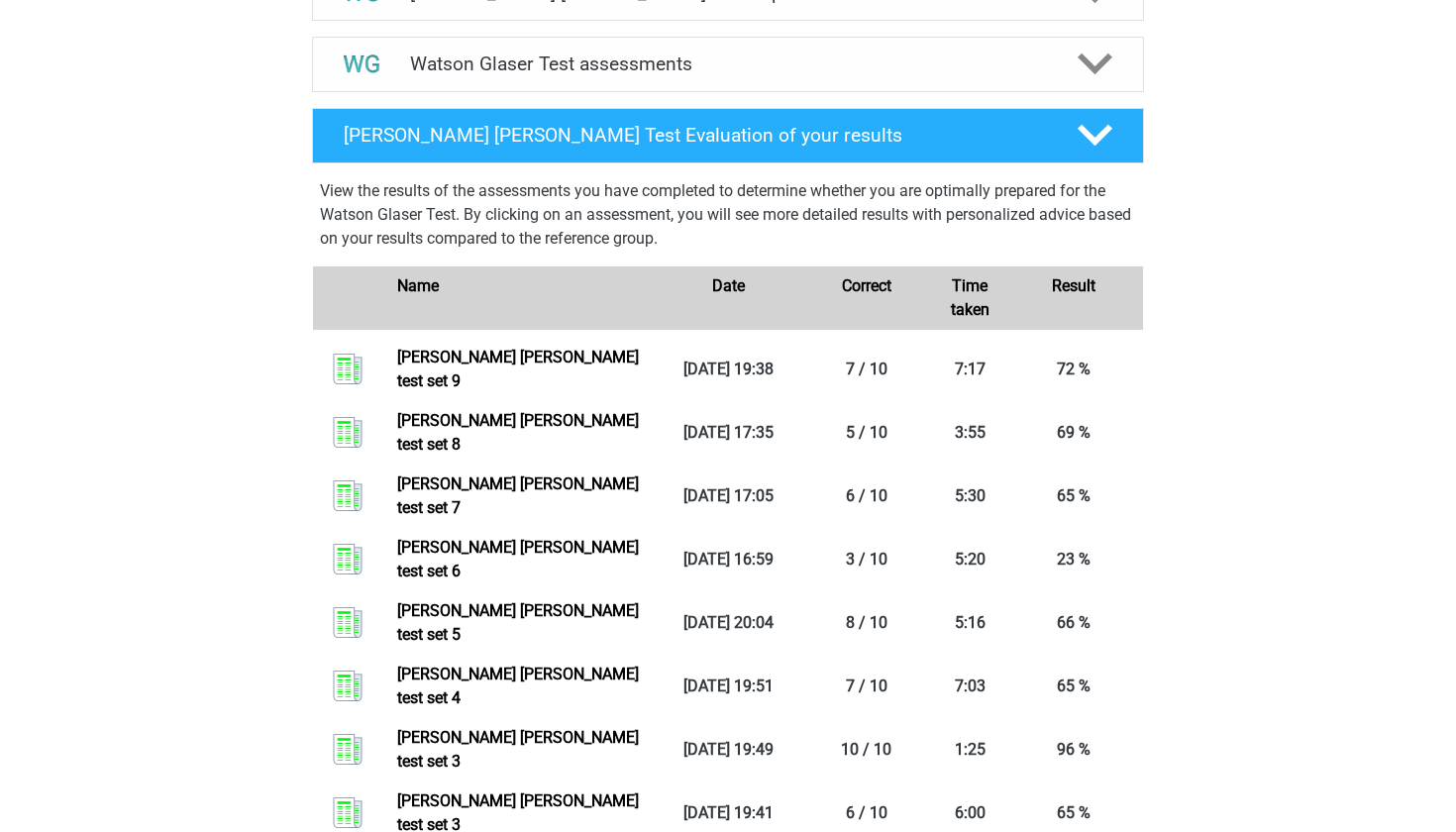
click at [997, 100] on div "[PERSON_NAME] [PERSON_NAME] Test assessments We recommend that you do at least …" at bounding box center [728, 64] width 909 height 71
click at [1002, 92] on div "Watson Glaser Test assessments" at bounding box center [727, 65] width 832 height 56
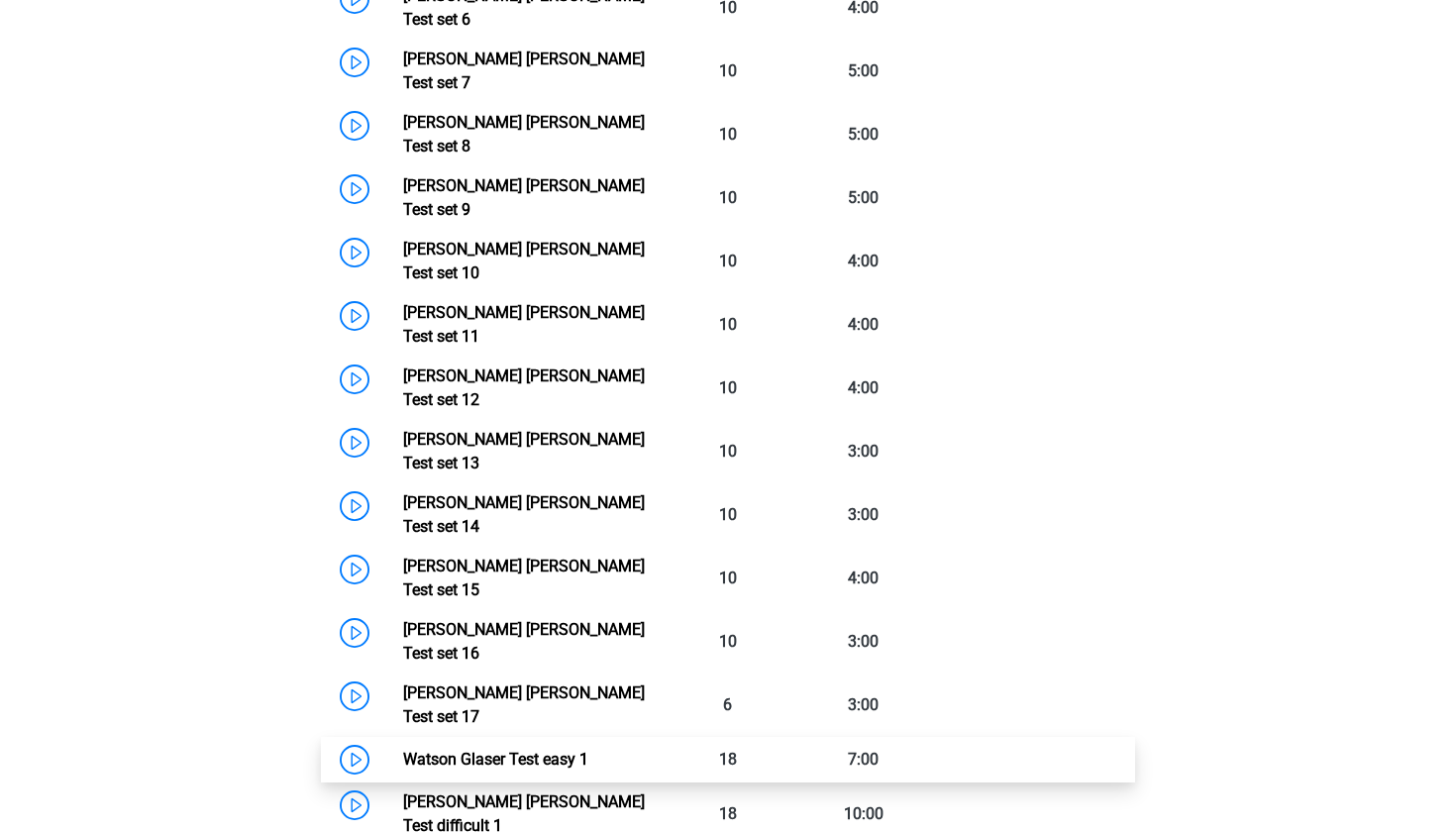
scroll to position [1700, 0]
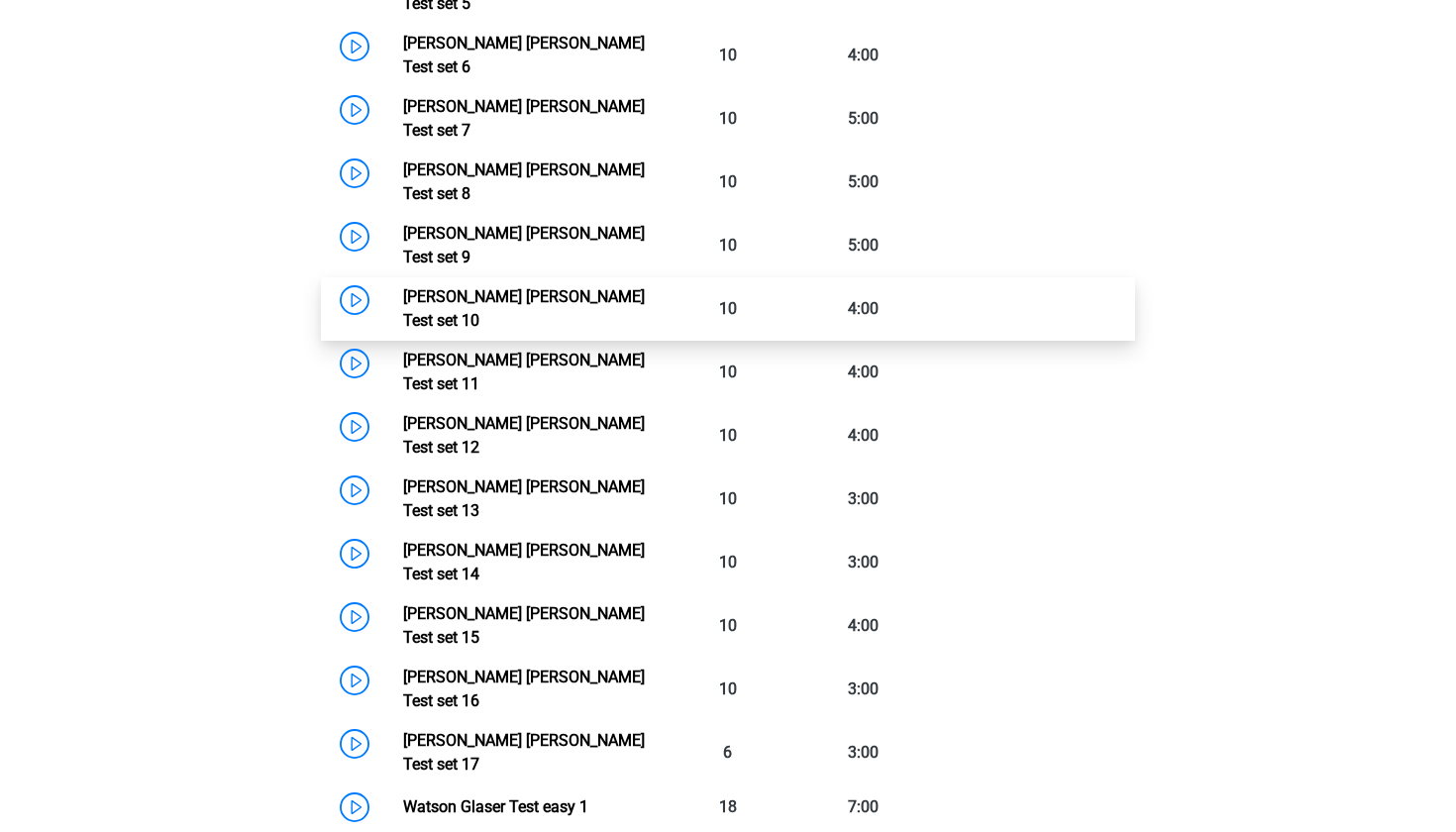
click at [645, 288] on link "[PERSON_NAME] [PERSON_NAME] Test set 10" at bounding box center [524, 309] width 242 height 43
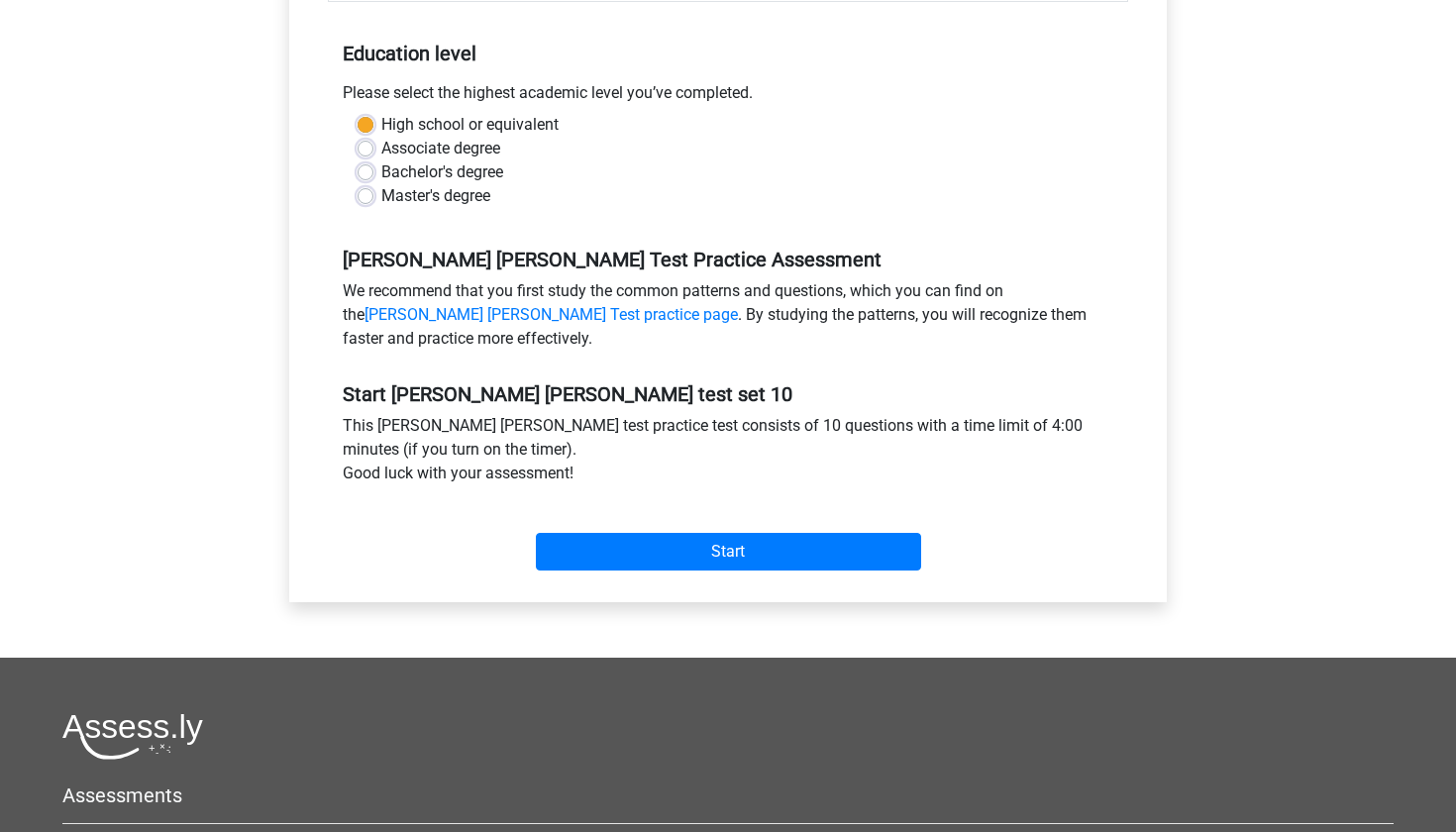
scroll to position [397, 0]
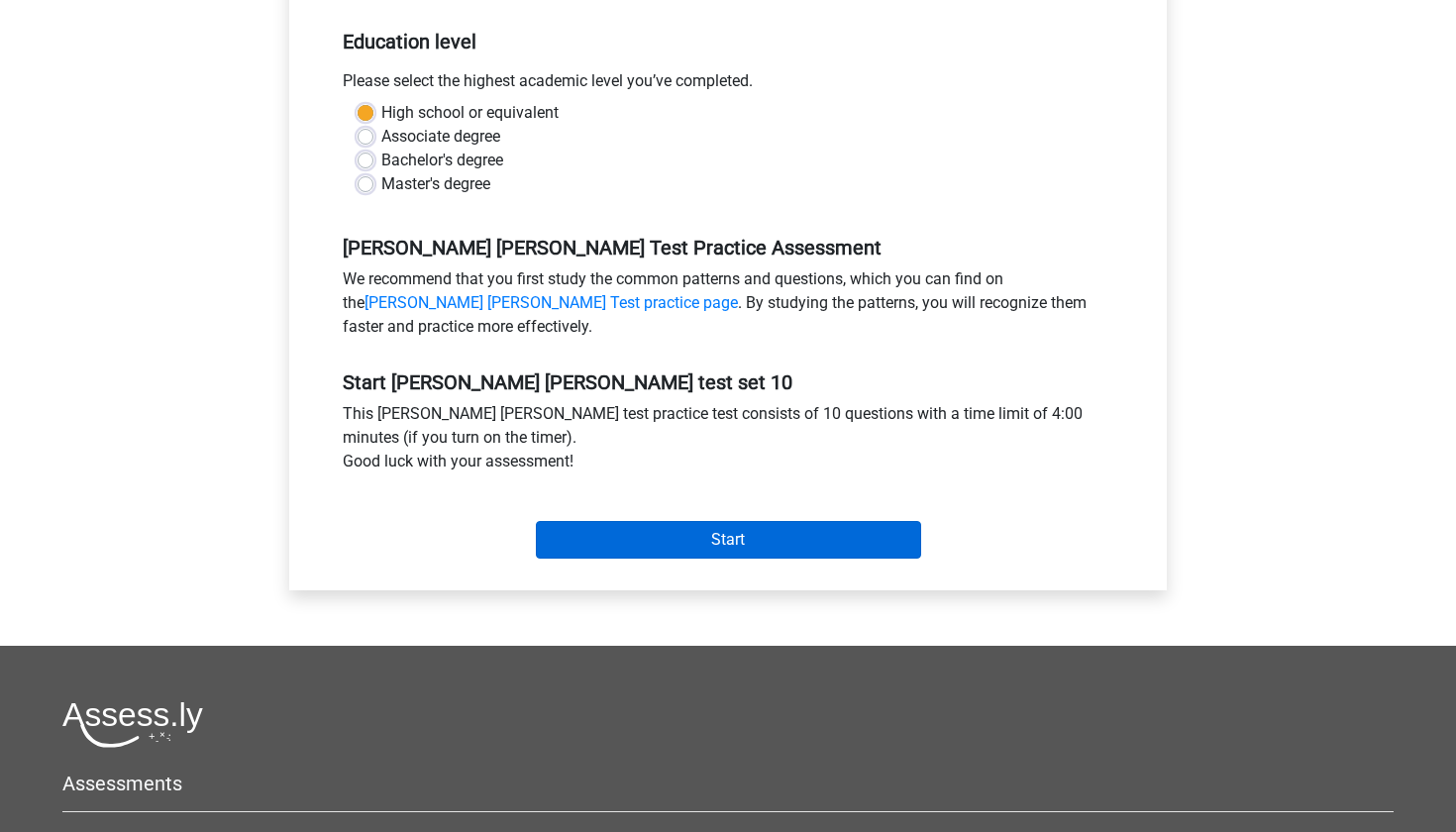
click at [660, 541] on input "Start" at bounding box center [729, 540] width 385 height 38
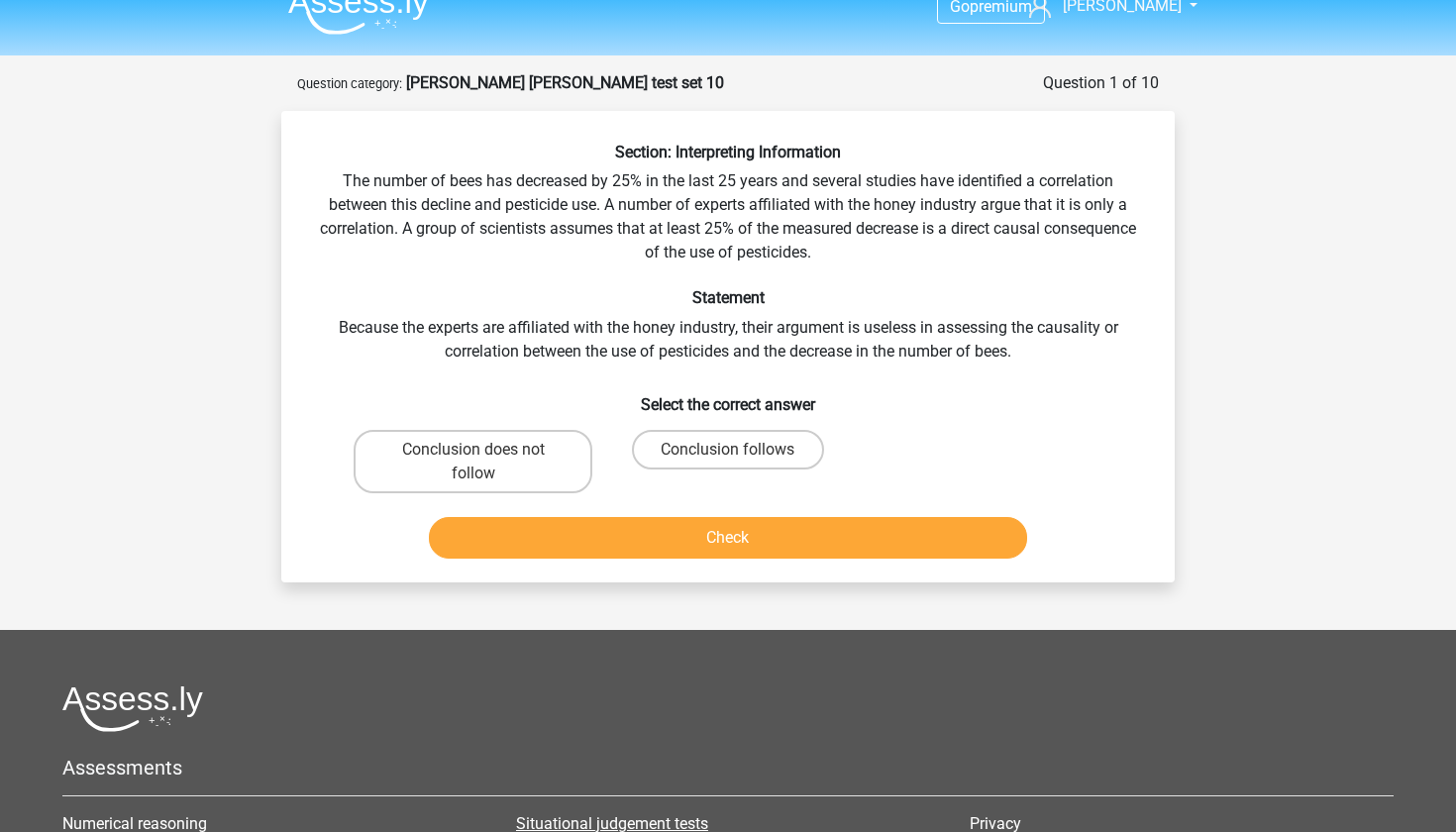
scroll to position [3, 0]
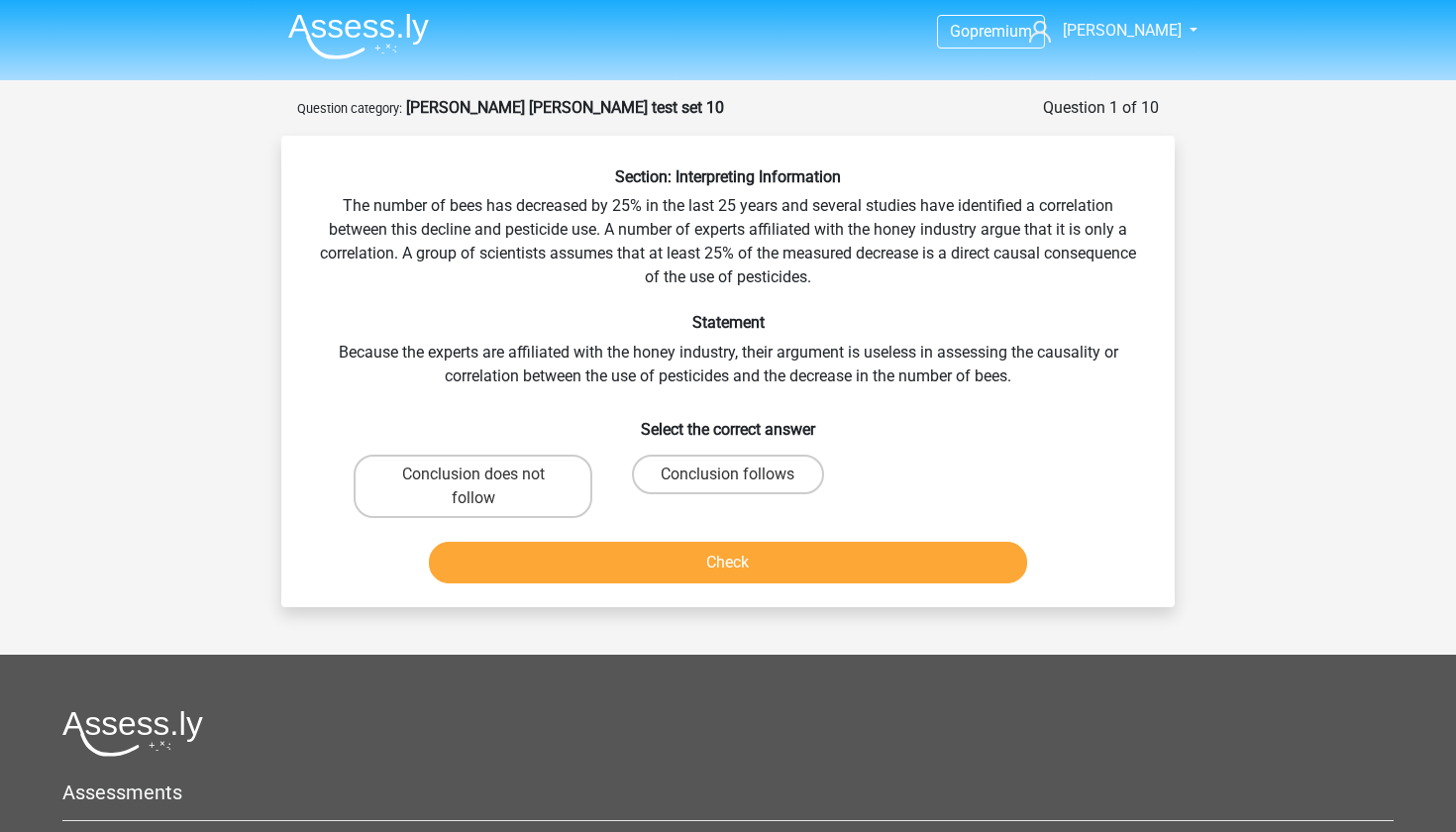
click at [478, 475] on input "Conclusion does not follow" at bounding box center [479, 480] width 13 height 13
radio input "true"
click at [523, 557] on button "Check" at bounding box center [728, 563] width 599 height 42
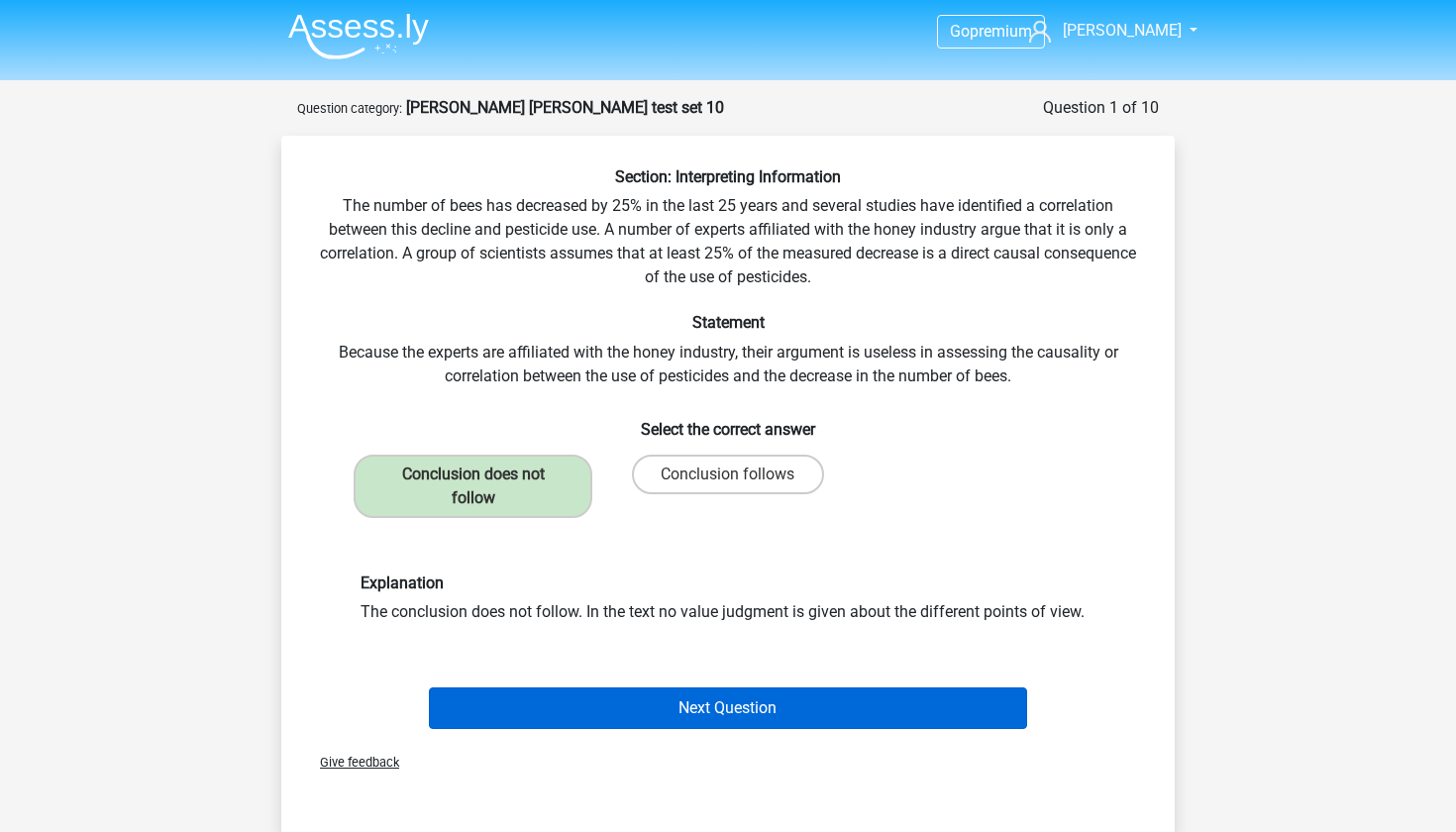
click at [654, 706] on button "Next Question" at bounding box center [728, 708] width 599 height 42
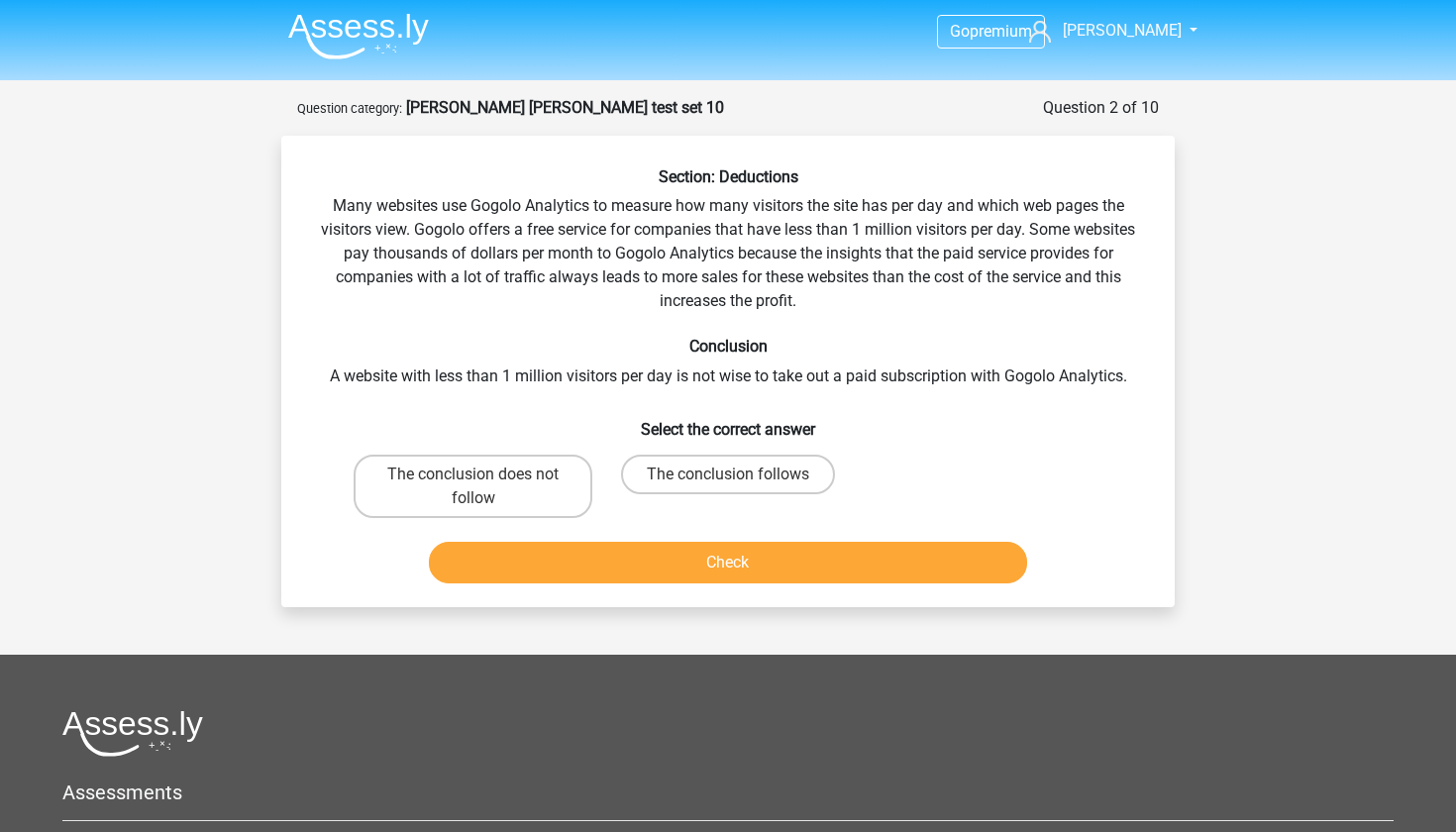
scroll to position [99, 0]
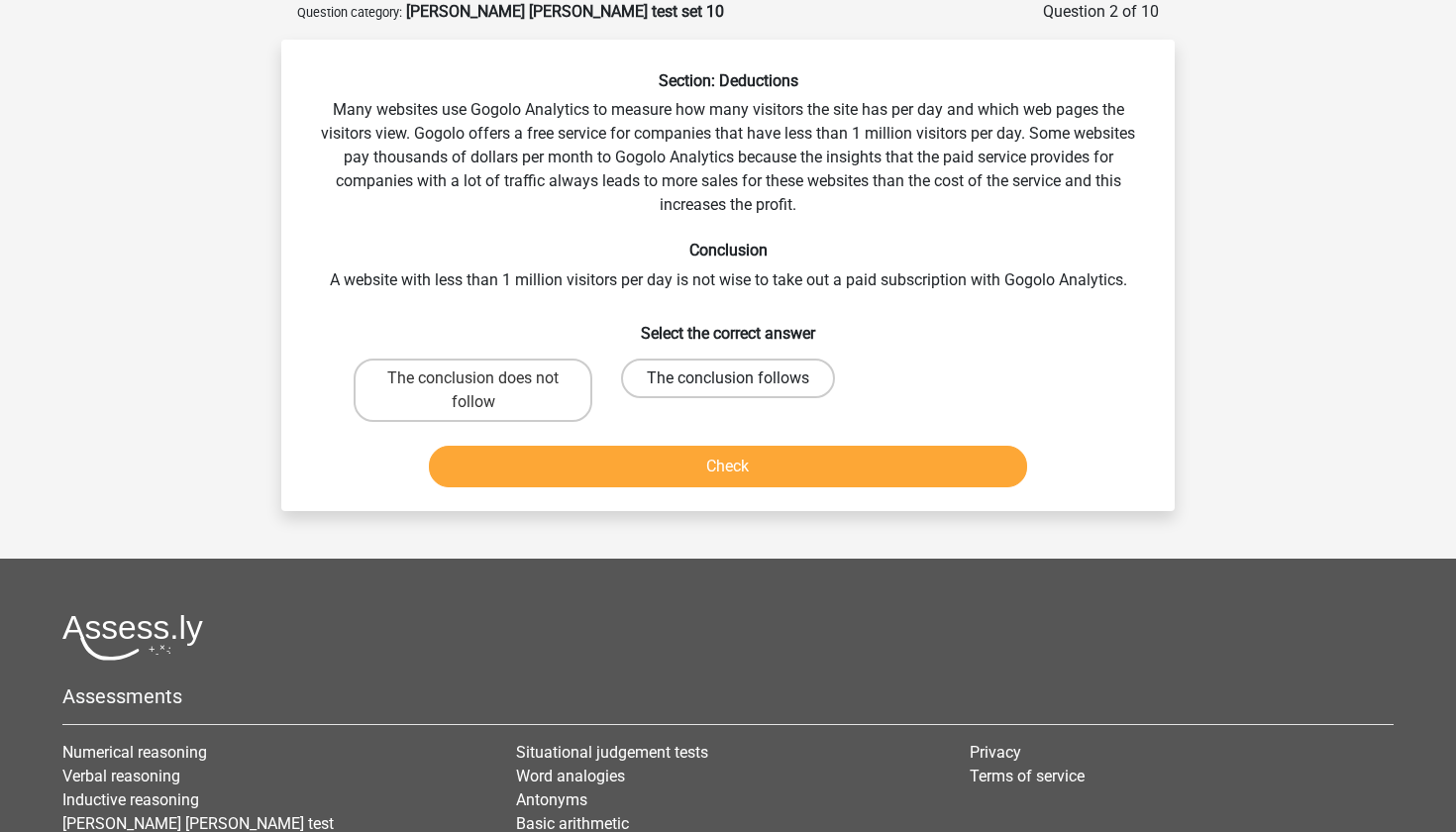
click at [751, 381] on label "The conclusion follows" at bounding box center [728, 379] width 214 height 40
click at [741, 381] on input "The conclusion follows" at bounding box center [734, 385] width 13 height 13
radio input "true"
click at [719, 463] on button "Check" at bounding box center [728, 466] width 599 height 42
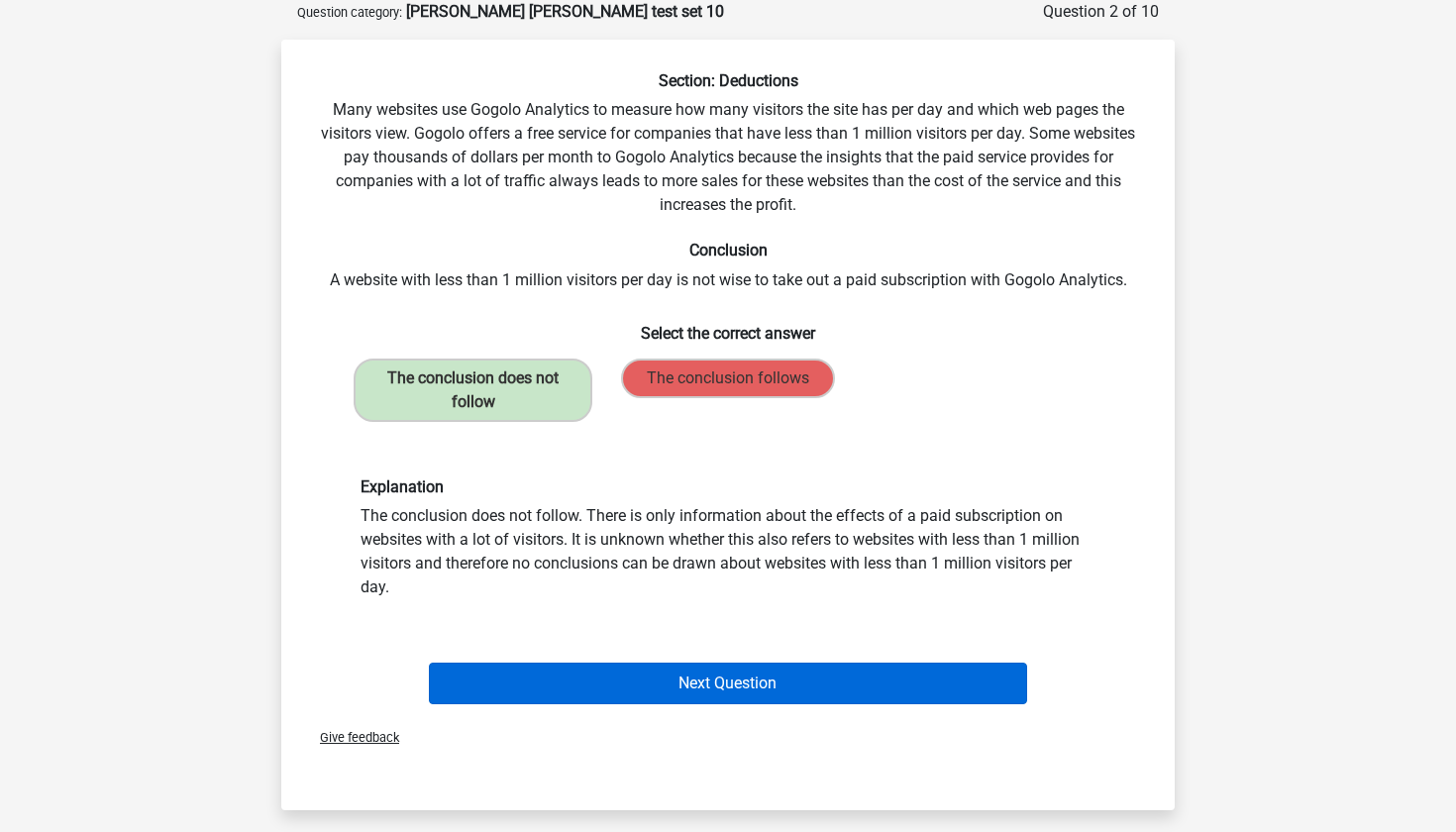
click at [659, 683] on button "Next Question" at bounding box center [728, 684] width 599 height 42
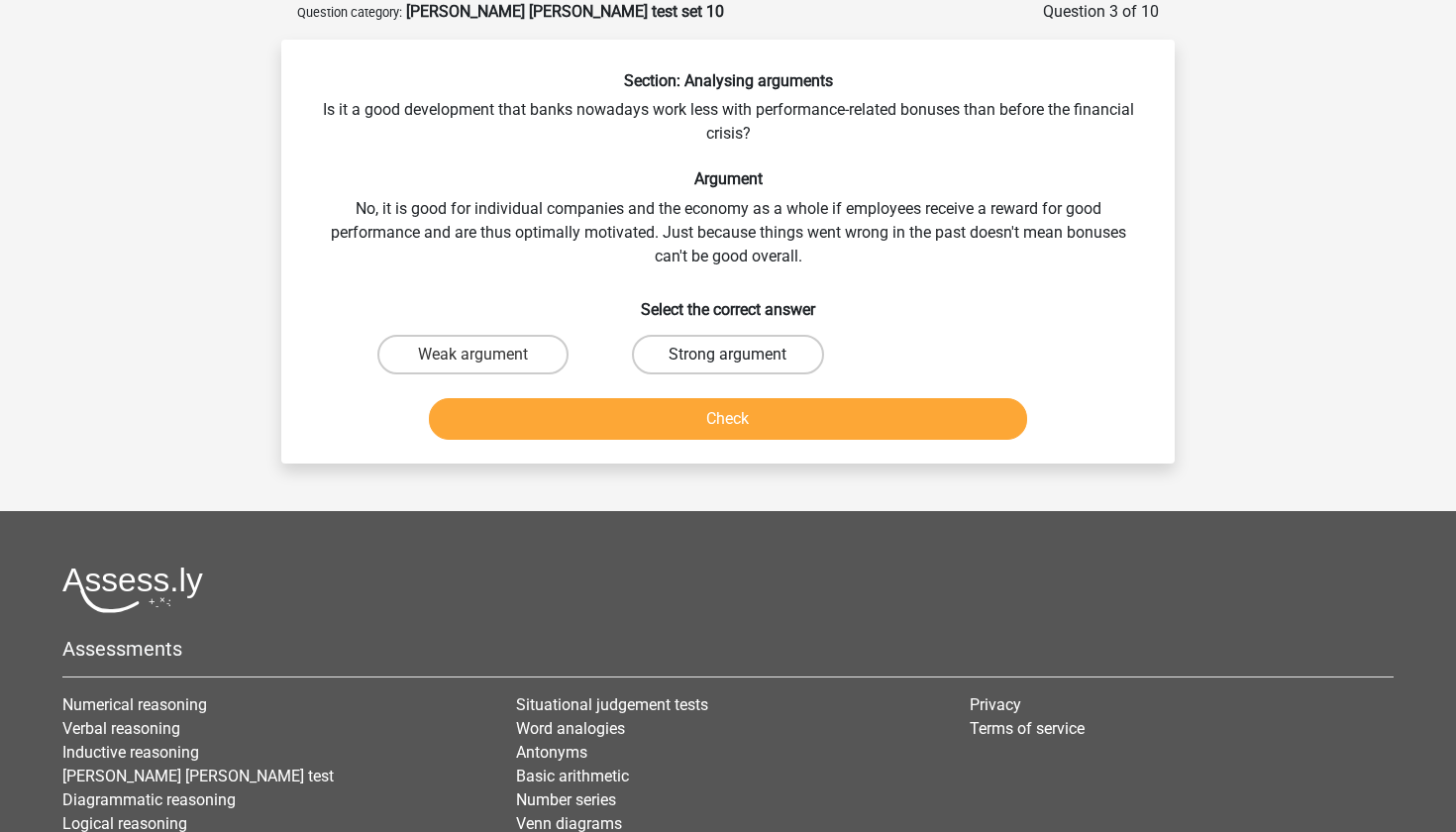
click at [692, 358] on label "Strong argument" at bounding box center [727, 355] width 191 height 40
click at [728, 358] on input "Strong argument" at bounding box center [734, 361] width 13 height 13
radio input "true"
click at [690, 411] on button "Check" at bounding box center [728, 419] width 599 height 42
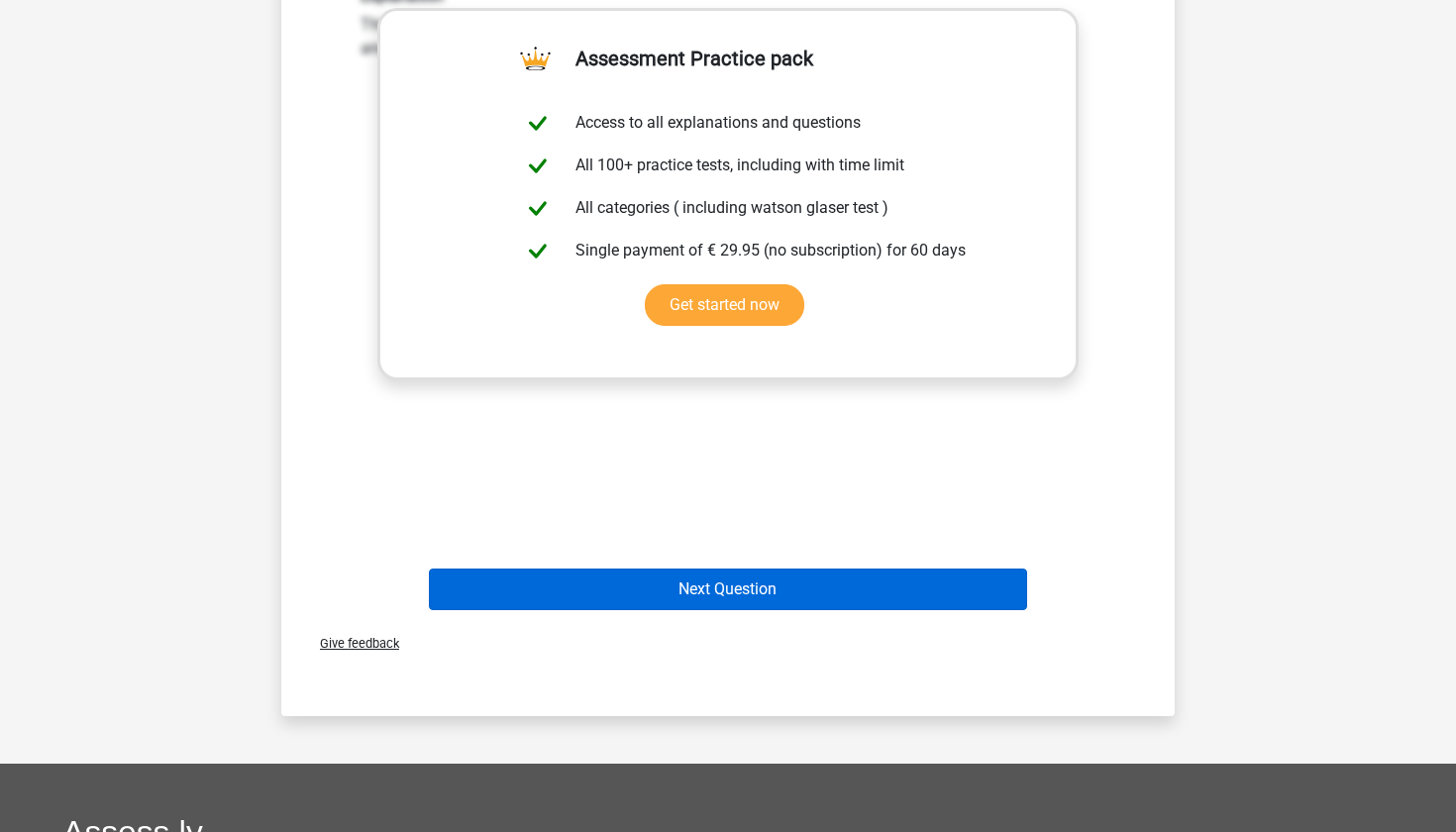
click at [654, 572] on button "Next Question" at bounding box center [728, 589] width 599 height 42
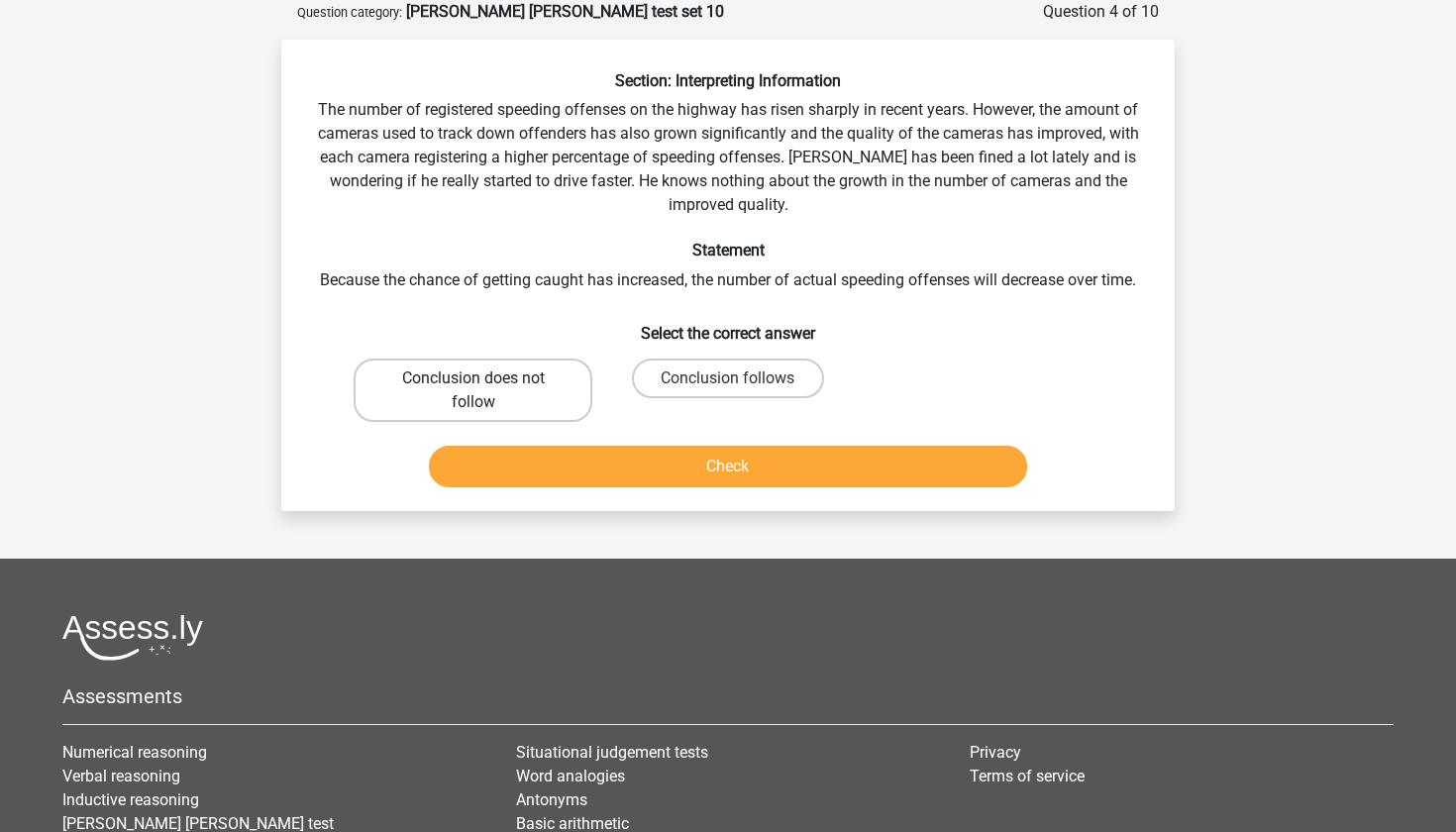
click at [538, 393] on label "Conclusion does not follow" at bounding box center [472, 390] width 239 height 63
click at [486, 392] on input "Conclusion does not follow" at bounding box center [479, 385] width 13 height 13
radio input "true"
click at [560, 470] on button "Check" at bounding box center [728, 466] width 599 height 42
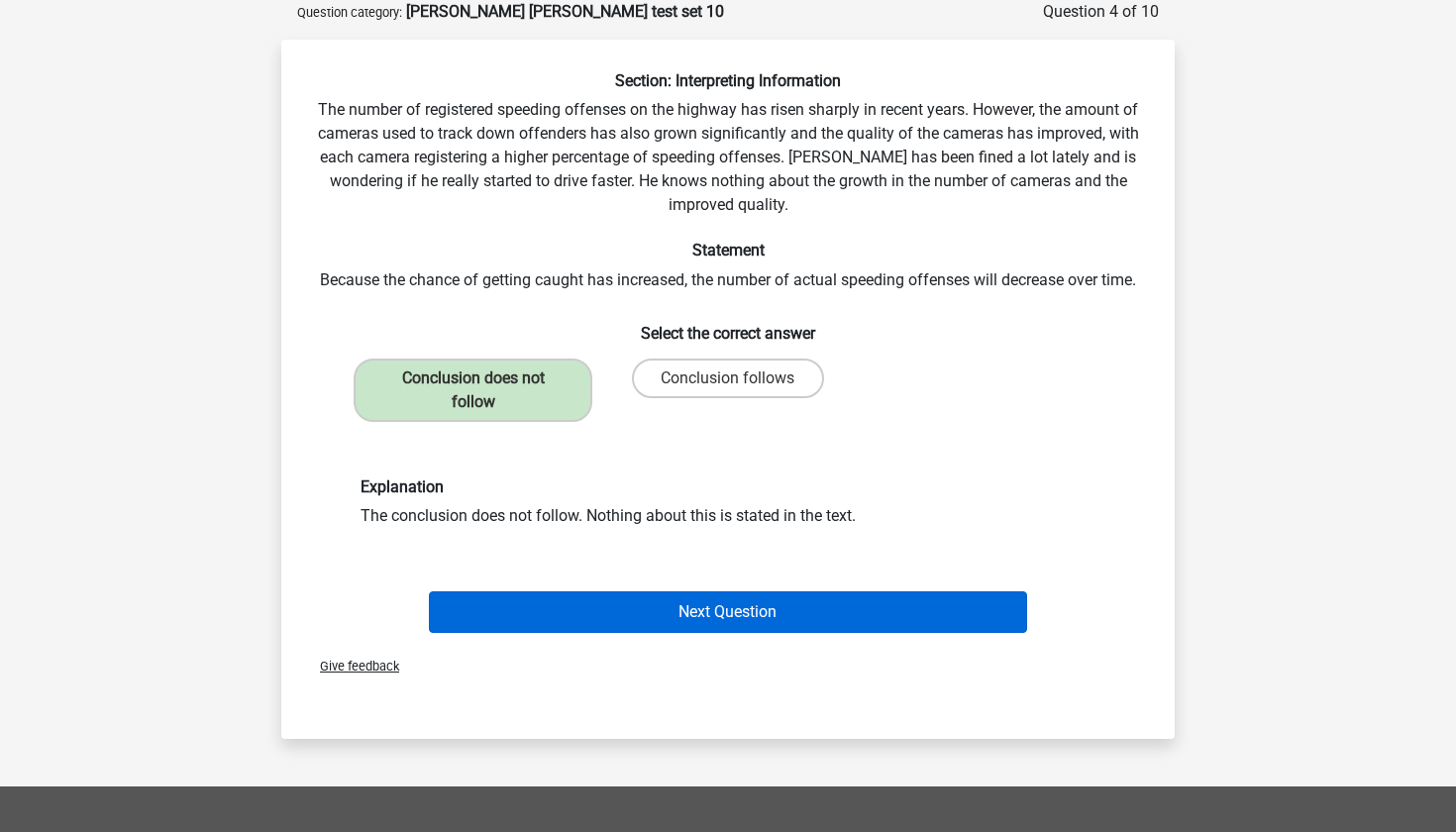
click at [575, 624] on button "Next Question" at bounding box center [728, 612] width 599 height 42
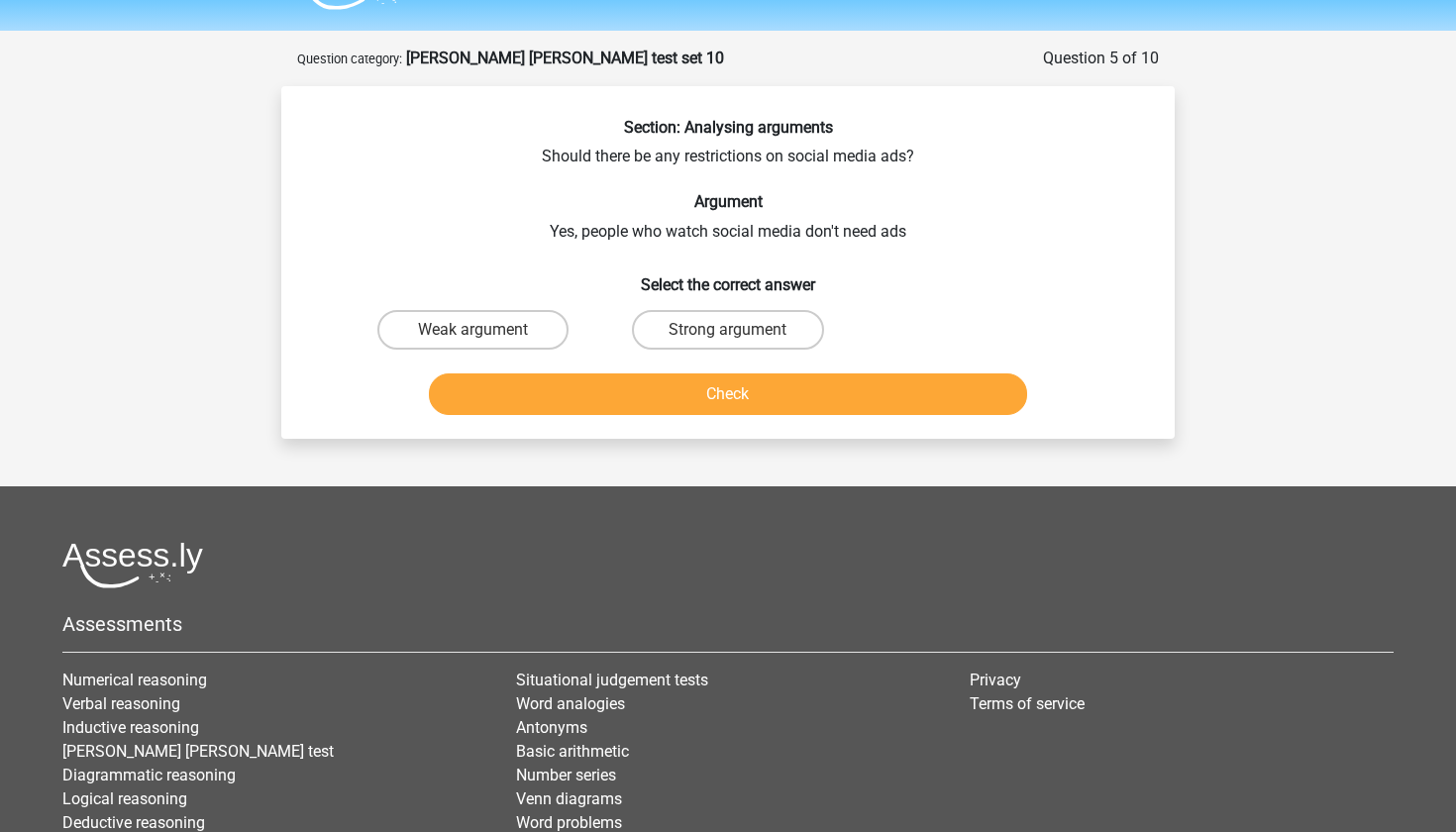
scroll to position [47, 0]
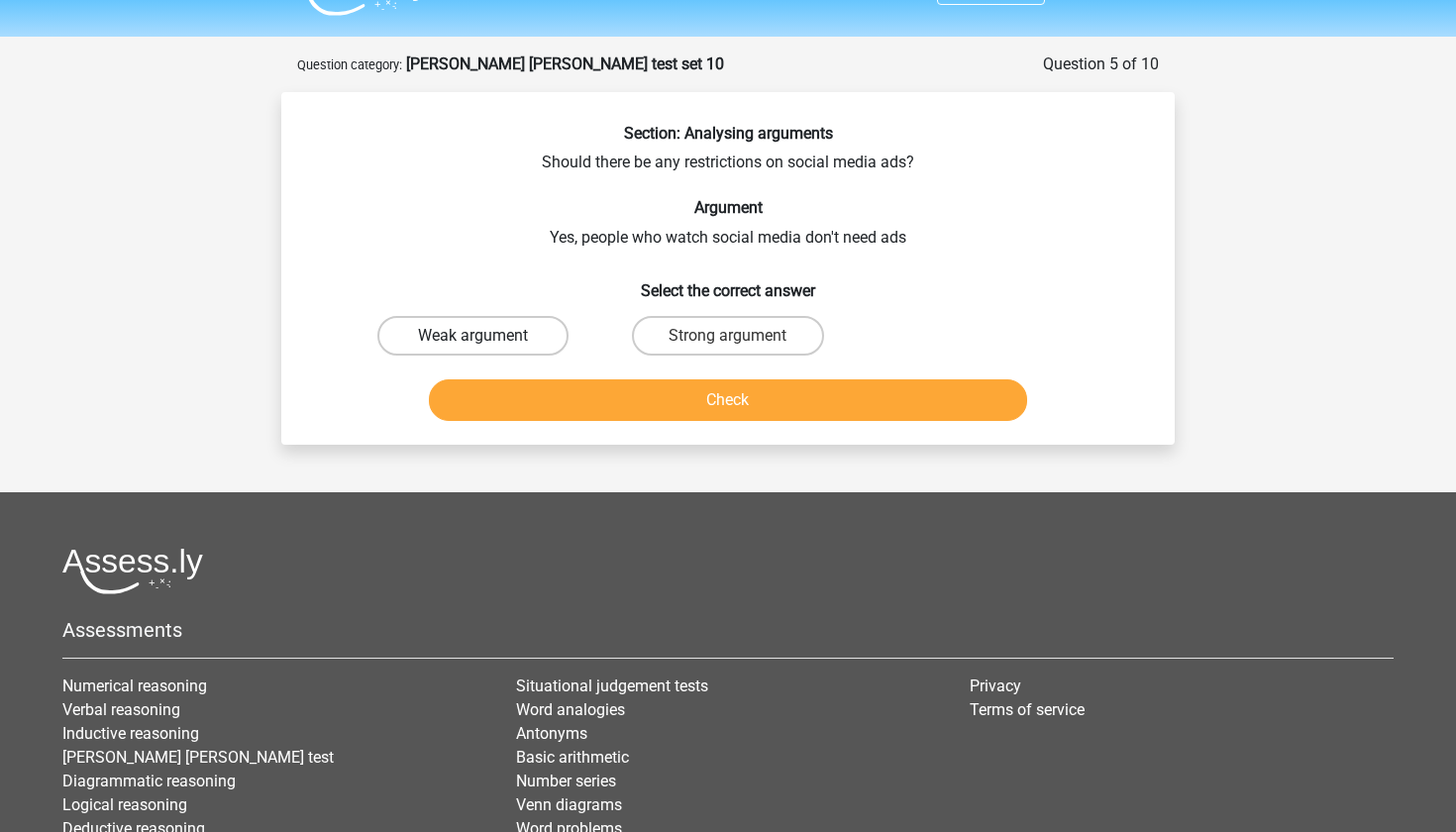
click at [441, 341] on label "Weak argument" at bounding box center [472, 336] width 191 height 40
click at [473, 341] on input "Weak argument" at bounding box center [479, 342] width 13 height 13
radio input "true"
click at [486, 394] on button "Check" at bounding box center [728, 401] width 599 height 42
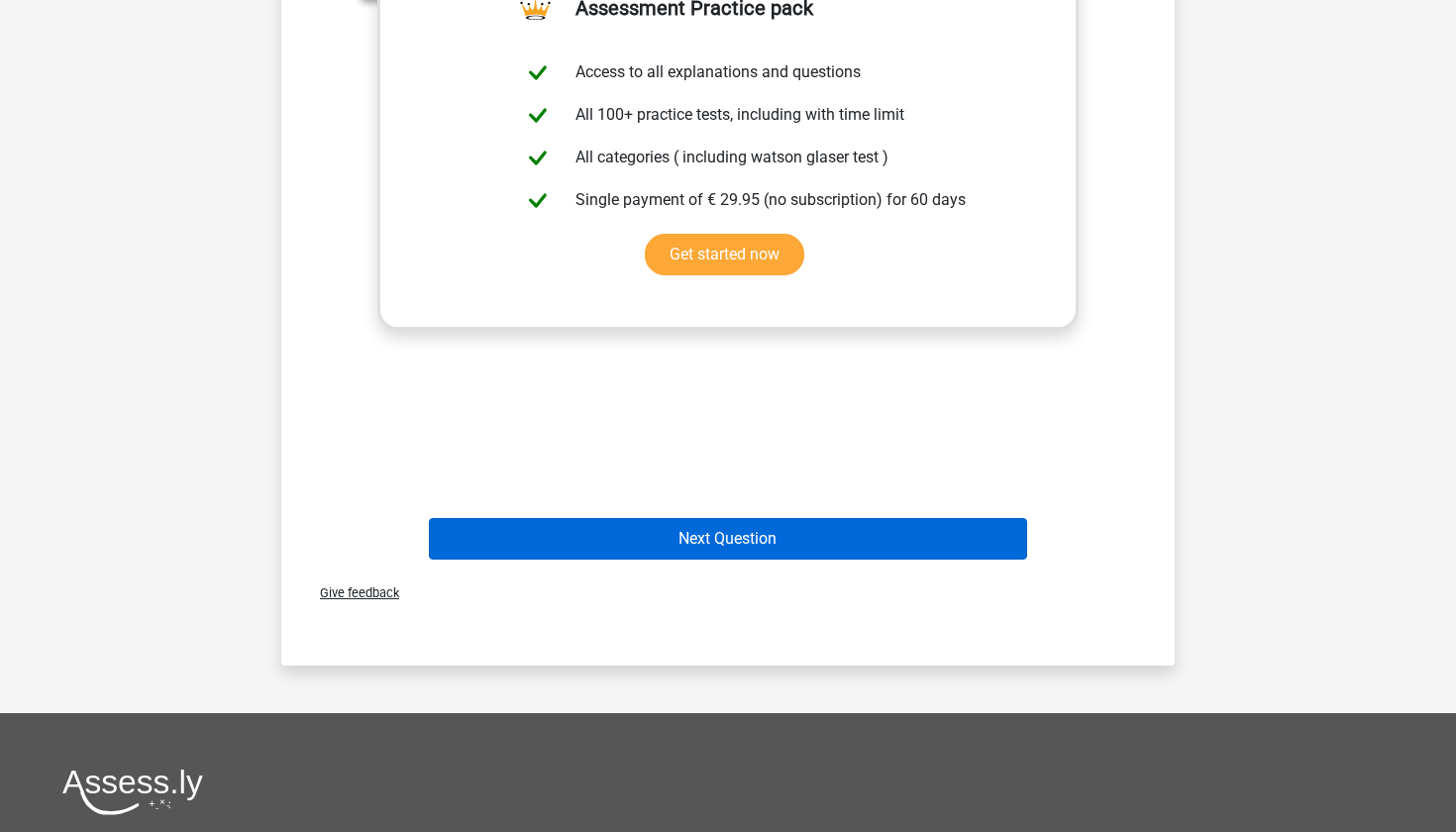
click at [550, 518] on button "Next Question" at bounding box center [728, 539] width 599 height 42
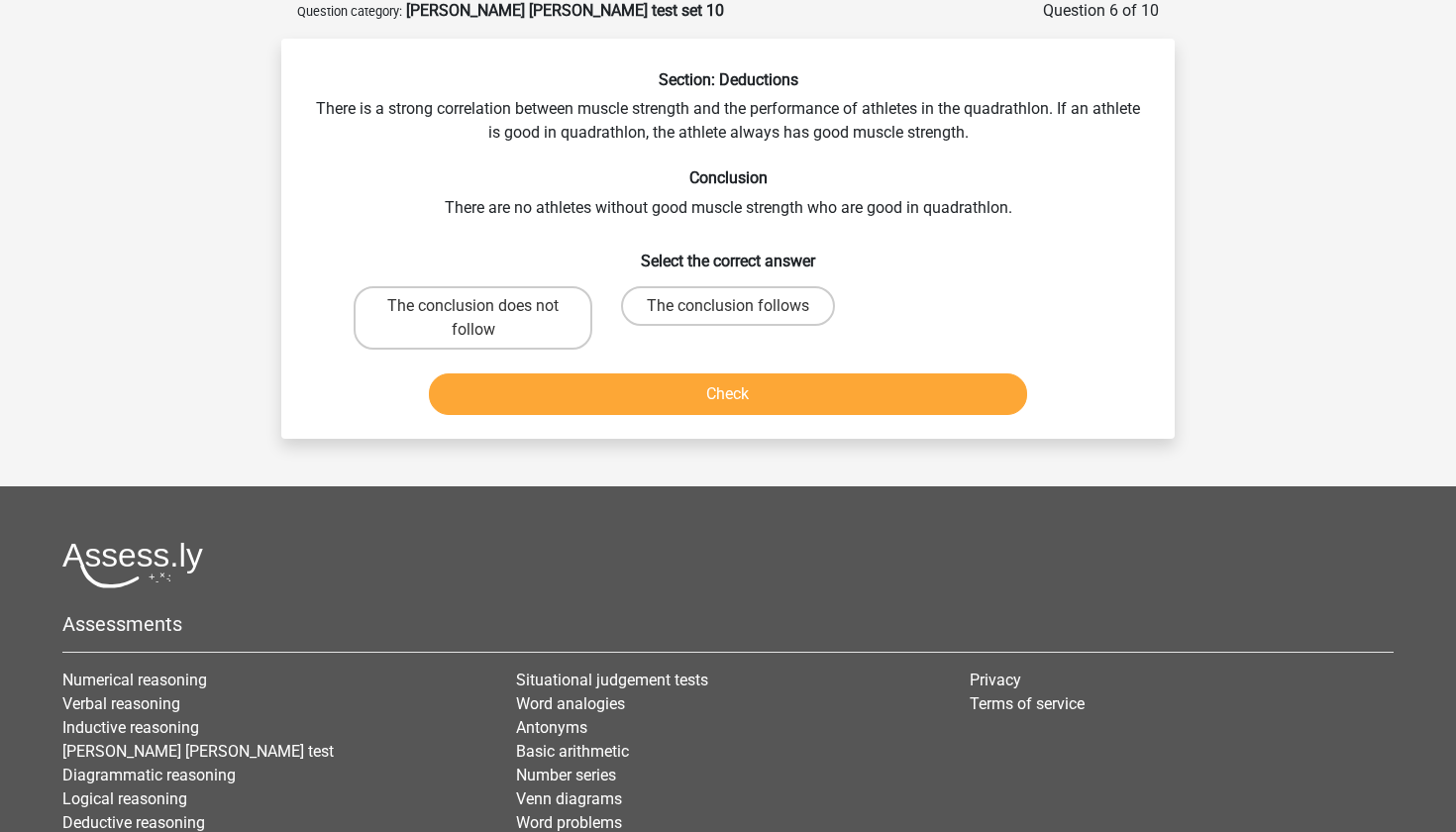
scroll to position [99, 0]
click at [684, 303] on label "The conclusion follows" at bounding box center [728, 308] width 214 height 40
click at [728, 307] on input "The conclusion follows" at bounding box center [734, 313] width 13 height 13
radio input "true"
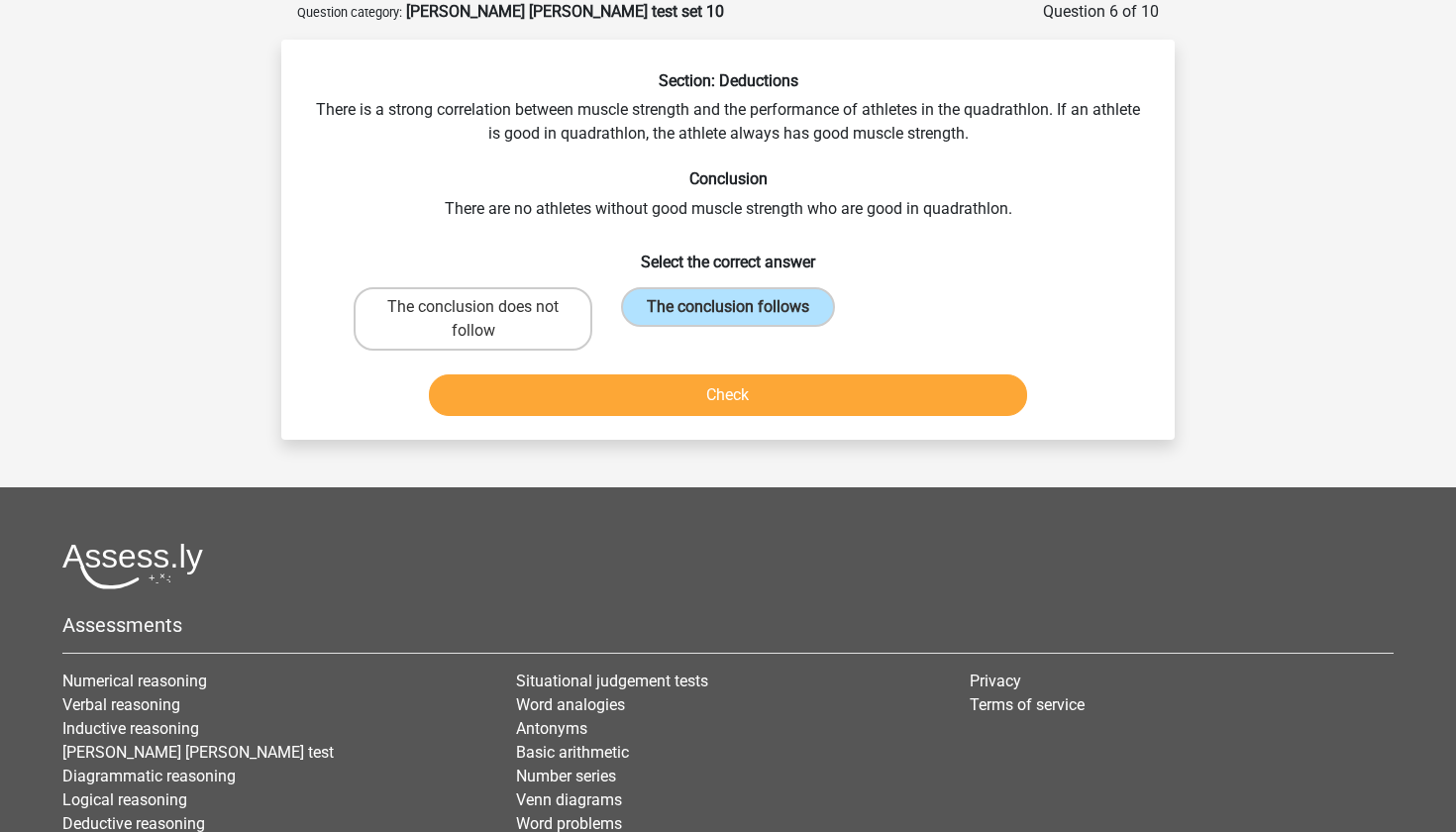
click at [684, 403] on button "Check" at bounding box center [728, 396] width 599 height 42
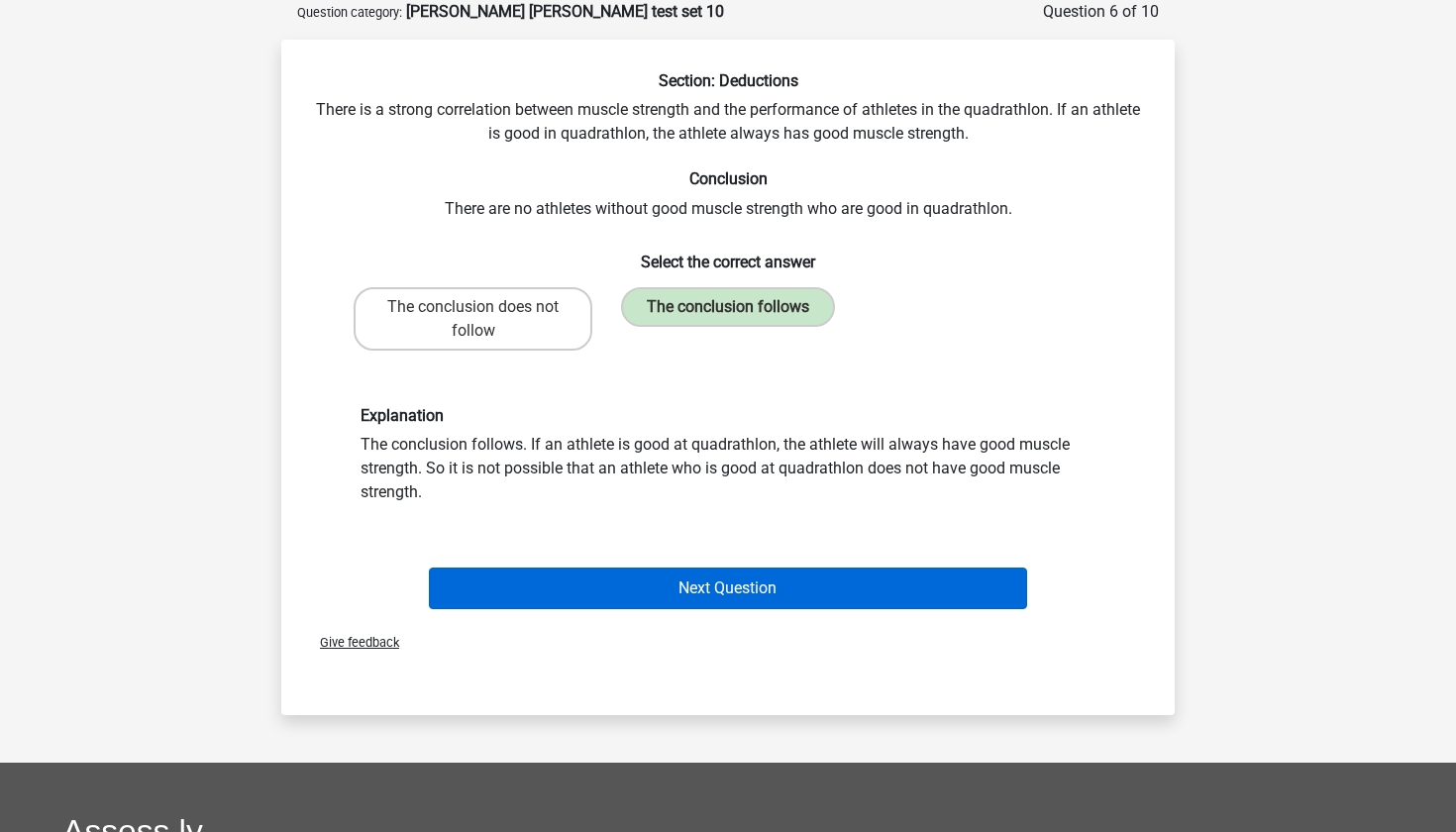
click at [644, 567] on button "Next Question" at bounding box center [728, 588] width 599 height 42
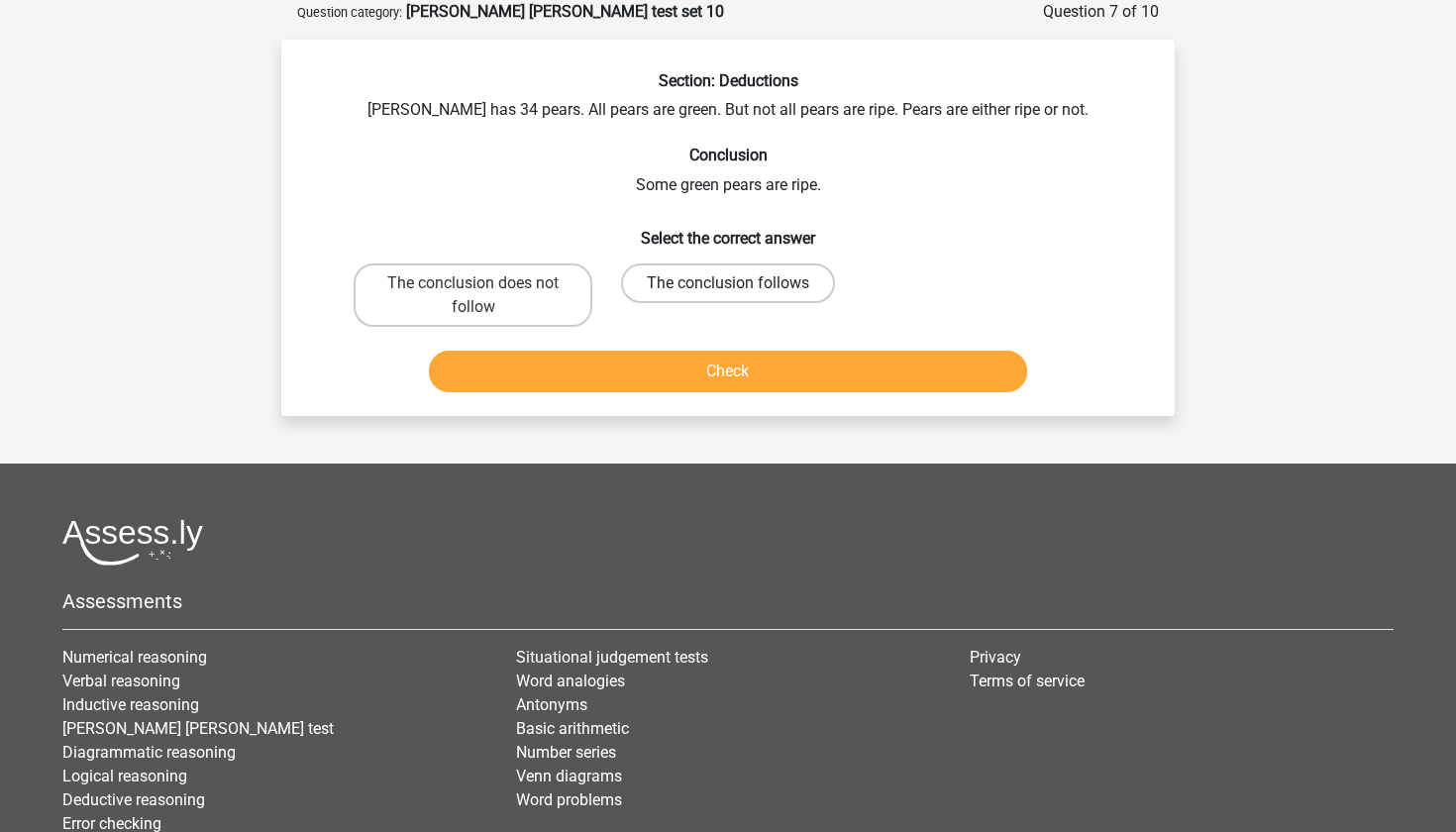
click at [666, 281] on label "The conclusion follows" at bounding box center [728, 284] width 214 height 40
click at [728, 284] on input "The conclusion follows" at bounding box center [734, 290] width 13 height 13
radio input "true"
click at [648, 384] on button "Check" at bounding box center [728, 372] width 599 height 42
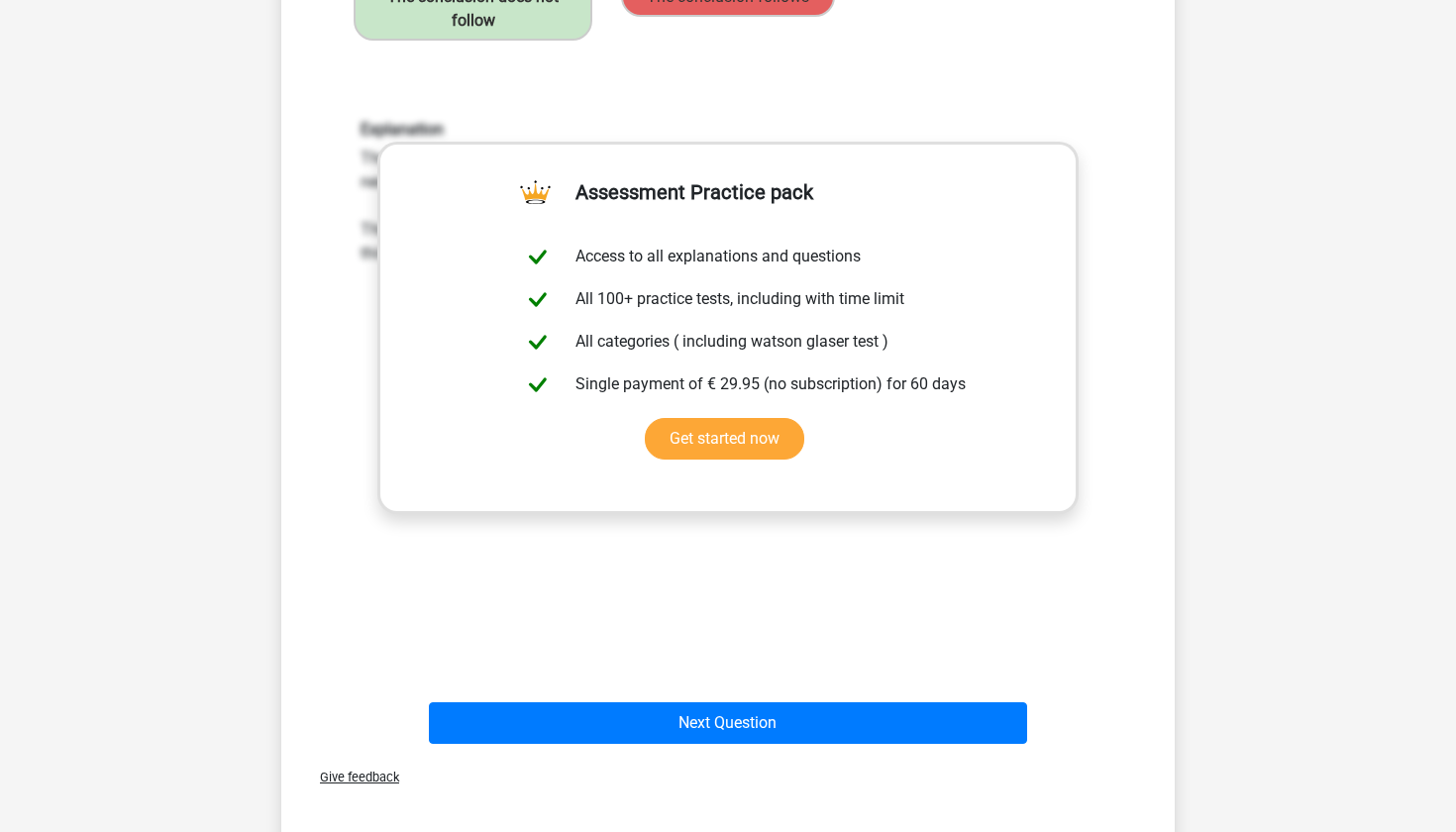
scroll to position [476, 0]
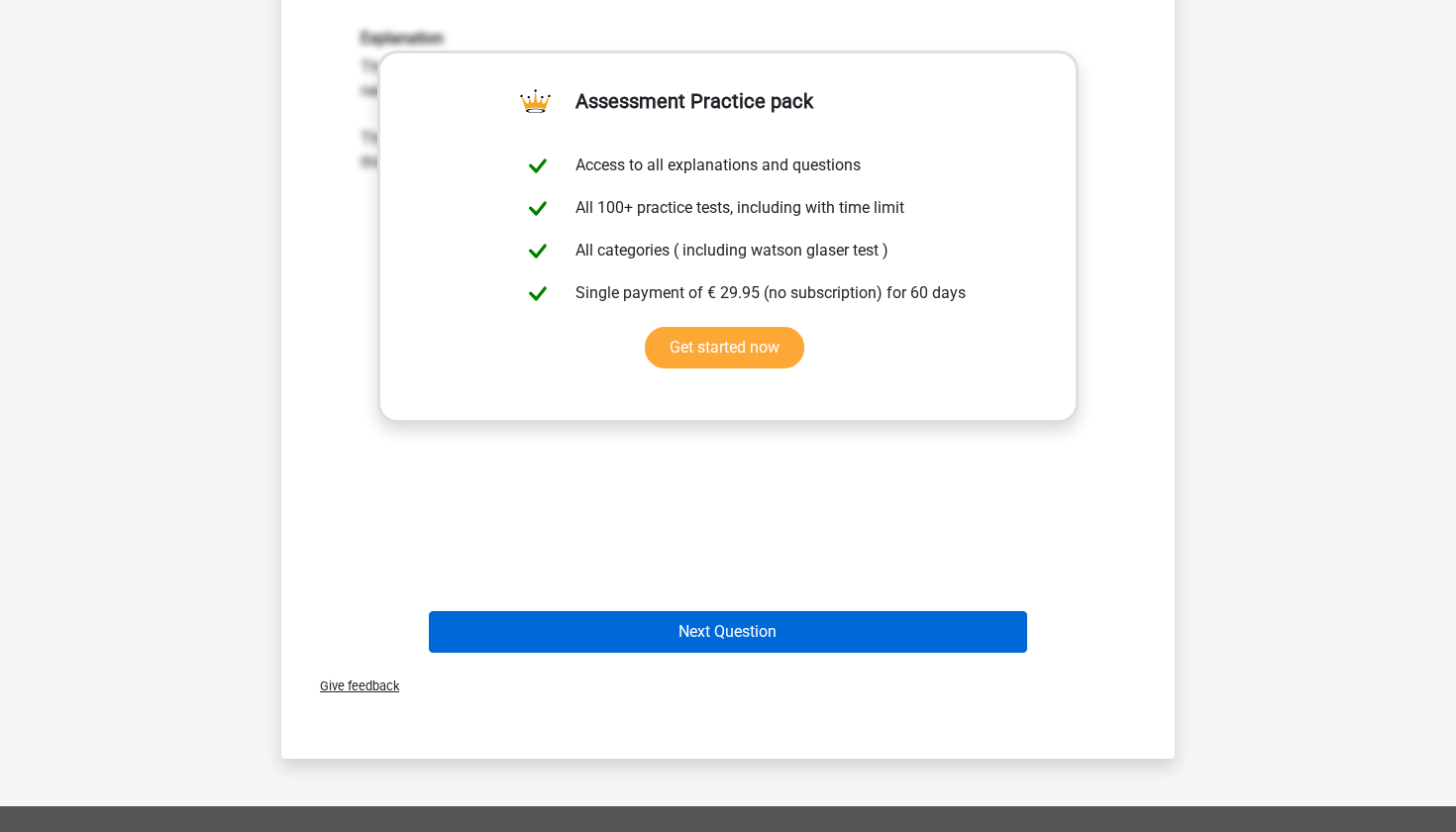
click at [647, 646] on button "Next Question" at bounding box center [728, 632] width 599 height 42
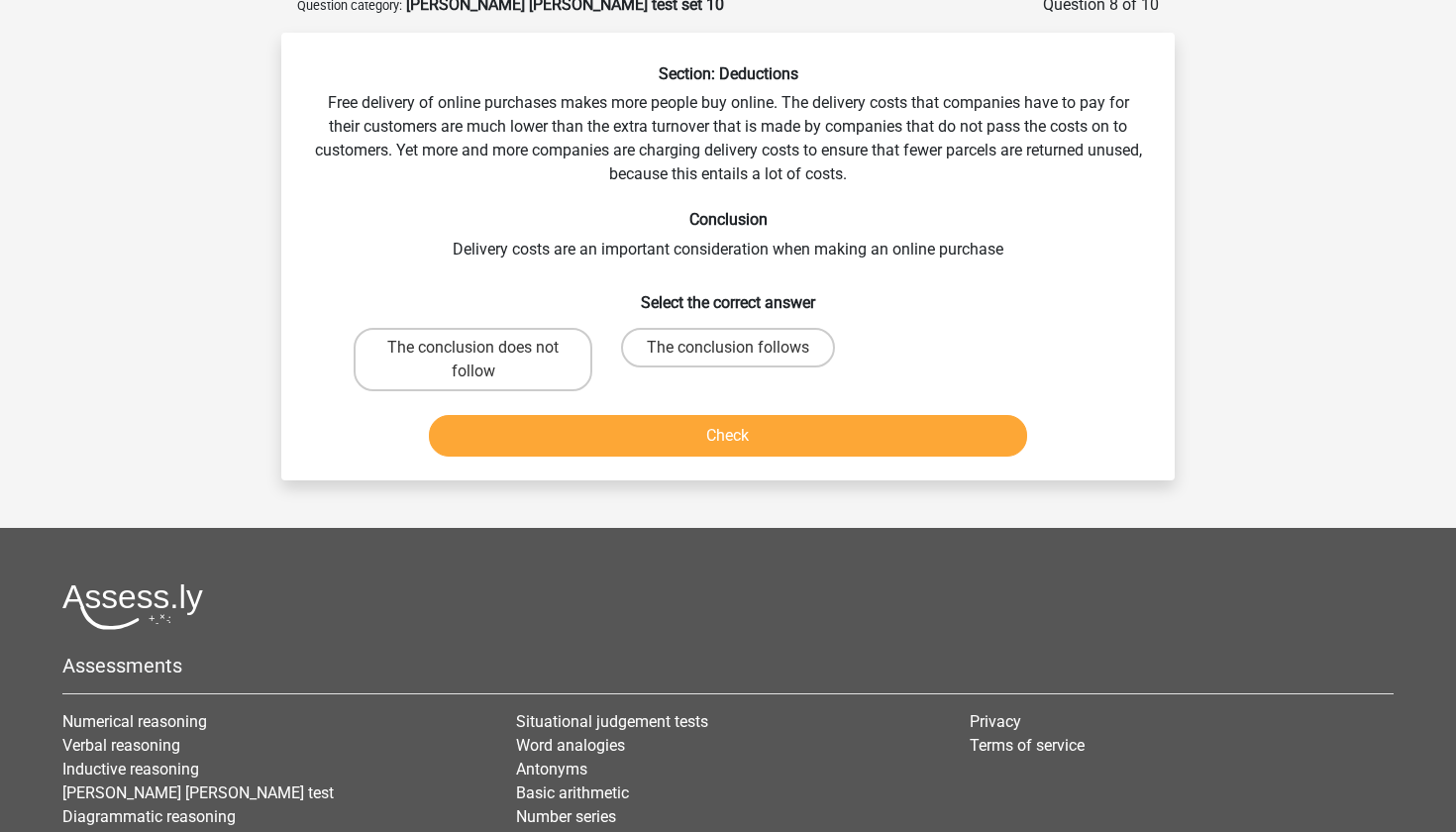
scroll to position [99, 0]
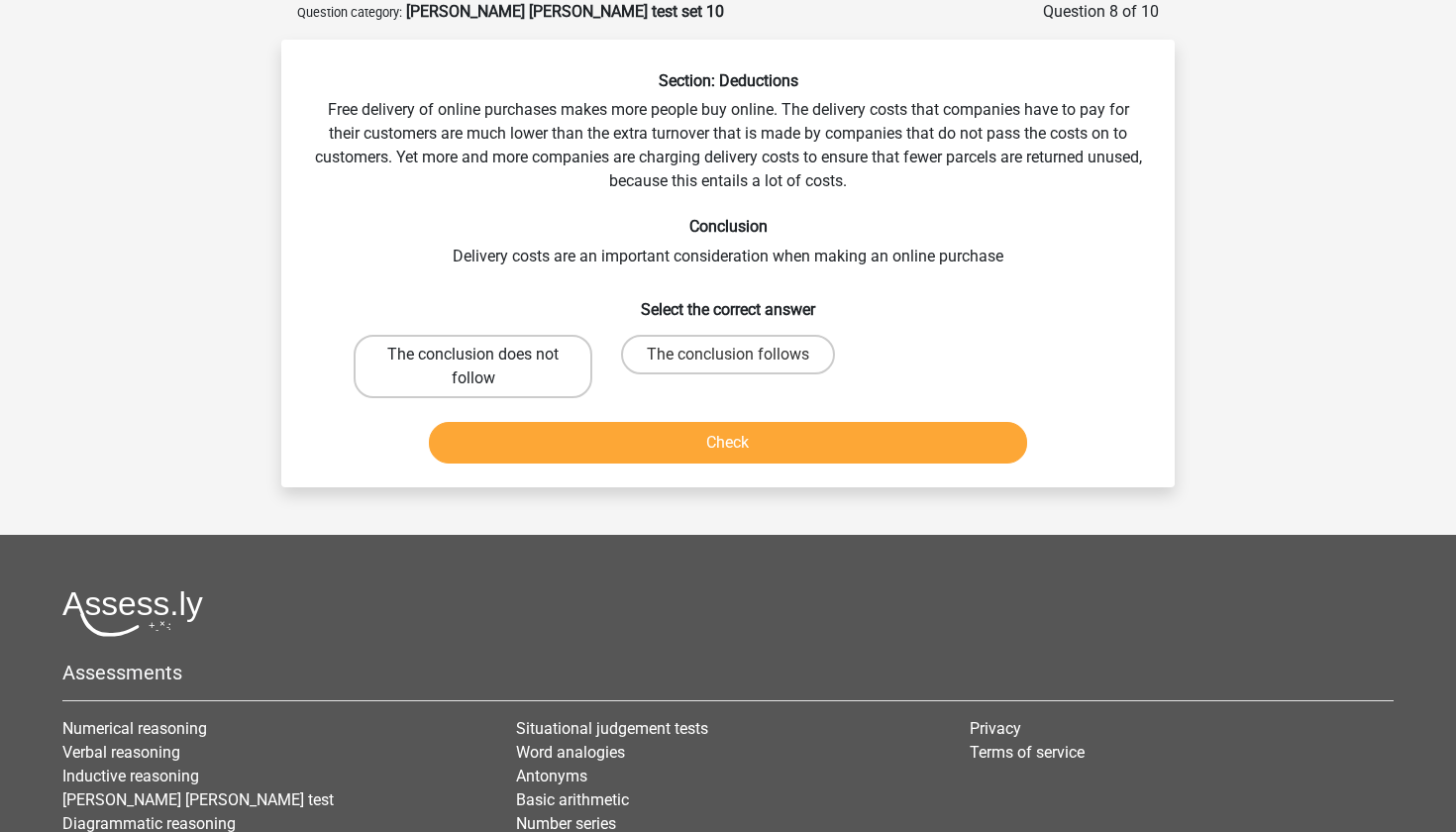
click at [536, 362] on label "The conclusion does not follow" at bounding box center [472, 366] width 239 height 63
click at [486, 362] on input "The conclusion does not follow" at bounding box center [479, 361] width 13 height 13
radio input "true"
click at [562, 432] on button "Check" at bounding box center [728, 443] width 599 height 42
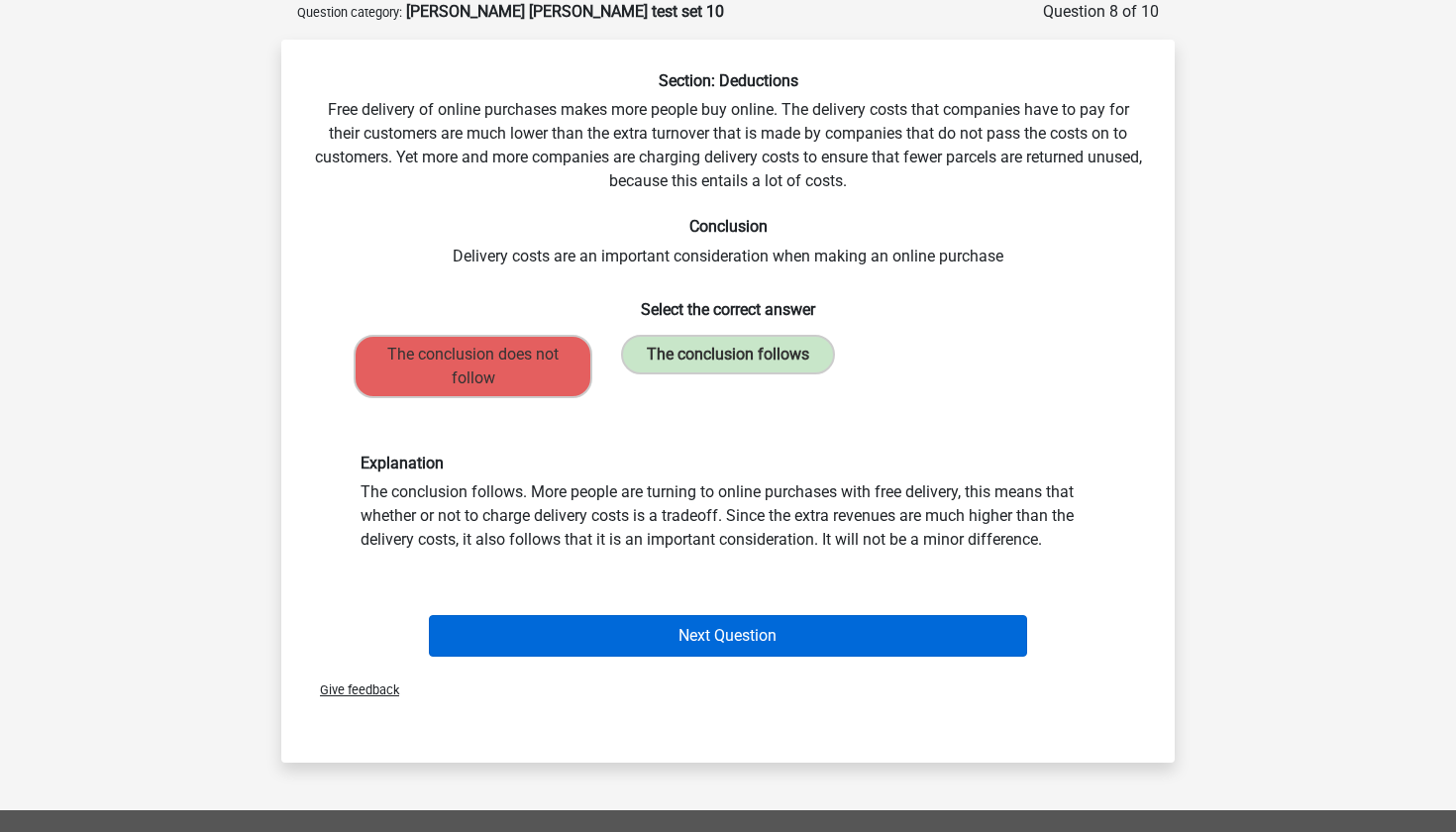
click at [590, 629] on button "Next Question" at bounding box center [728, 636] width 599 height 42
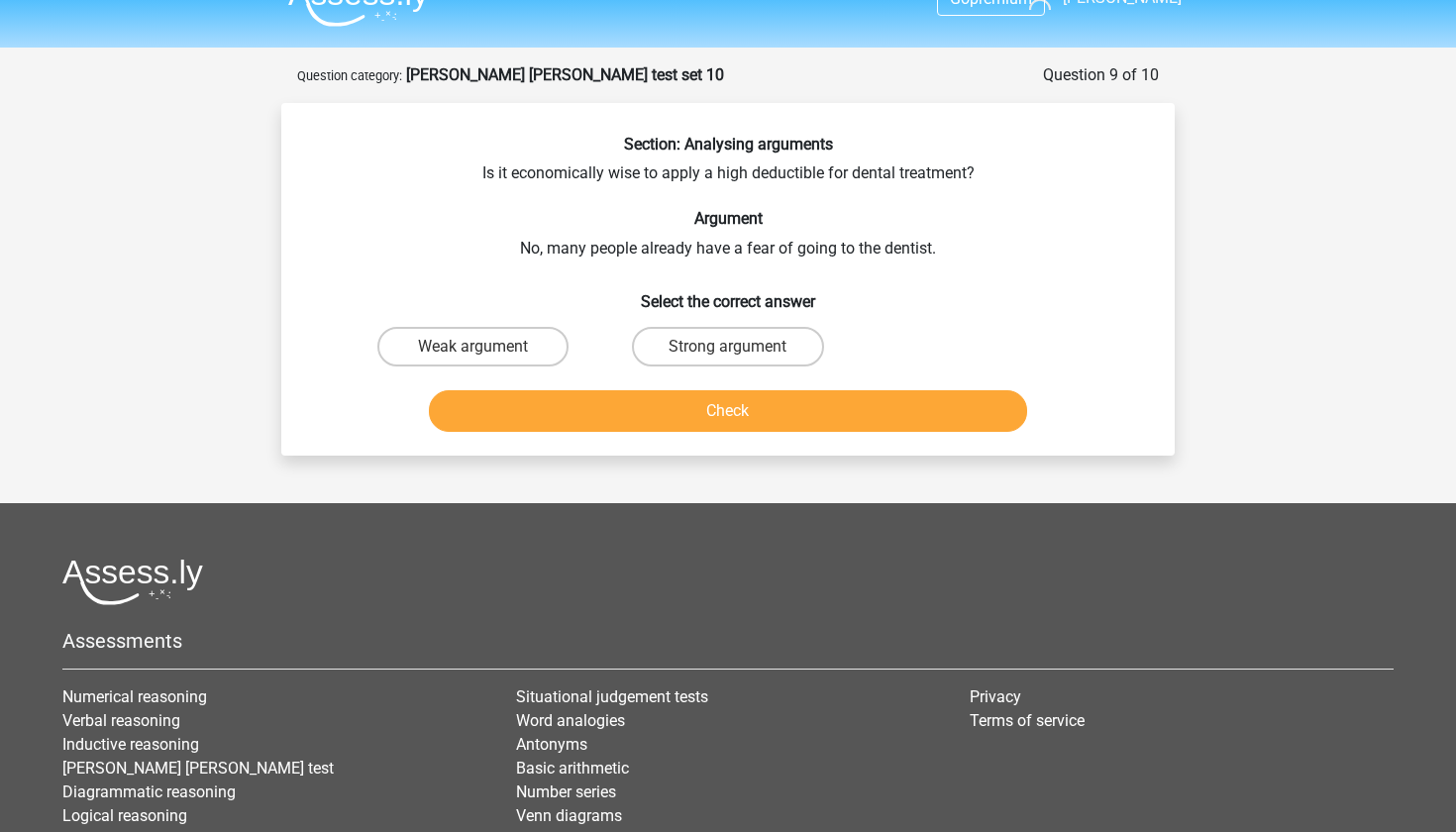
scroll to position [37, 0]
click at [542, 343] on label "Weak argument" at bounding box center [472, 346] width 191 height 40
click at [486, 346] on input "Weak argument" at bounding box center [479, 352] width 13 height 13
radio input "true"
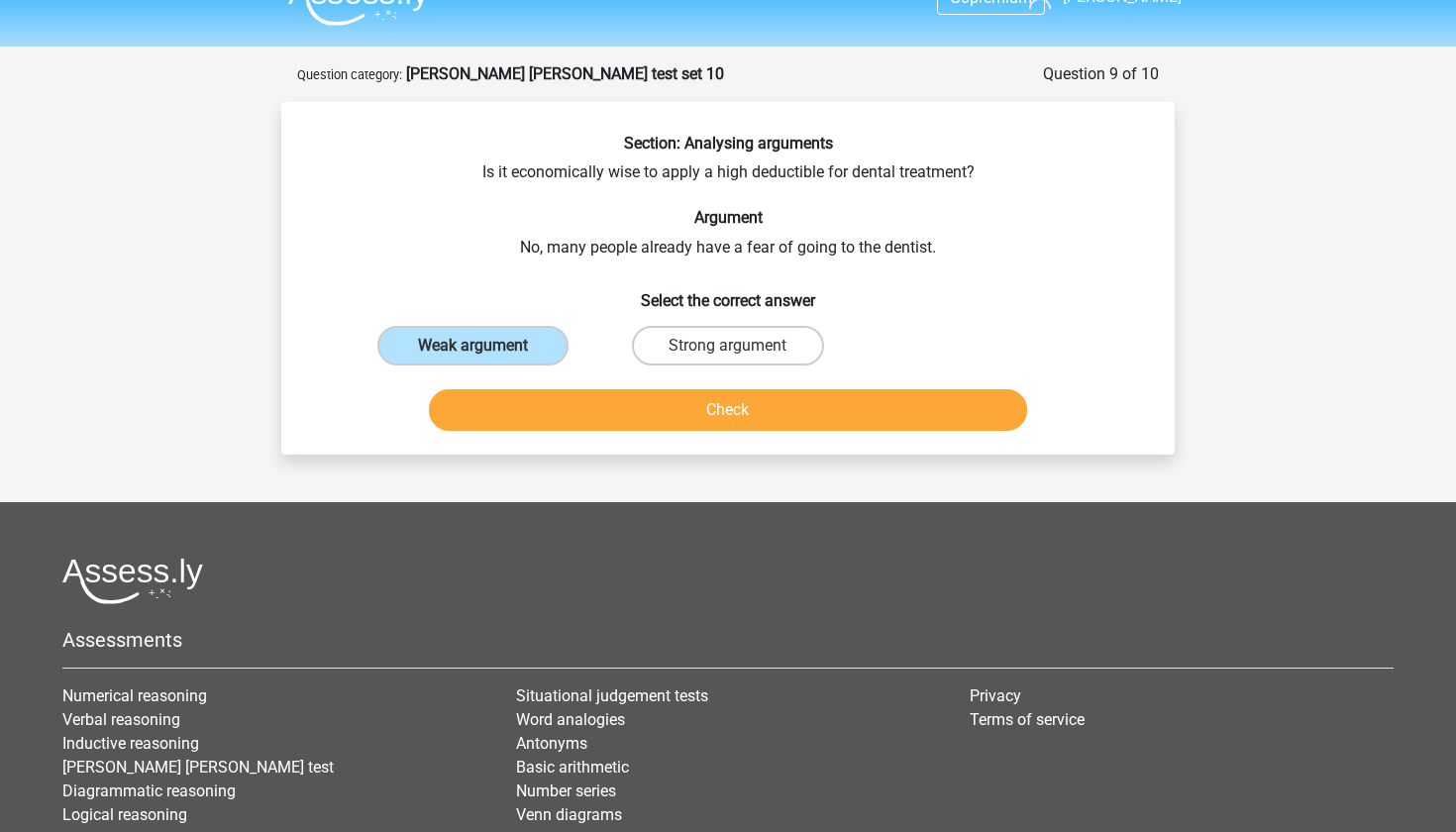
click at [618, 377] on div "Check" at bounding box center [727, 406] width 830 height 65
click at [618, 407] on button "Check" at bounding box center [728, 411] width 599 height 42
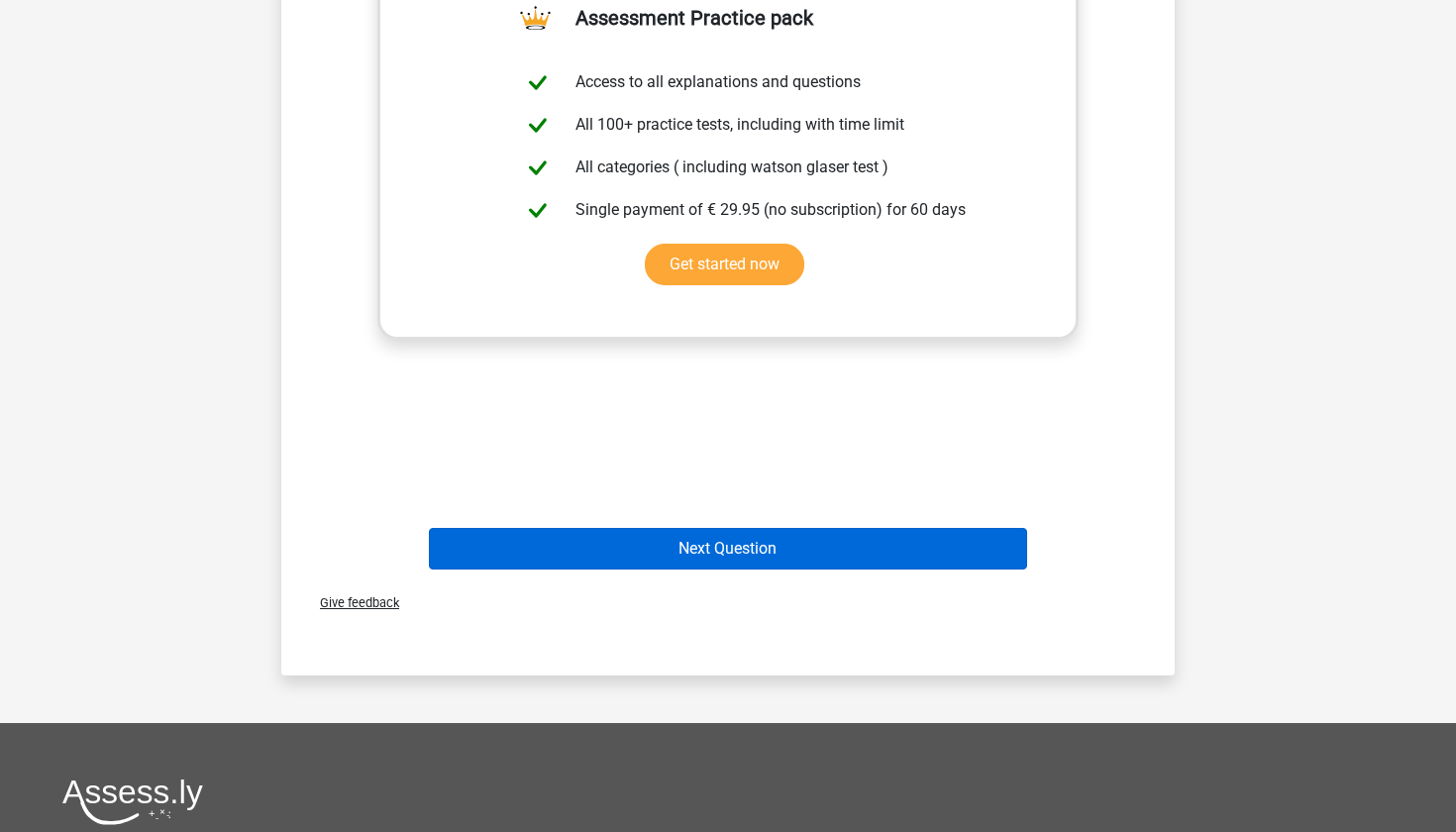
click at [597, 539] on button "Next Question" at bounding box center [728, 549] width 599 height 42
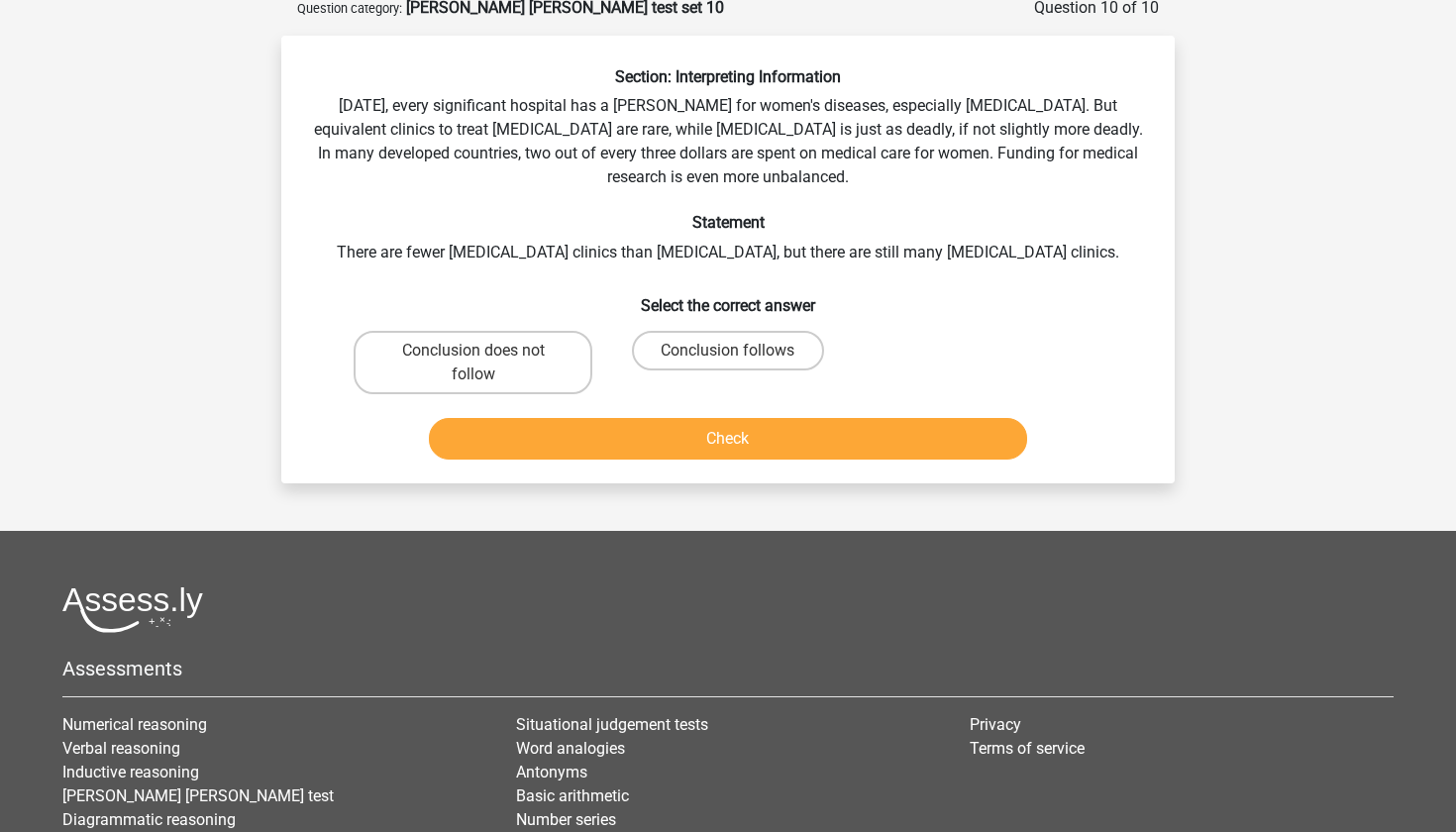
scroll to position [99, 0]
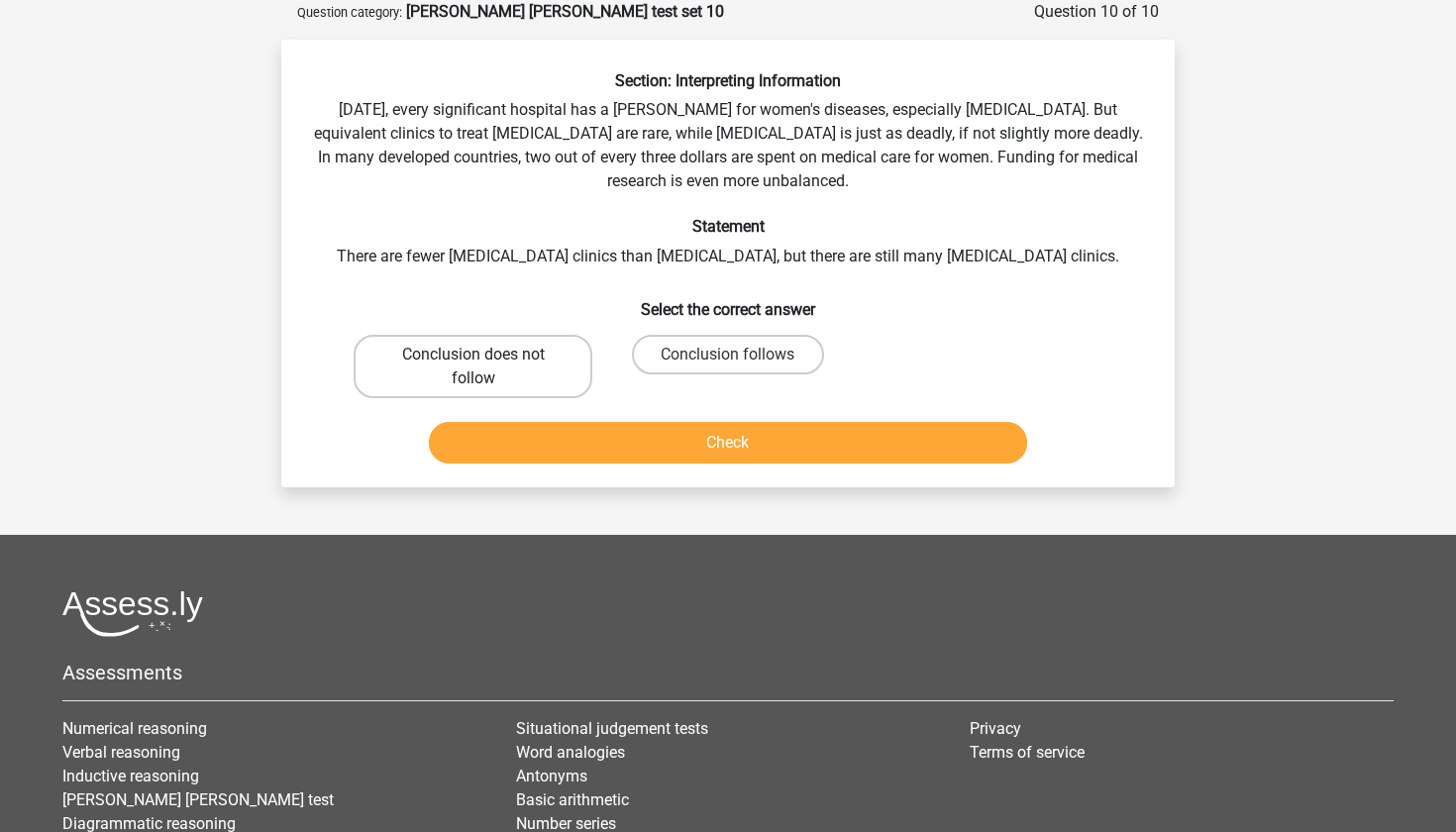
click at [554, 370] on label "Conclusion does not follow" at bounding box center [472, 366] width 239 height 63
click at [486, 368] on input "Conclusion does not follow" at bounding box center [479, 361] width 13 height 13
radio input "true"
click at [574, 436] on button "Check" at bounding box center [728, 443] width 599 height 42
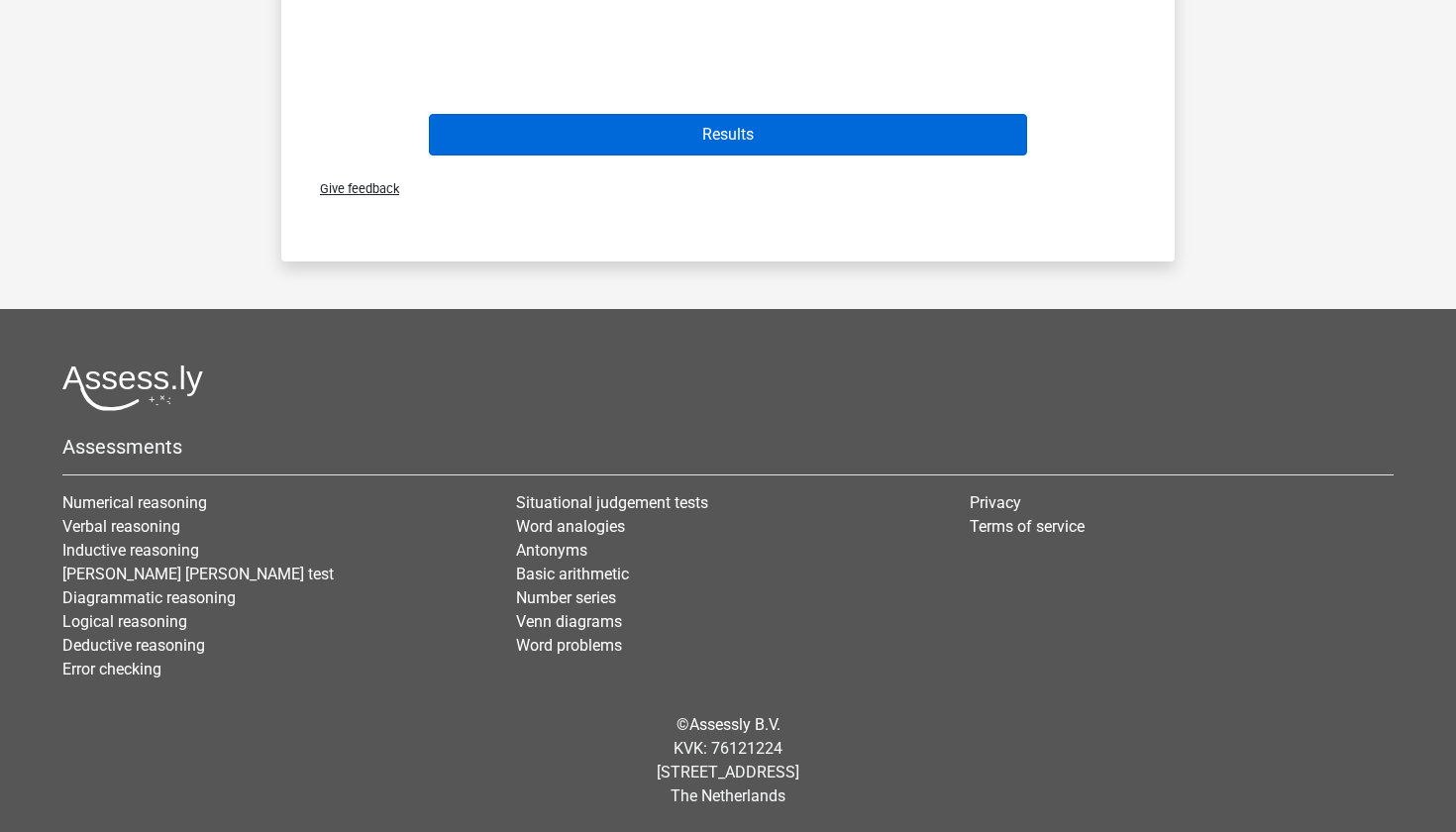
scroll to position [1044, 0]
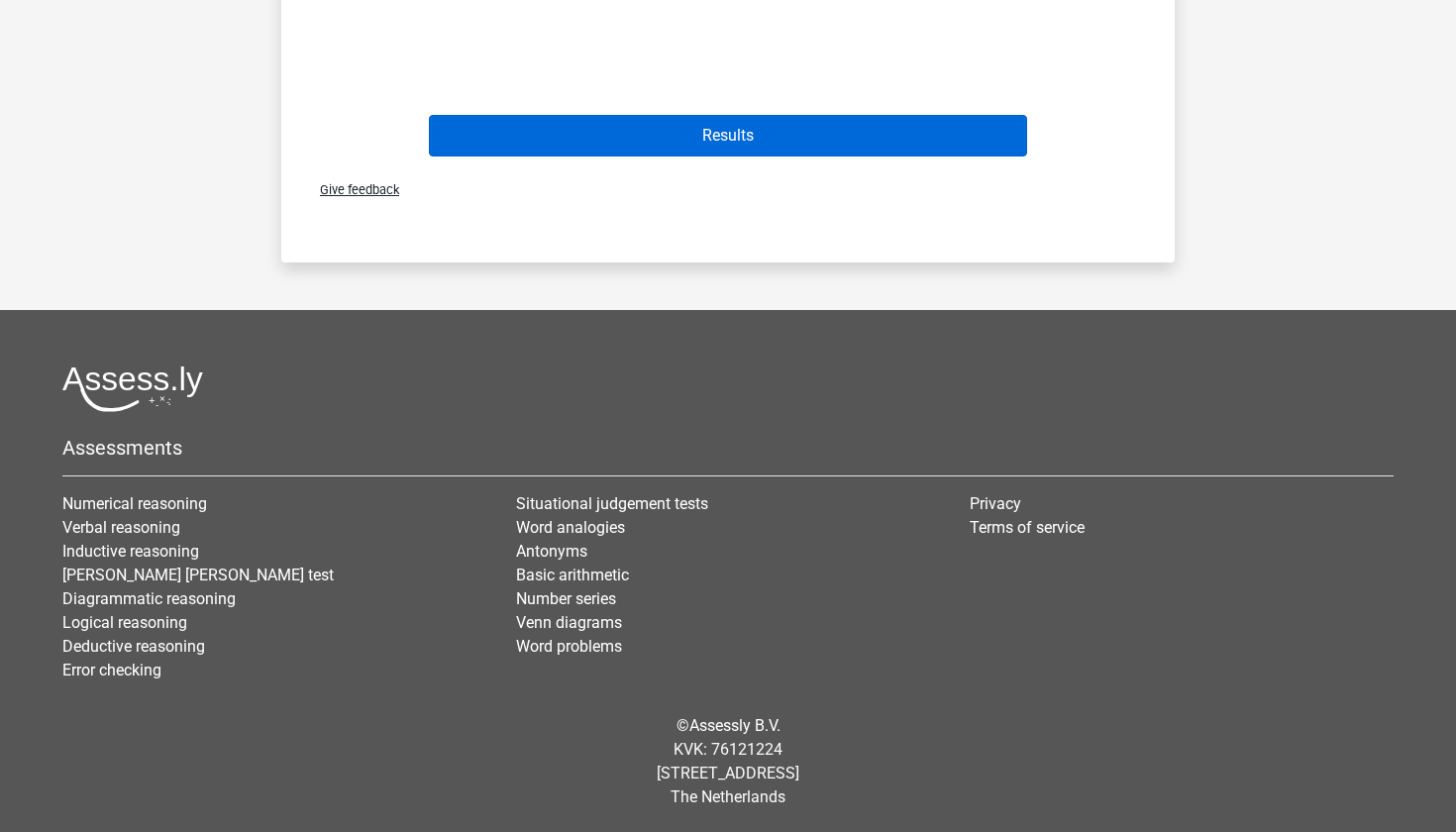
click at [722, 130] on button "Results" at bounding box center [728, 136] width 599 height 42
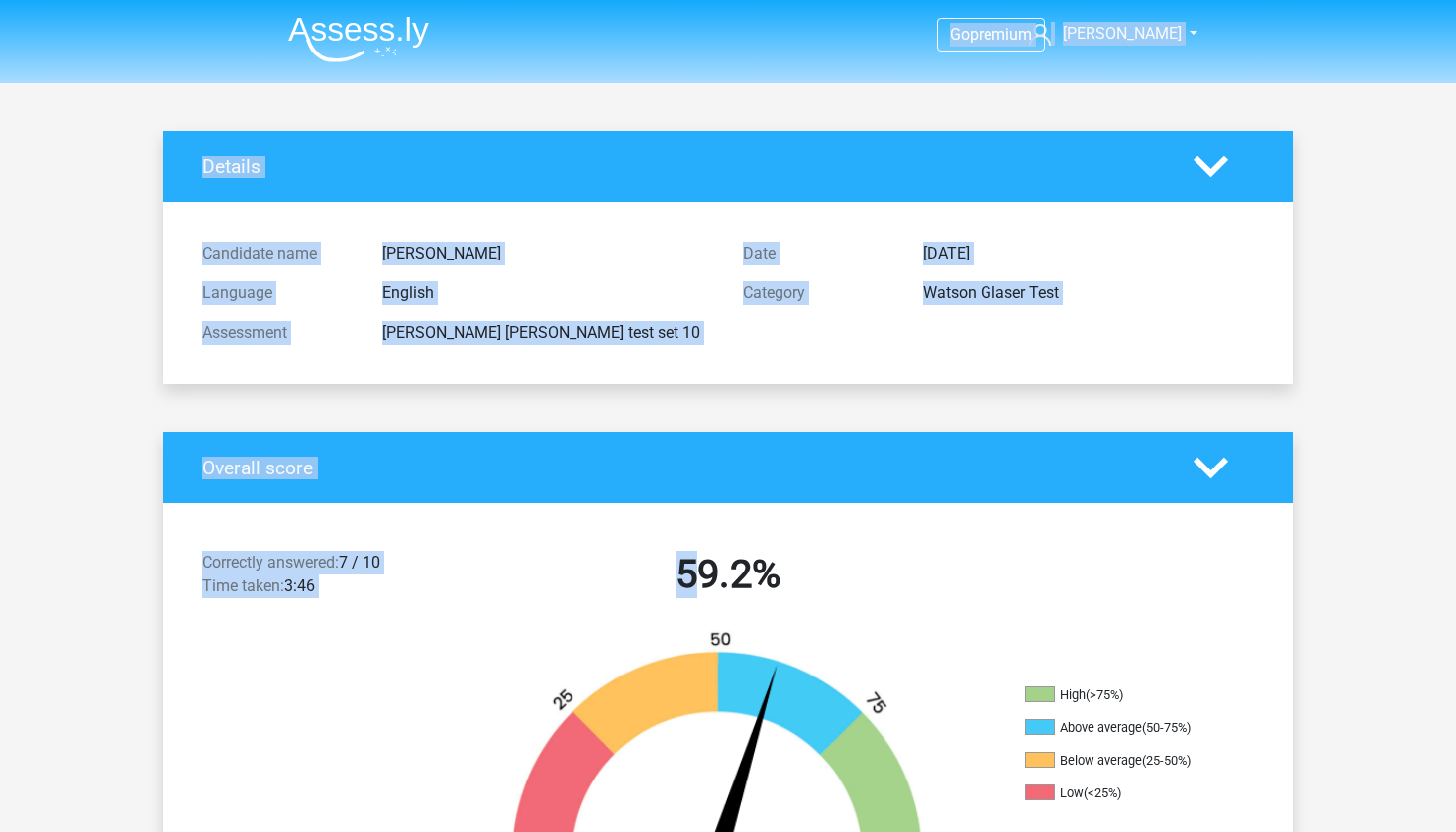
drag, startPoint x: 696, startPoint y: 349, endPoint x: 747, endPoint y: -15, distance: 367.6
